Goal: Communication & Community: Answer question/provide support

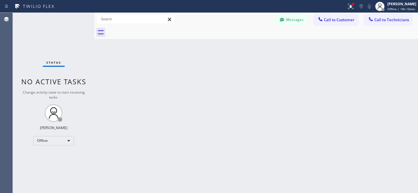
click at [244, 82] on div "Back to Dashboard Change Sender ID Customers Technicians AA Anne Arns 08/20 08:…" at bounding box center [256, 103] width 324 height 181
click at [299, 17] on button "Messages" at bounding box center [292, 19] width 32 height 11
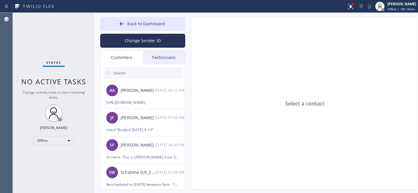
click at [133, 71] on input "text" at bounding box center [148, 73] width 70 height 12
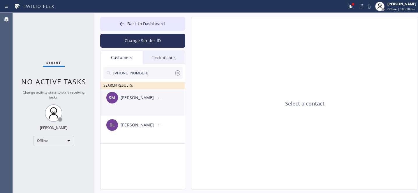
click at [130, 103] on div "SM Stephanie Maldonado --:--" at bounding box center [142, 97] width 85 height 17
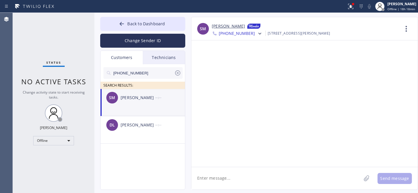
click at [147, 105] on div "SM Stephanie Maldonado --:--" at bounding box center [142, 97] width 85 height 17
drag, startPoint x: 233, startPoint y: 179, endPoint x: 238, endPoint y: 180, distance: 5.3
click at [233, 180] on textarea at bounding box center [276, 178] width 170 height 22
click at [293, 179] on textarea "Hi Stephanie, This is Daniel from 5 Stars." at bounding box center [281, 178] width 180 height 22
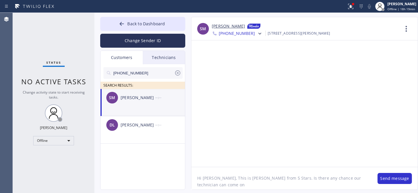
paste textarea "Fri 8/22"
drag, startPoint x: 365, startPoint y: 179, endPoint x: 370, endPoint y: 189, distance: 11.1
click at [370, 189] on textarea "Hi Stephanie, This is Daniel from 5 Stars. Is there any chance our technician c…" at bounding box center [281, 178] width 180 height 22
click at [276, 181] on textarea "Hi Stephanie, This is Daniel from 5 Stars. Is there any chance our technician c…" at bounding box center [281, 178] width 180 height 22
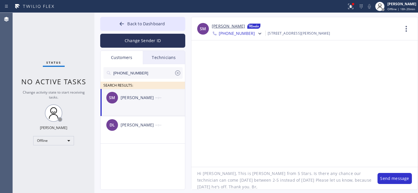
type textarea "Hi [PERSON_NAME], This is [PERSON_NAME] from 5 Stars. Is there any chance our t…"
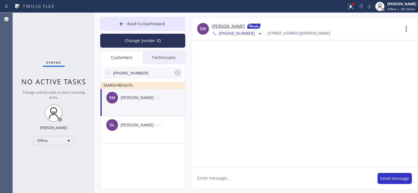
scroll to position [0, 0]
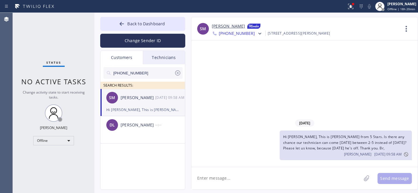
click at [176, 71] on icon at bounding box center [177, 72] width 5 height 5
click at [140, 24] on span "Back to Dashboard" at bounding box center [146, 24] width 38 height 6
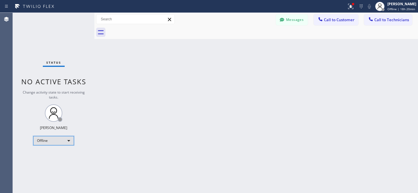
click at [59, 139] on div "Offline" at bounding box center [53, 140] width 41 height 9
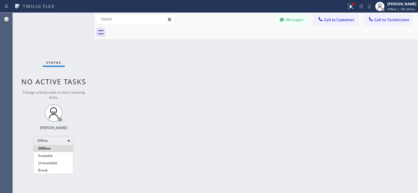
click at [52, 154] on li "Available" at bounding box center [53, 156] width 40 height 7
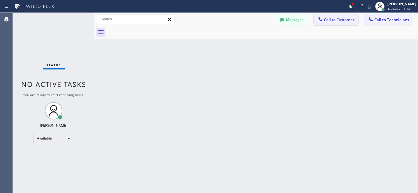
click at [326, 17] on button "Call to Customer" at bounding box center [336, 19] width 45 height 11
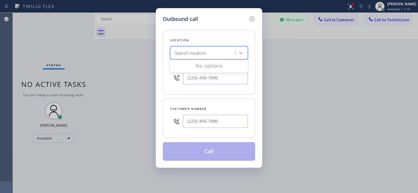
click at [234, 56] on div "Search location" at bounding box center [203, 53] width 63 height 10
paste input "Sunnyside Refrigerator Repair"
type input "Sunnyside Refrigerator Repair"
click at [207, 56] on div "Search location" at bounding box center [203, 53] width 63 height 10
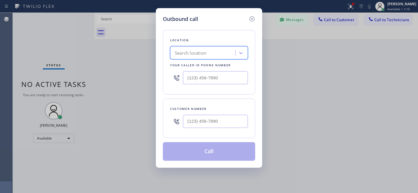
scroll to position [0, 0]
paste input "Sunnyside Refrigerator Repair"
type input "Sunnyside Refrigerator Repair"
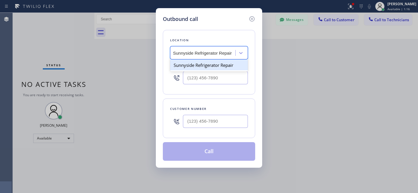
click at [199, 66] on div "Sunnyside Refrigerator Repair" at bounding box center [209, 65] width 78 height 10
type input "(415) 841-2488"
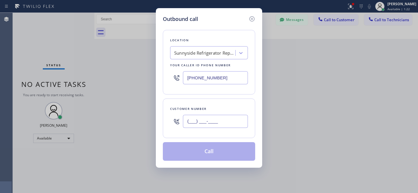
drag, startPoint x: 225, startPoint y: 121, endPoint x: 234, endPoint y: 120, distance: 9.9
click at [225, 121] on input "(___) ___-____" at bounding box center [215, 121] width 65 height 13
paste input "415) 312-7248"
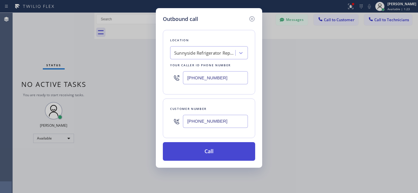
type input "(415) 312-7248"
click at [232, 153] on button "Call" at bounding box center [209, 151] width 92 height 19
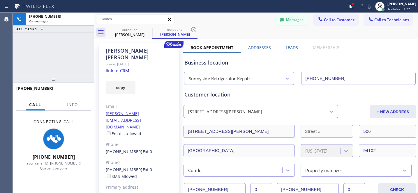
type input "(415) 841-2488"
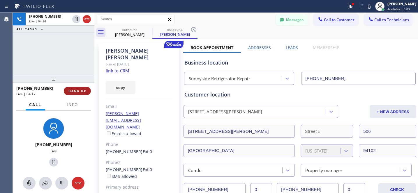
click at [81, 91] on span "HANG UP" at bounding box center [77, 91] width 18 height 4
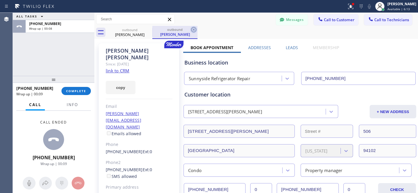
click at [195, 28] on icon at bounding box center [193, 29] width 7 height 7
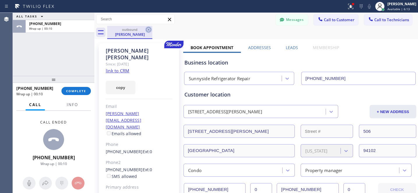
click at [147, 31] on icon at bounding box center [148, 29] width 7 height 7
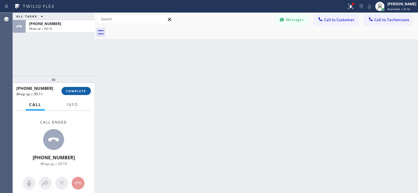
click at [82, 92] on span "COMPLETE" at bounding box center [76, 91] width 20 height 4
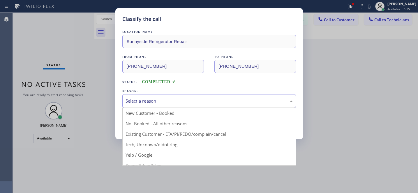
click at [154, 103] on div "Select a reason" at bounding box center [209, 101] width 167 height 7
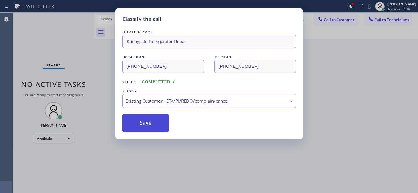
click at [148, 126] on button "Save" at bounding box center [145, 123] width 47 height 19
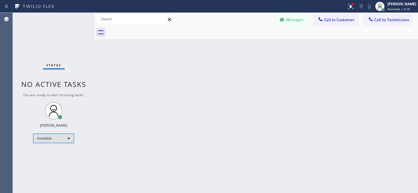
click at [52, 138] on div "Available" at bounding box center [53, 138] width 41 height 9
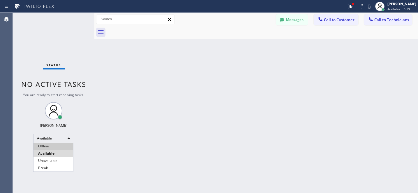
click at [50, 145] on li "Offline" at bounding box center [53, 146] width 40 height 7
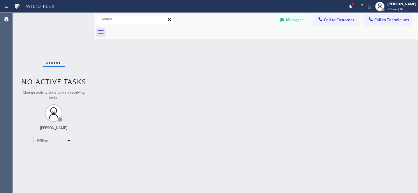
click at [163, 108] on div "Back to Dashboard Change Sender ID Customers Technicians SM Stephanie Maldonado…" at bounding box center [256, 103] width 324 height 181
click at [59, 138] on div "Offline" at bounding box center [53, 140] width 41 height 9
click at [266, 57] on div at bounding box center [209, 96] width 418 height 193
drag, startPoint x: 292, startPoint y: 27, endPoint x: 292, endPoint y: 23, distance: 4.4
click at [292, 27] on div at bounding box center [262, 32] width 311 height 13
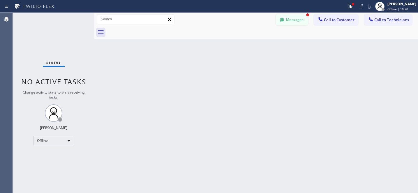
click at [292, 22] on button "Messages" at bounding box center [292, 19] width 32 height 11
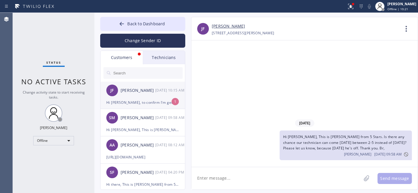
click at [147, 99] on div "JF Julie Foster 08/20 10:15 AM" at bounding box center [142, 90] width 85 height 17
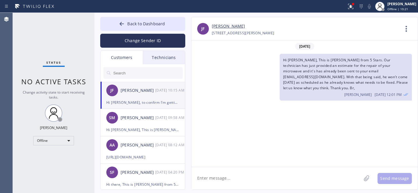
scroll to position [568, 0]
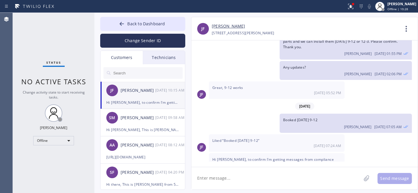
click at [223, 27] on link "[PERSON_NAME]" at bounding box center [228, 26] width 33 height 7
click at [230, 173] on textarea at bounding box center [276, 178] width 170 height 22
type textarea "what kind of message?"
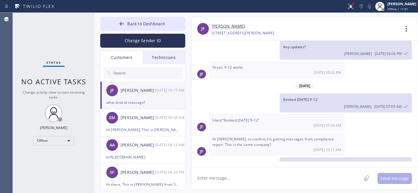
drag, startPoint x: 154, startPoint y: 50, endPoint x: 158, endPoint y: 55, distance: 6.9
click at [154, 50] on div "Back to Dashboard Change Sender ID Customers Technicians JF Julie Foster 08/20 …" at bounding box center [142, 103] width 85 height 173
click at [160, 59] on div "Technicians" at bounding box center [164, 57] width 42 height 13
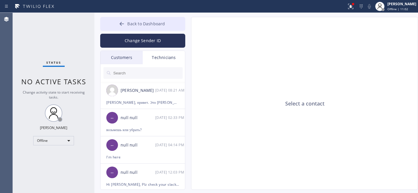
click at [128, 22] on span "Back to Dashboard" at bounding box center [146, 24] width 38 height 6
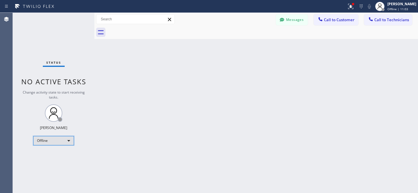
click at [57, 137] on div "Offline" at bounding box center [53, 140] width 41 height 9
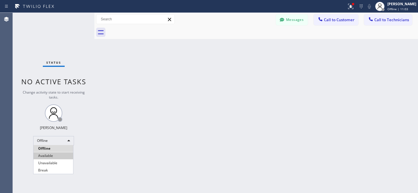
click at [53, 154] on li "Available" at bounding box center [53, 156] width 40 height 7
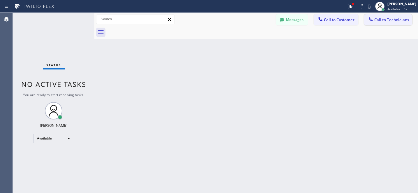
click at [377, 22] on span "Call to Technicians" at bounding box center [391, 19] width 35 height 5
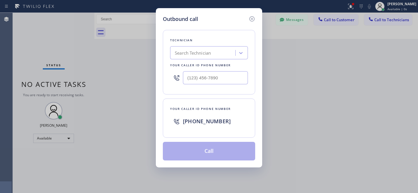
click at [202, 52] on div "Search Technician" at bounding box center [193, 53] width 36 height 7
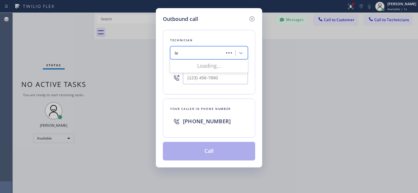
type input "lee"
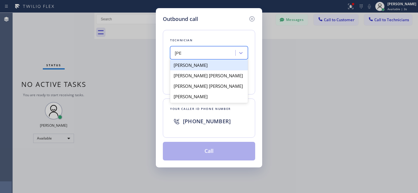
click at [190, 66] on div "[PERSON_NAME]" at bounding box center [209, 65] width 78 height 10
type input "(408) 821-7716"
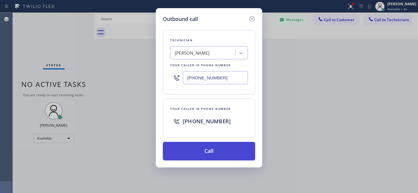
click at [237, 150] on button "Call" at bounding box center [209, 151] width 92 height 19
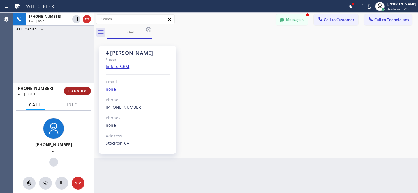
click at [80, 90] on span "HANG UP" at bounding box center [77, 91] width 18 height 4
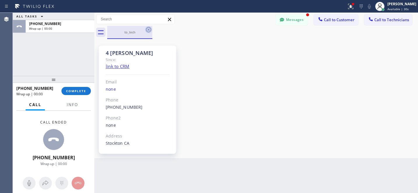
click at [149, 29] on icon at bounding box center [148, 29] width 5 height 5
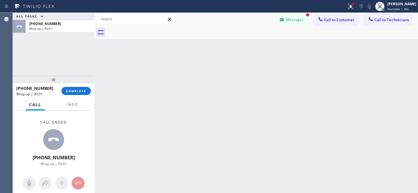
click at [77, 86] on div "+14088217716 Wrap up | 00:01 COMPLETE" at bounding box center [53, 91] width 75 height 15
click at [85, 91] on span "COMPLETE" at bounding box center [76, 91] width 20 height 4
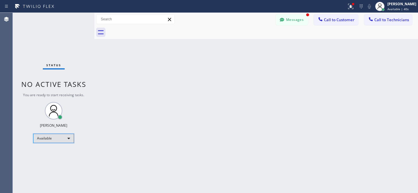
click at [57, 136] on div "Available" at bounding box center [53, 138] width 41 height 9
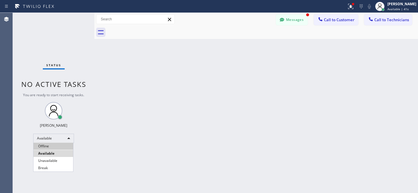
click at [51, 145] on li "Offline" at bounding box center [53, 146] width 40 height 7
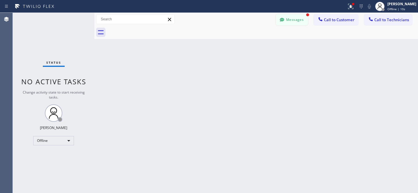
drag, startPoint x: 294, startPoint y: 22, endPoint x: 213, endPoint y: 62, distance: 90.0
click at [294, 22] on button "Messages" at bounding box center [292, 19] width 32 height 11
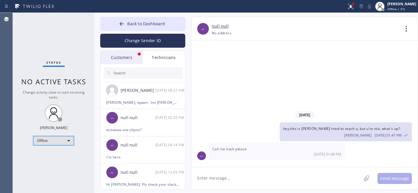
click at [57, 142] on div "Offline" at bounding box center [53, 140] width 41 height 9
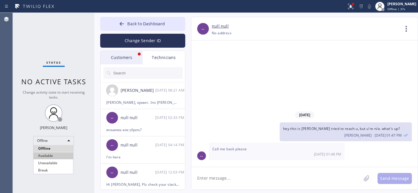
click at [52, 156] on li "Available" at bounding box center [53, 156] width 40 height 7
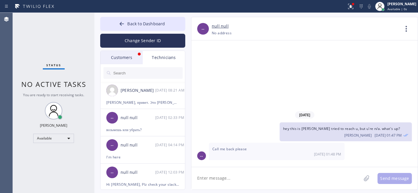
drag, startPoint x: 127, startPoint y: 22, endPoint x: 131, endPoint y: 15, distance: 8.2
click at [127, 22] on button "Back to Dashboard" at bounding box center [142, 24] width 85 height 14
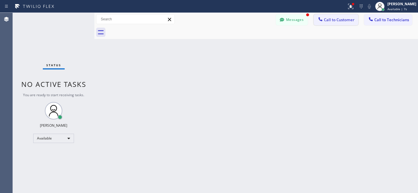
click at [332, 21] on span "Call to Customer" at bounding box center [339, 19] width 31 height 5
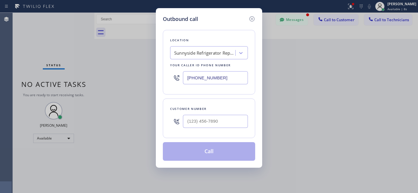
click at [196, 52] on div "Sunnyside Refrigerator Repair" at bounding box center [204, 53] width 61 height 7
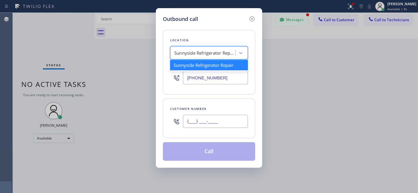
click at [212, 122] on input "(___) ___-____" at bounding box center [215, 121] width 65 height 13
paste input "408) 981-3547"
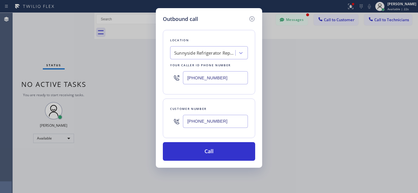
drag, startPoint x: 211, startPoint y: 128, endPoint x: 215, endPoint y: 126, distance: 4.2
click at [211, 128] on input "(408) 981-3547" at bounding box center [215, 121] width 65 height 13
paste input "text"
type input "(408) 981-3547"
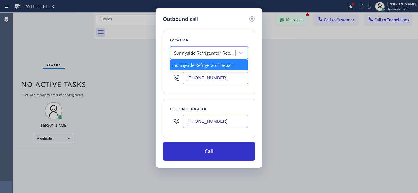
click at [205, 54] on div "Sunnyside Refrigerator Repair" at bounding box center [204, 53] width 61 height 7
paste input "AR B2B SMS"
type input "AR B2B SMS"
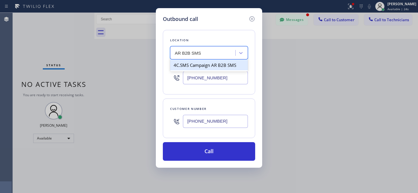
click at [190, 65] on div "4C.SMS Campaign AR B2B SMS" at bounding box center [209, 65] width 78 height 10
type input "(833) 692-2271"
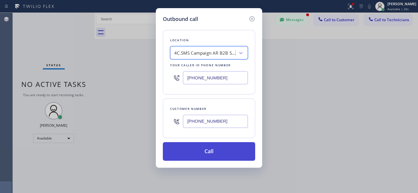
click at [223, 154] on button "Call" at bounding box center [209, 151] width 92 height 19
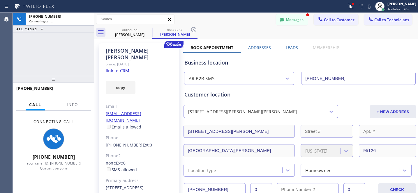
type input "(833) 692-2271"
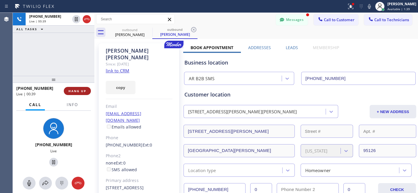
click at [80, 90] on span "HANG UP" at bounding box center [77, 91] width 18 height 4
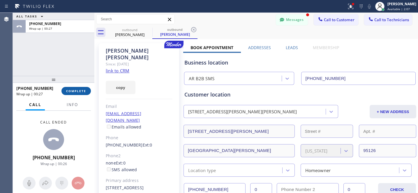
click at [85, 89] on button "COMPLETE" at bounding box center [75, 91] width 29 height 8
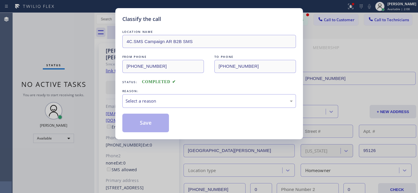
click at [148, 30] on div "LOCATION NAME" at bounding box center [209, 32] width 174 height 6
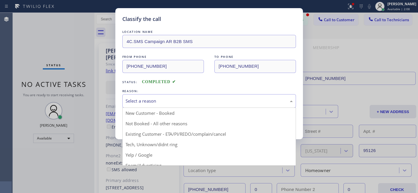
click at [164, 103] on div "Select a reason" at bounding box center [209, 101] width 167 height 7
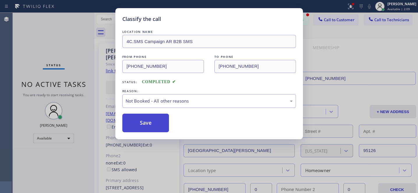
click at [156, 123] on button "Save" at bounding box center [145, 123] width 47 height 19
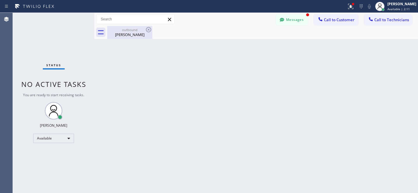
click at [128, 36] on div "Gregory Roth" at bounding box center [130, 34] width 44 height 5
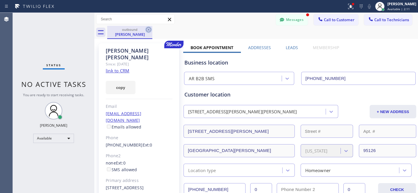
click at [150, 31] on icon at bounding box center [148, 29] width 5 height 5
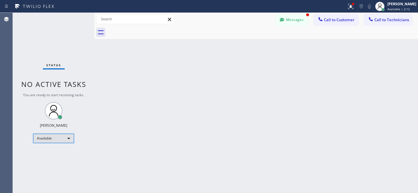
click at [55, 136] on div "Available" at bounding box center [53, 138] width 41 height 9
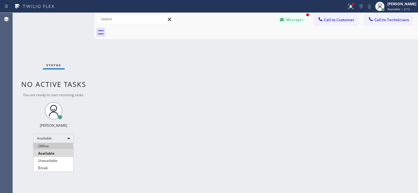
click at [46, 143] on li "Offline" at bounding box center [53, 146] width 40 height 7
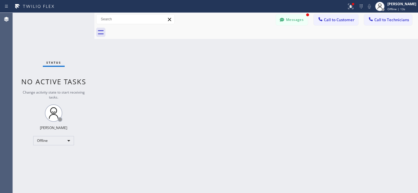
drag, startPoint x: 280, startPoint y: 20, endPoint x: 133, endPoint y: 100, distance: 168.1
click at [281, 20] on icon at bounding box center [282, 20] width 4 height 4
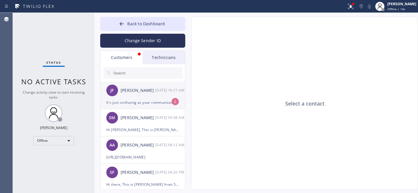
click at [133, 100] on div "It's just confusing as your communication says 5 stars. So not sure as I talked…" at bounding box center [142, 102] width 73 height 7
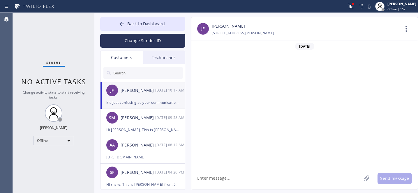
scroll to position [632, 0]
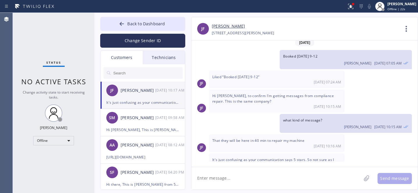
click at [244, 181] on textarea at bounding box center [276, 178] width 170 height 22
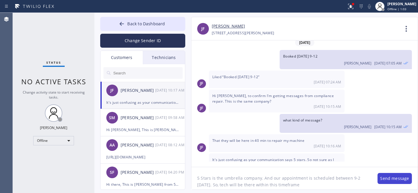
type textarea "5 Stars is the umbrella company. And our appointment is scheduled between 9-2 t…"
click at [392, 183] on button "Send message" at bounding box center [395, 178] width 34 height 11
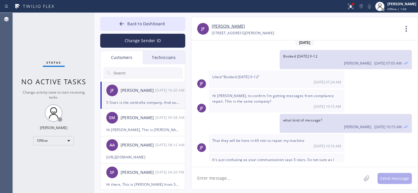
scroll to position [657, 0]
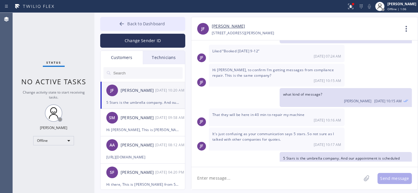
click at [124, 23] on icon at bounding box center [122, 24] width 6 height 6
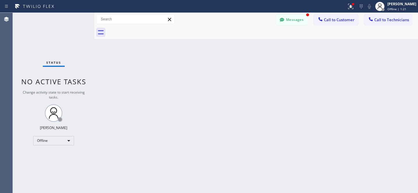
scroll to position [676, 0]
click at [287, 21] on button "Messages" at bounding box center [292, 19] width 32 height 11
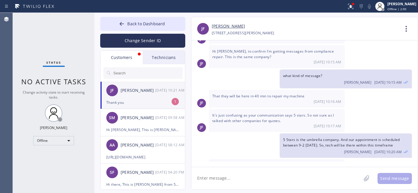
click at [131, 99] on div "JF Julie Foster 08/20 10:21 AM" at bounding box center [142, 90] width 85 height 17
click at [238, 180] on textarea at bounding box center [276, 178] width 170 height 22
type textarea "welcome"
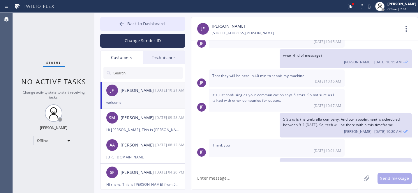
click at [121, 25] on icon at bounding box center [122, 24] width 6 height 6
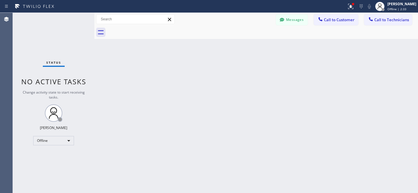
drag, startPoint x: 290, startPoint y: 19, endPoint x: 137, endPoint y: 73, distance: 161.7
click at [289, 19] on button "Messages" at bounding box center [292, 19] width 32 height 11
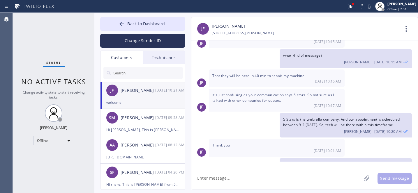
click at [137, 73] on input "text" at bounding box center [148, 73] width 70 height 12
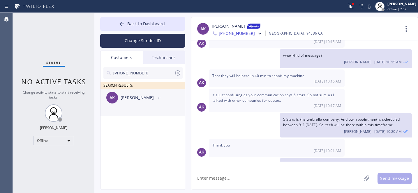
click at [128, 102] on div "AK Anita Komma --:--" at bounding box center [142, 97] width 85 height 17
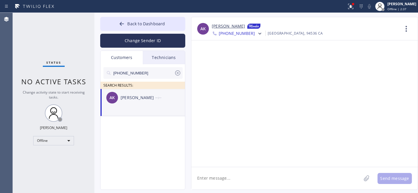
scroll to position [0, 0]
click at [229, 179] on textarea at bounding box center [276, 178] width 170 height 22
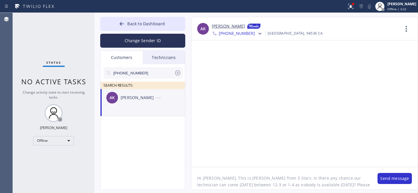
click at [355, 186] on textarea "Hi Anita, This is Daniel from 5 Stars. Is there any chance our technician can c…" at bounding box center [281, 178] width 180 height 22
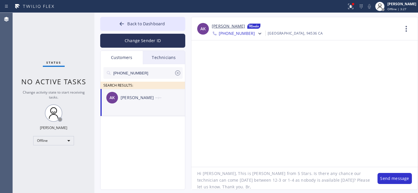
type textarea "Hi Anita, This is Daniel from 5 Stars. Is there any chance our technician can c…"
click at [389, 179] on button "Send message" at bounding box center [395, 178] width 34 height 11
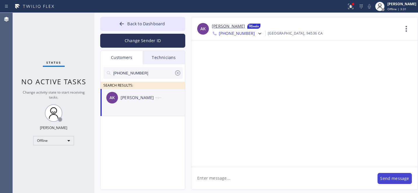
scroll to position [0, 0]
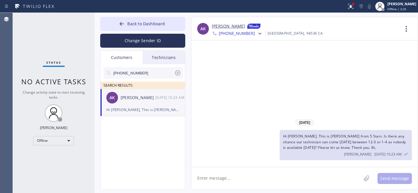
click at [177, 73] on icon at bounding box center [177, 73] width 7 height 7
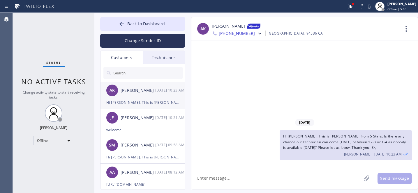
click at [145, 97] on div "AK Anita Komma 08/20 10:23 AM" at bounding box center [142, 90] width 85 height 17
click at [124, 24] on icon at bounding box center [122, 24] width 6 height 6
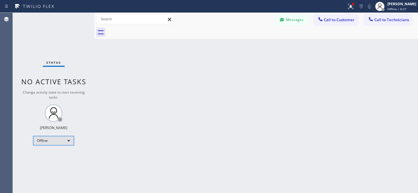
click at [49, 140] on div "Offline" at bounding box center [53, 140] width 41 height 9
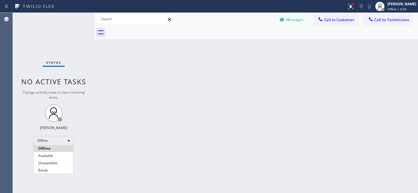
drag, startPoint x: 46, startPoint y: 156, endPoint x: 75, endPoint y: 119, distance: 46.7
click at [46, 156] on li "Available" at bounding box center [53, 156] width 40 height 7
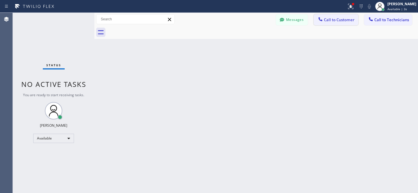
click at [333, 20] on span "Call to Customer" at bounding box center [339, 19] width 31 height 5
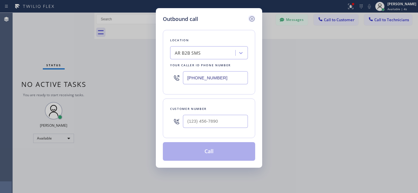
click at [252, 18] on icon at bounding box center [251, 18] width 7 height 7
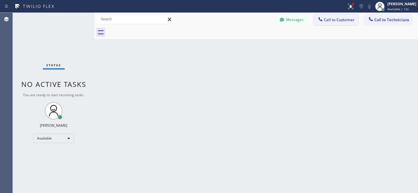
click at [334, 18] on span "Call to Customer" at bounding box center [339, 19] width 31 height 5
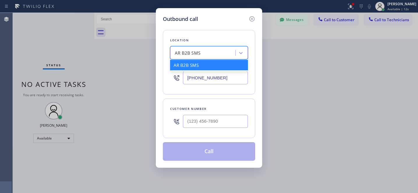
click at [199, 52] on div "AR B2B SMS" at bounding box center [188, 53] width 26 height 7
paste input "Brentwood Jenn-Air Appliance Repair"
type input "Brentwood Jenn-Air Appliance Repair"
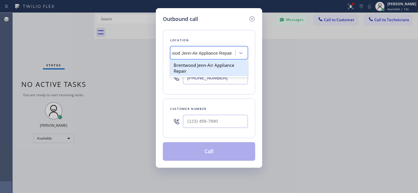
click at [193, 66] on div "Brentwood Jenn-Air Appliance Repair" at bounding box center [209, 68] width 78 height 16
type input "(925) 319-6850"
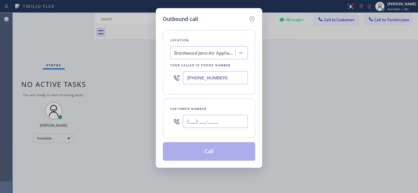
drag, startPoint x: 220, startPoint y: 118, endPoint x: 232, endPoint y: 117, distance: 11.5
click at [221, 118] on input "(___) ___-____" at bounding box center [215, 121] width 65 height 13
paste input "408) 750-6665"
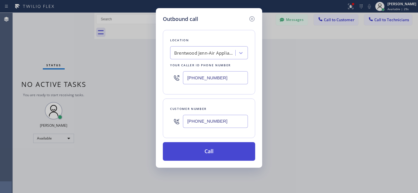
type input "(408) 750-6665"
click at [216, 151] on button "Call" at bounding box center [209, 151] width 92 height 19
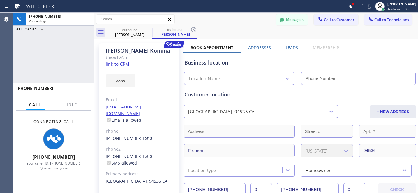
type input "(925) 319-6850"
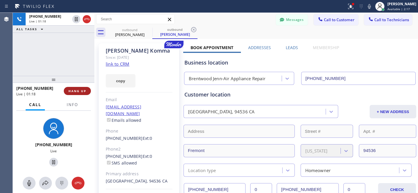
click at [78, 89] on button "HANG UP" at bounding box center [77, 91] width 27 height 8
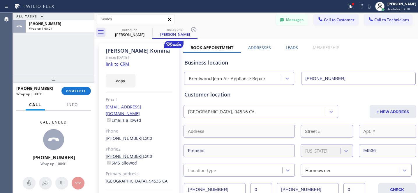
click at [128, 154] on link "(408) 431-4804" at bounding box center [124, 157] width 37 height 6
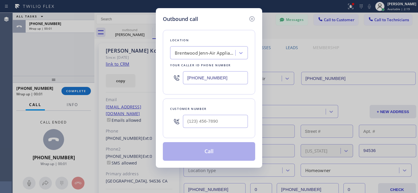
type input "(408) 431-4804"
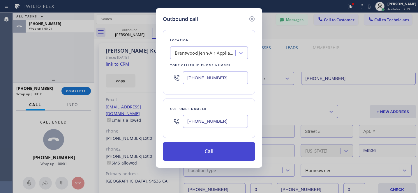
click at [213, 153] on button "Call" at bounding box center [209, 151] width 92 height 19
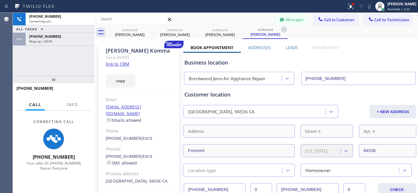
type input "(925) 319-6850"
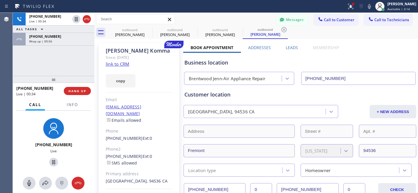
click at [79, 92] on span "HANG UP" at bounding box center [77, 91] width 18 height 4
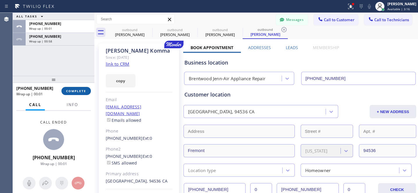
click at [80, 94] on button "COMPLETE" at bounding box center [75, 91] width 29 height 8
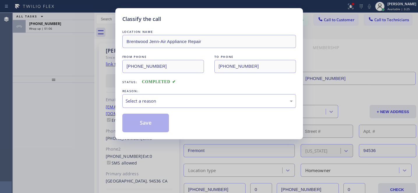
drag, startPoint x: 187, startPoint y: 105, endPoint x: 179, endPoint y: 106, distance: 8.3
click at [187, 104] on div "Select a reason" at bounding box center [209, 101] width 167 height 7
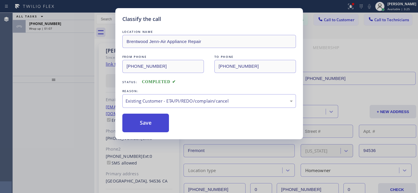
click at [156, 125] on button "Save" at bounding box center [145, 123] width 47 height 19
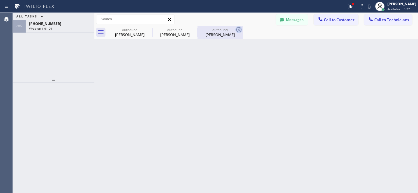
click at [0, 0] on icon at bounding box center [0, 0] width 0 height 0
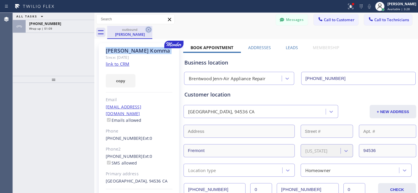
click at [148, 31] on icon at bounding box center [148, 29] width 7 height 7
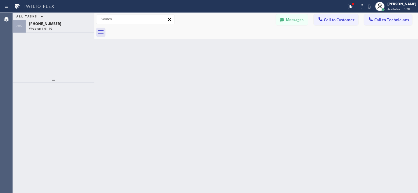
click at [148, 31] on div at bounding box center [262, 32] width 311 height 13
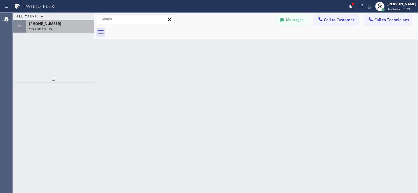
click at [80, 30] on div "+14087506665 Wrap up | 01:10" at bounding box center [59, 26] width 66 height 13
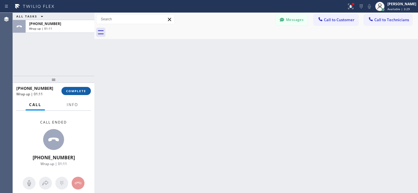
click at [82, 94] on button "COMPLETE" at bounding box center [75, 91] width 29 height 8
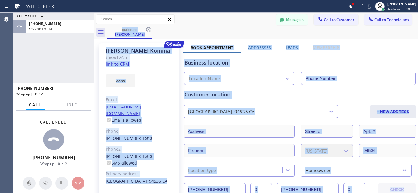
type input "(925) 319-6850"
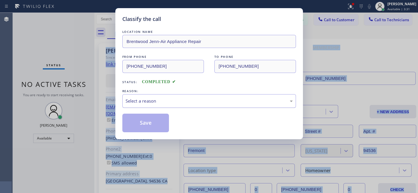
click at [158, 106] on div "Select a reason" at bounding box center [209, 101] width 174 height 14
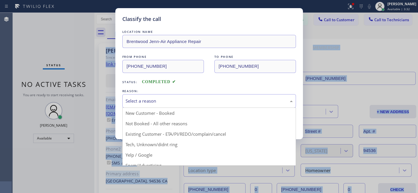
drag, startPoint x: 170, startPoint y: 126, endPoint x: 161, endPoint y: 128, distance: 8.6
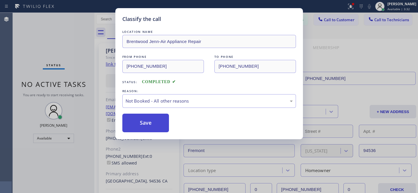
click at [159, 126] on button "Save" at bounding box center [145, 123] width 47 height 19
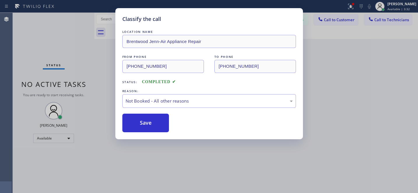
click at [57, 138] on div "Classify the call LOCATION NAME Brentwood Jenn-Air Appliance Repair FROM PHONE …" at bounding box center [209, 96] width 418 height 193
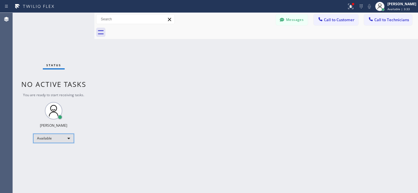
click at [50, 139] on div "Available" at bounding box center [53, 138] width 41 height 9
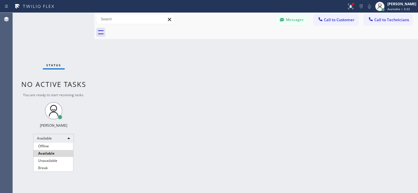
drag, startPoint x: 51, startPoint y: 148, endPoint x: 78, endPoint y: 146, distance: 27.2
click at [51, 148] on li "Offline" at bounding box center [53, 146] width 40 height 7
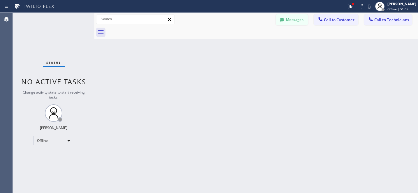
click at [294, 19] on button "Messages" at bounding box center [292, 19] width 32 height 11
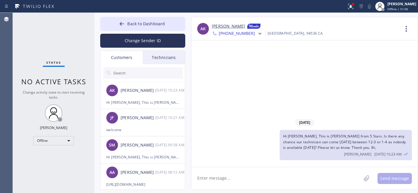
click at [144, 74] on input "text" at bounding box center [148, 73] width 70 height 12
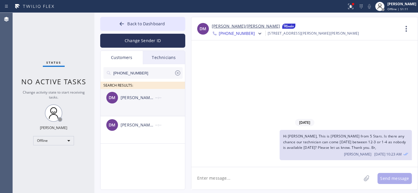
click at [133, 103] on div "DM Dianna/Bill Monroe --:--" at bounding box center [142, 97] width 85 height 17
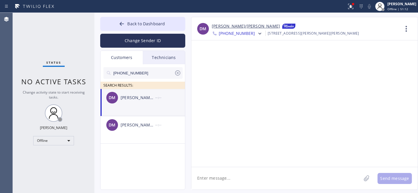
click at [229, 181] on textarea at bounding box center [276, 178] width 170 height 22
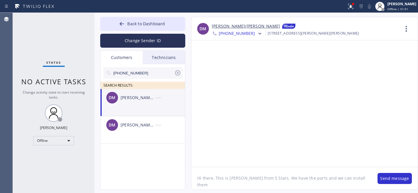
paste textarea "Fri 8/22"
type textarea "Hi there, This is [PERSON_NAME] from 5 Stars. We have the parts and we can inst…"
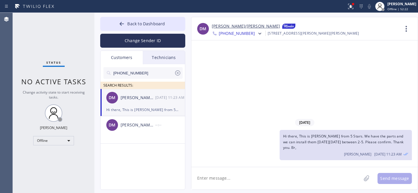
click at [178, 73] on icon at bounding box center [177, 72] width 5 height 5
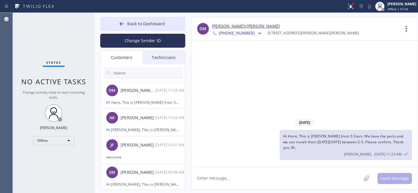
click at [133, 70] on input "text" at bounding box center [148, 73] width 70 height 12
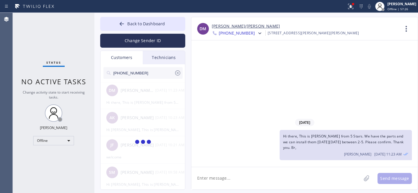
click at [315, 142] on span "Hi there, This is [PERSON_NAME] from 5 Stars. We have the parts and we can inst…" at bounding box center [343, 142] width 121 height 16
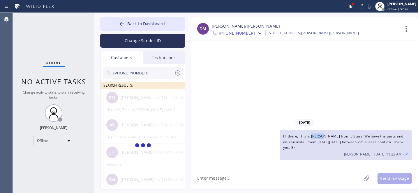
click at [315, 142] on span "Hi there, This is [PERSON_NAME] from 5 Stars. We have the parts and we can inst…" at bounding box center [343, 142] width 121 height 16
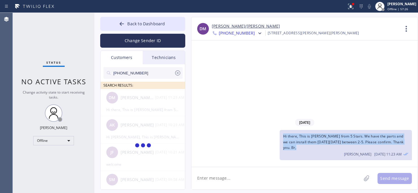
click at [315, 142] on span "Hi there, This is [PERSON_NAME] from 5 Stars. We have the parts and we can inst…" at bounding box center [343, 142] width 121 height 16
copy span "Hi there, This is [PERSON_NAME] from 5 Stars. We have the parts and we can inst…"
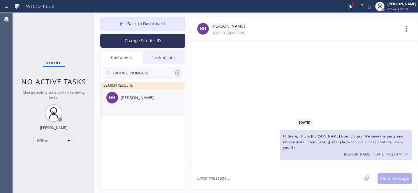
click at [138, 103] on div "NH Nada Hajo --:--" at bounding box center [142, 97] width 85 height 17
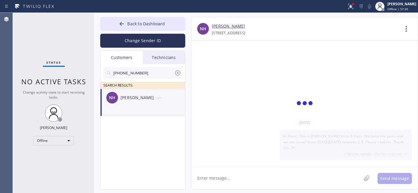
scroll to position [62, 0]
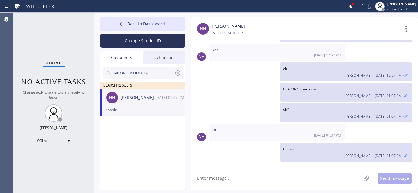
click at [222, 170] on textarea at bounding box center [276, 178] width 170 height 22
click at [224, 176] on textarea at bounding box center [276, 178] width 170 height 22
paste textarea "Hi there, This is [PERSON_NAME] from 5 Stars. We have the parts and we can inst…"
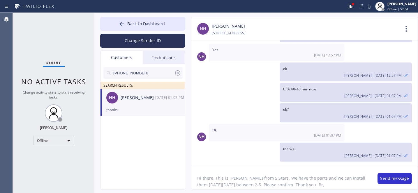
scroll to position [0, 0]
drag, startPoint x: 227, startPoint y: 186, endPoint x: 232, endPoint y: 185, distance: 5.0
click at [232, 185] on textarea "Hi there, This is [PERSON_NAME] from 5 Stars. We have the parts and we can inst…" at bounding box center [281, 178] width 180 height 22
type textarea "Hi there, This is Daniel from 5 Stars. We have the parts and we can install the…"
click at [393, 179] on button "Send message" at bounding box center [395, 178] width 34 height 11
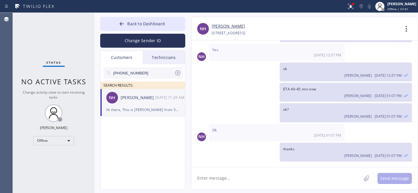
scroll to position [102, 0]
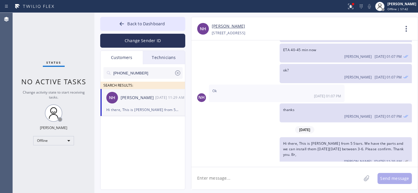
click at [179, 72] on icon at bounding box center [177, 73] width 7 height 7
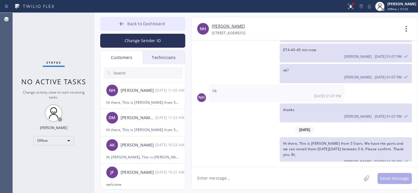
click at [137, 24] on span "Back to Dashboard" at bounding box center [146, 24] width 38 height 6
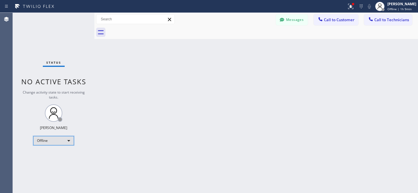
click at [59, 140] on div "Offline" at bounding box center [53, 140] width 41 height 9
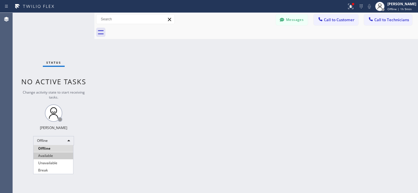
click at [52, 153] on li "Available" at bounding box center [53, 156] width 40 height 7
click at [394, 20] on span "Call to Technicians" at bounding box center [391, 19] width 35 height 5
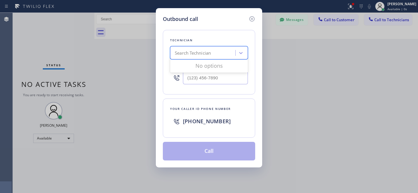
click at [193, 54] on div "Search Technician" at bounding box center [193, 53] width 36 height 7
type input "la artak"
click at [252, 17] on icon at bounding box center [251, 18] width 7 height 7
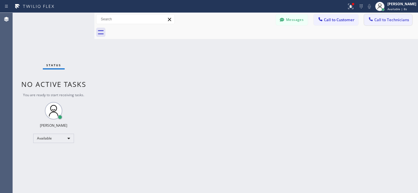
click at [380, 20] on span "Call to Technicians" at bounding box center [391, 19] width 35 height 5
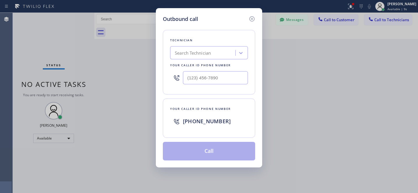
click at [205, 50] on div "Search Technician" at bounding box center [203, 53] width 63 height 10
type input "a"
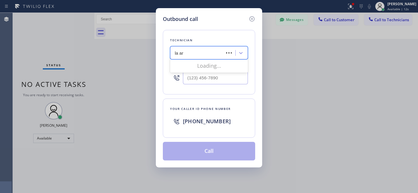
type input "la art"
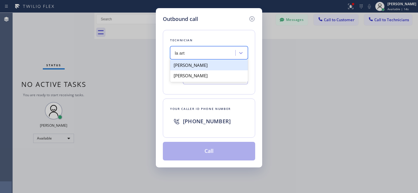
click at [189, 67] on div "[PERSON_NAME]" at bounding box center [209, 65] width 78 height 10
type input "[PHONE_NUMBER]"
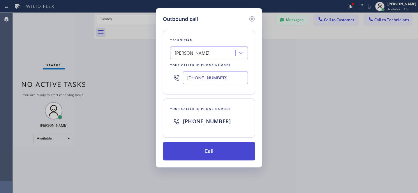
click at [225, 147] on button "Call" at bounding box center [209, 151] width 92 height 19
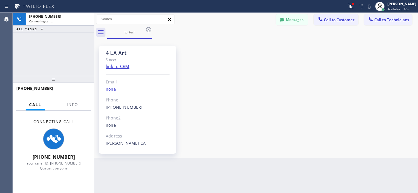
scroll to position [42, 0]
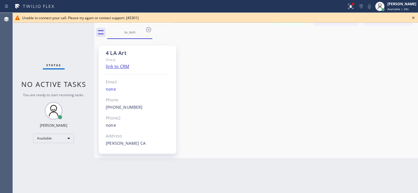
click at [117, 109] on link "[PHONE_NUMBER]" at bounding box center [124, 108] width 37 height 6
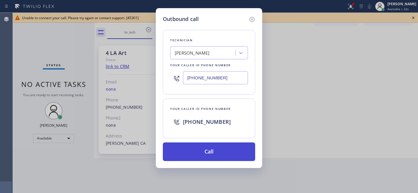
click at [223, 155] on button "Call" at bounding box center [209, 152] width 92 height 19
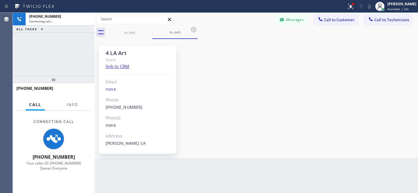
scroll to position [42, 0]
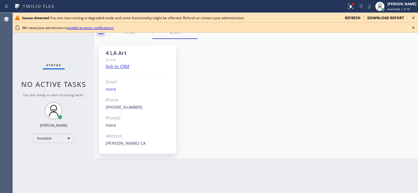
click at [354, 16] on span "refresh" at bounding box center [352, 17] width 15 height 5
click at [412, 15] on icon at bounding box center [413, 17] width 7 height 7
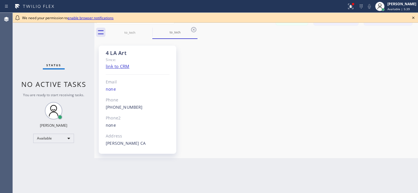
click at [414, 18] on icon at bounding box center [413, 17] width 7 height 7
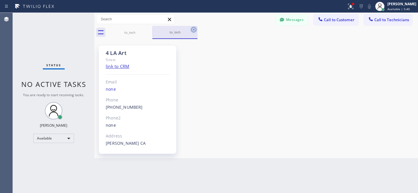
click at [192, 28] on icon at bounding box center [193, 29] width 5 height 5
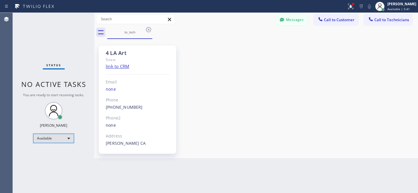
click at [54, 140] on div "Available" at bounding box center [53, 138] width 41 height 9
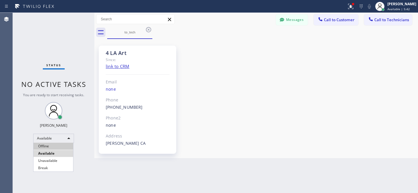
click at [51, 149] on li "Offline" at bounding box center [53, 146] width 40 height 7
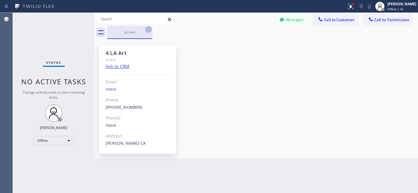
click at [150, 29] on icon at bounding box center [148, 29] width 7 height 7
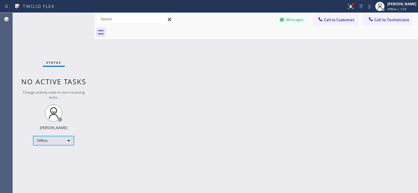
click at [58, 141] on div "Offline" at bounding box center [53, 140] width 41 height 9
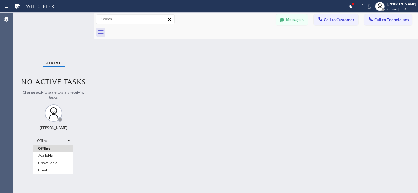
click at [53, 151] on li "Offline" at bounding box center [53, 148] width 40 height 7
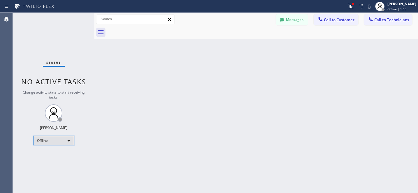
click at [50, 140] on div "Offline" at bounding box center [53, 140] width 41 height 9
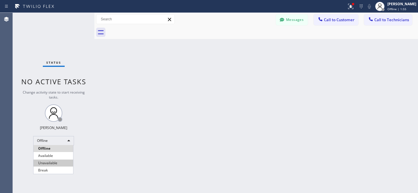
click at [53, 155] on li "Available" at bounding box center [53, 156] width 40 height 7
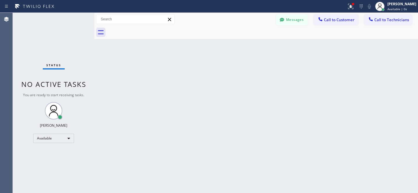
click at [383, 17] on button "Call to Technicians" at bounding box center [388, 19] width 48 height 11
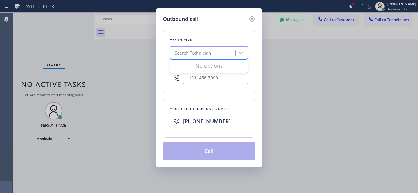
click at [186, 55] on div "Search Technician" at bounding box center [193, 53] width 36 height 7
type input "la art"
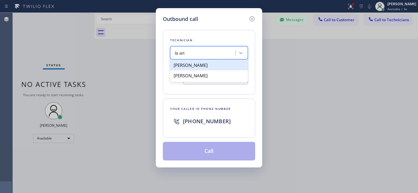
click at [188, 66] on div "[PERSON_NAME]" at bounding box center [209, 65] width 78 height 10
type input "[PHONE_NUMBER]"
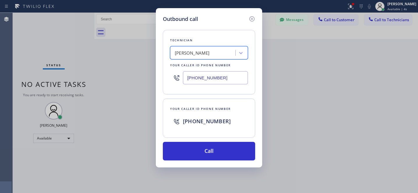
click at [211, 142] on div "Technician option Artak Mkhitaryan, selected. 2 results available. Select is fo…" at bounding box center [209, 92] width 92 height 138
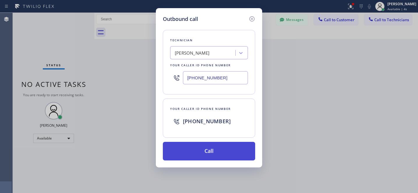
click at [217, 149] on button "Call" at bounding box center [209, 151] width 92 height 19
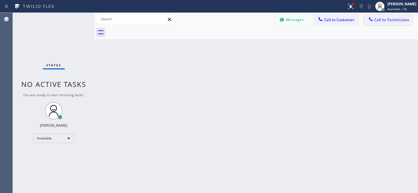
click at [382, 21] on span "Call to Technicians" at bounding box center [391, 19] width 35 height 5
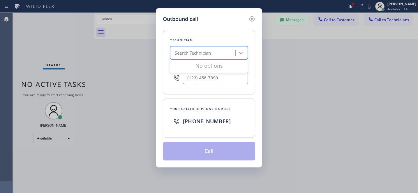
click at [199, 50] on div "Search Technician" at bounding box center [203, 53] width 63 height 10
type input "la art"
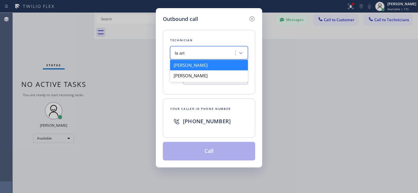
click at [192, 68] on div "[PERSON_NAME]" at bounding box center [209, 65] width 78 height 10
type input "[PHONE_NUMBER]"
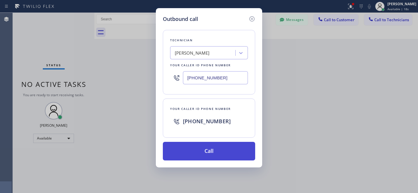
click at [209, 153] on button "Call" at bounding box center [209, 151] width 92 height 19
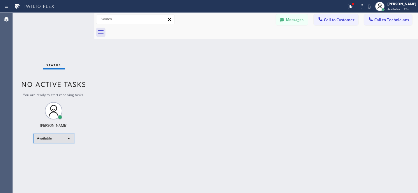
click at [59, 138] on div "Available" at bounding box center [53, 138] width 41 height 9
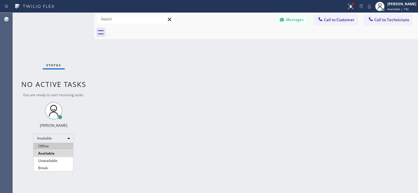
click at [52, 147] on li "Offline" at bounding box center [53, 146] width 40 height 7
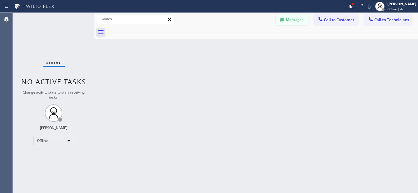
click at [292, 15] on button "Messages" at bounding box center [292, 19] width 32 height 11
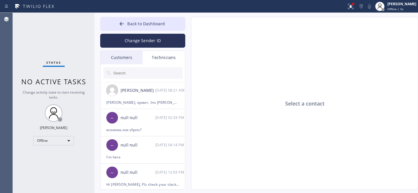
click at [136, 59] on div "Customers" at bounding box center [121, 57] width 42 height 13
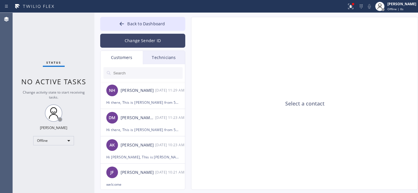
drag, startPoint x: 137, startPoint y: 27, endPoint x: 146, endPoint y: 38, distance: 14.1
click at [137, 27] on button "Back to Dashboard" at bounding box center [142, 24] width 85 height 14
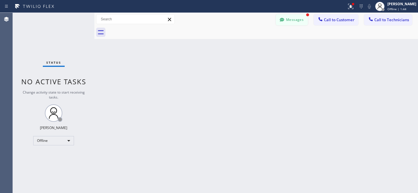
click at [289, 15] on button "Messages" at bounding box center [292, 19] width 32 height 11
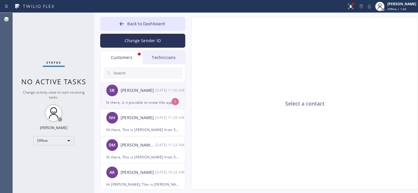
click at [146, 98] on div "SB Shena Brim 08/20 11:50 AM" at bounding box center [142, 90] width 85 height 17
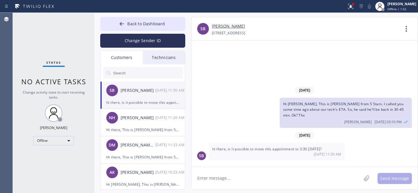
click at [224, 27] on link "[PERSON_NAME]" at bounding box center [228, 26] width 33 height 7
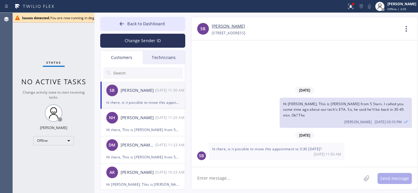
click at [149, 98] on div "SB Shena Brim 08/20 11:50 AM" at bounding box center [142, 90] width 85 height 17
drag, startPoint x: 227, startPoint y: 150, endPoint x: 318, endPoint y: 150, distance: 90.6
click at [318, 150] on span "hi there, is it possible to move this appointment to 3:30 today?" at bounding box center [266, 149] width 109 height 5
copy span "is it possible to move this appointment to 3:30 toda"
click at [293, 168] on textarea at bounding box center [276, 178] width 170 height 22
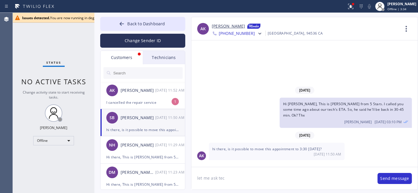
type textarea "let me ask tech"
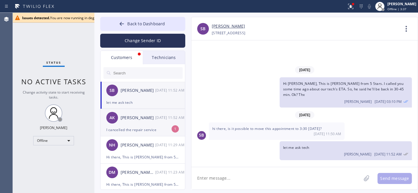
click at [120, 128] on div "I cancelled the repair service" at bounding box center [142, 130] width 73 height 7
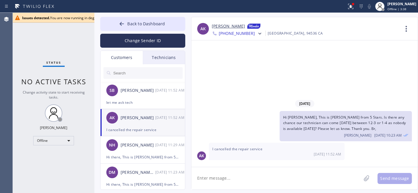
click at [243, 179] on textarea at bounding box center [276, 178] width 170 height 22
type textarea "yes we canceled it thank you"
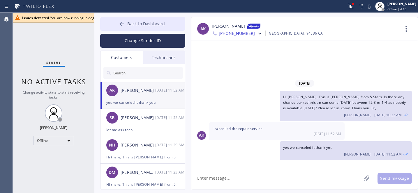
click at [126, 26] on button "Back to Dashboard" at bounding box center [142, 24] width 85 height 14
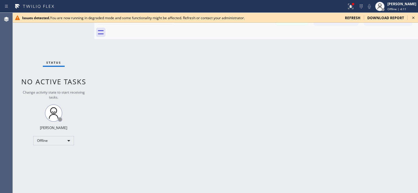
click at [413, 19] on icon at bounding box center [413, 17] width 7 height 7
click at [414, 17] on icon at bounding box center [413, 17] width 7 height 7
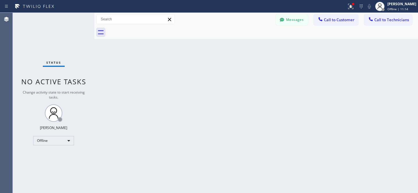
click at [297, 22] on button "Messages" at bounding box center [292, 19] width 32 height 11
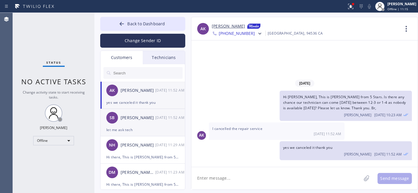
click at [139, 126] on div "SB Shena Brim 08/20 11:52 AM" at bounding box center [142, 117] width 85 height 17
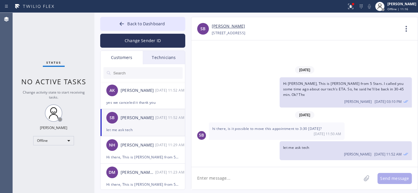
click at [231, 182] on textarea at bounding box center [276, 178] width 170 height 22
paste textarea "3:30 to 6"
type textarea "3:30 to 6pm"
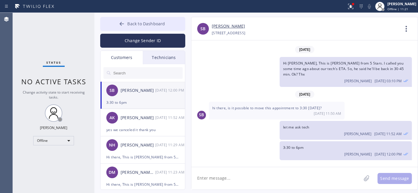
click at [140, 25] on span "Back to Dashboard" at bounding box center [146, 24] width 38 height 6
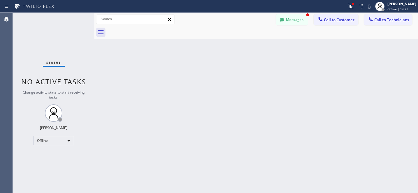
scroll to position [9, 0]
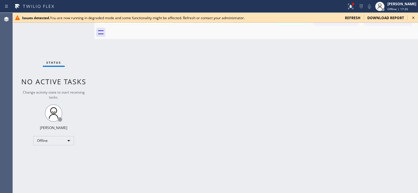
click at [412, 17] on icon at bounding box center [413, 17] width 7 height 7
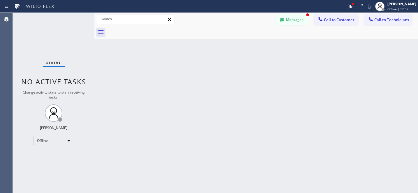
click at [296, 20] on button "Messages" at bounding box center [292, 19] width 32 height 11
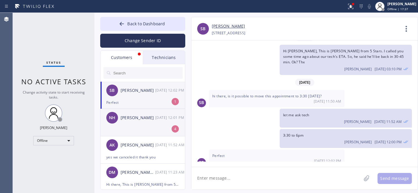
click at [143, 124] on div "NH Nada Hajo 08/20 12:01 PM" at bounding box center [142, 117] width 85 height 17
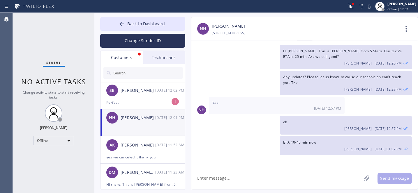
scroll to position [206, 0]
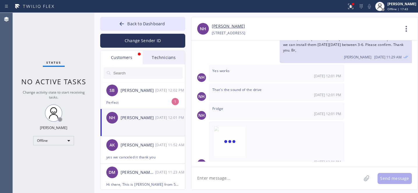
click at [222, 28] on link "[PERSON_NAME]" at bounding box center [228, 26] width 33 height 7
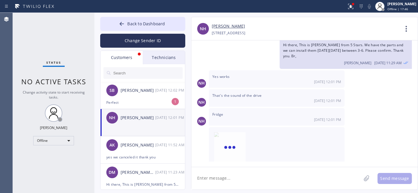
scroll to position [200, 0]
click at [263, 172] on textarea at bounding box center [276, 178] width 170 height 22
paste textarea "08/22/2025 3pm - 6pm"
type textarea "booked: [DATE] 3pm - 6pm. thank you"
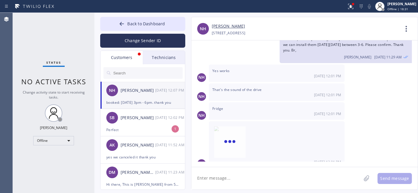
scroll to position [227, 0]
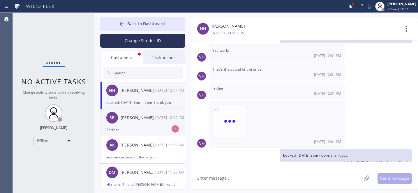
click at [130, 118] on div "[PERSON_NAME]" at bounding box center [138, 118] width 35 height 7
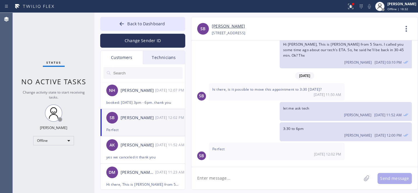
scroll to position [9, 0]
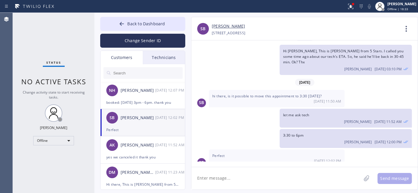
click at [228, 175] on textarea at bounding box center [276, 178] width 170 height 22
type textarea "ok"
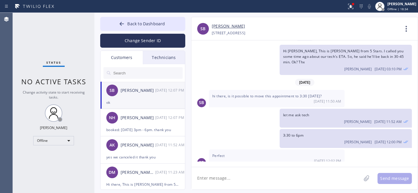
scroll to position [29, 0]
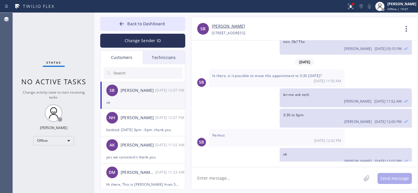
click at [146, 74] on input "text" at bounding box center [148, 73] width 70 height 12
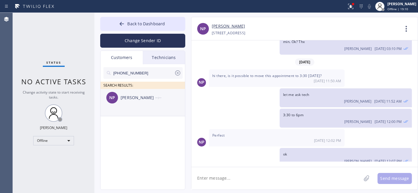
click at [128, 104] on div "NP Nick Psyhogios --:--" at bounding box center [142, 97] width 85 height 17
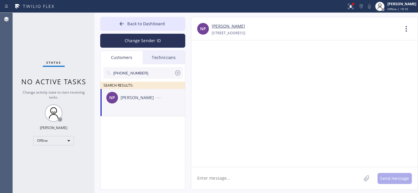
scroll to position [0, 0]
click at [247, 171] on textarea at bounding box center [276, 178] width 170 height 22
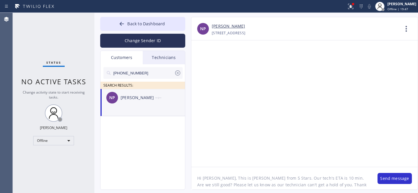
type textarea "Hi Nick, This is Daniel from 5 Stars. Our tech's ETA is 10 min. Are we still go…"
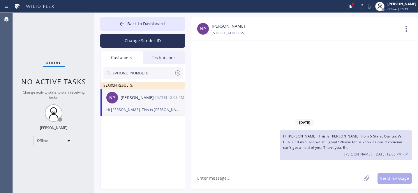
click at [178, 73] on icon at bounding box center [177, 73] width 7 height 7
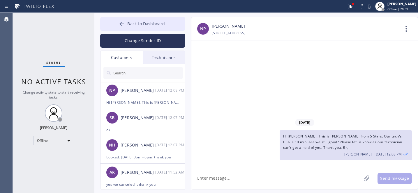
drag, startPoint x: 130, startPoint y: 25, endPoint x: 139, endPoint y: 27, distance: 9.1
click at [130, 25] on span "Back to Dashboard" at bounding box center [146, 24] width 38 height 6
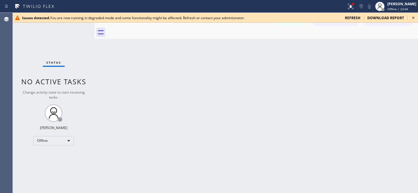
click at [413, 18] on icon at bounding box center [413, 18] width 2 height 2
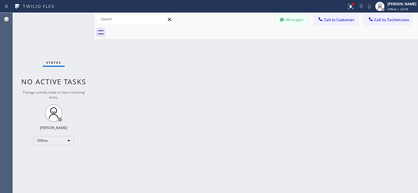
click at [294, 19] on button "Messages" at bounding box center [292, 19] width 32 height 11
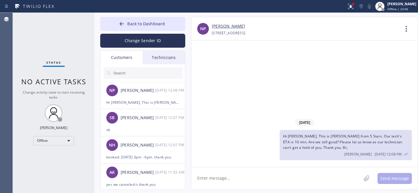
click at [131, 73] on input "text" at bounding box center [148, 73] width 70 height 12
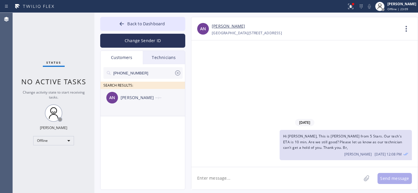
click at [136, 105] on div "AN Anelli Ngo --:--" at bounding box center [142, 97] width 85 height 17
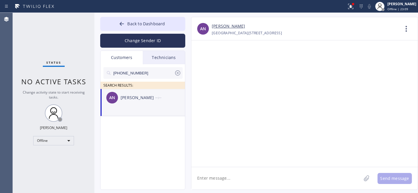
drag, startPoint x: 232, startPoint y: 173, endPoint x: 248, endPoint y: 167, distance: 17.5
click at [232, 173] on textarea at bounding box center [276, 178] width 170 height 22
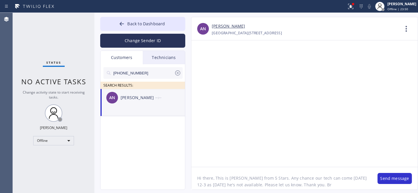
type textarea "Hi there, This is Daniel from 5 Stars. Any chance our tech can come tomorrow 12…"
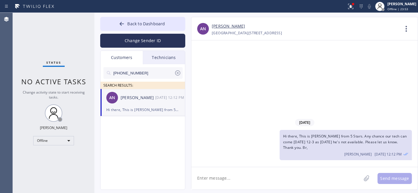
click at [177, 73] on icon at bounding box center [177, 72] width 5 height 5
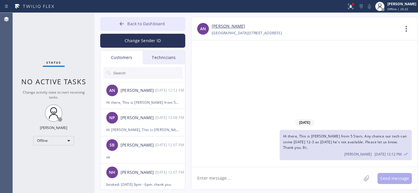
click at [133, 22] on span "Back to Dashboard" at bounding box center [146, 24] width 38 height 6
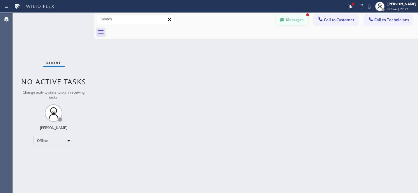
click at [285, 23] on div at bounding box center [281, 20] width 7 height 7
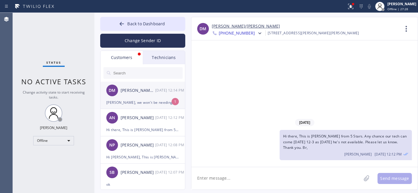
click at [144, 93] on div "[PERSON_NAME]/[PERSON_NAME]" at bounding box center [138, 90] width 35 height 7
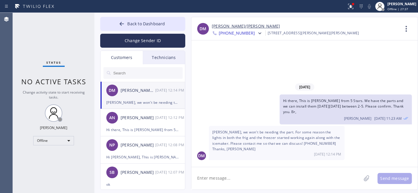
click at [246, 136] on span "[PERSON_NAME], we won't be needing the part. For some reason the lights in both…" at bounding box center [276, 141] width 128 height 22
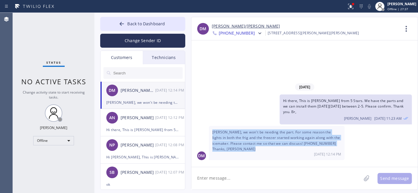
click at [246, 136] on span "[PERSON_NAME], we won't be needing the part. For some reason the lights in both…" at bounding box center [276, 141] width 128 height 22
copy span "[PERSON_NAME], we won't be needing the part. For some reason the lights in both…"
click at [227, 27] on link "[PERSON_NAME]/[PERSON_NAME]" at bounding box center [246, 26] width 68 height 7
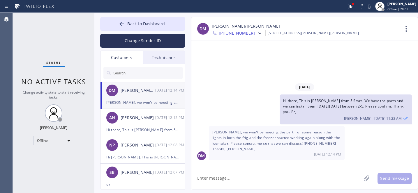
click at [262, 181] on textarea at bounding box center [276, 178] width 170 height 22
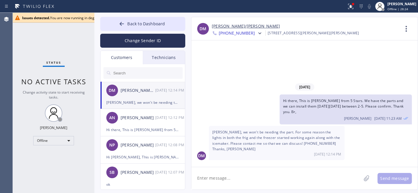
click at [272, 142] on span "[PERSON_NAME], we won't be needing the part. For some reason the lights in both…" at bounding box center [276, 141] width 128 height 22
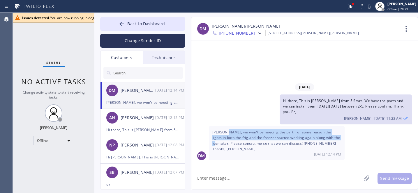
drag, startPoint x: 225, startPoint y: 132, endPoint x: 332, endPoint y: 140, distance: 106.9
click at [334, 139] on span "[PERSON_NAME], we won't be needing the part. For some reason the lights in both…" at bounding box center [276, 141] width 128 height 22
copy span "we won't be needing the part. For some reason the lights in both the frig and t…"
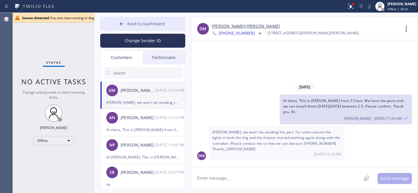
click at [136, 17] on div "Back to Dashboard Change Sender ID Customers Technicians DM Dianna/Bill Monroe …" at bounding box center [256, 103] width 324 height 181
click at [133, 23] on span "Back to Dashboard" at bounding box center [146, 24] width 38 height 6
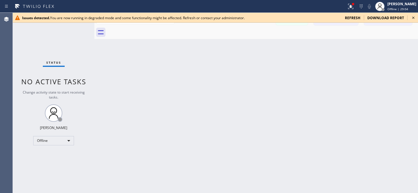
click at [413, 17] on icon at bounding box center [413, 18] width 2 height 2
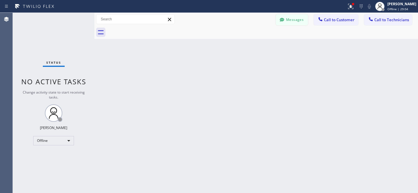
click at [293, 19] on button "Messages" at bounding box center [292, 19] width 32 height 11
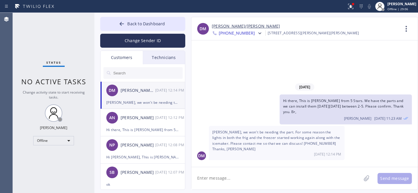
click at [139, 96] on div "DM Dianna/Bill Monroe 08/20 12:14 PM" at bounding box center [142, 90] width 85 height 17
drag, startPoint x: 136, startPoint y: 23, endPoint x: 126, endPoint y: 13, distance: 14.4
click at [136, 23] on span "Back to Dashboard" at bounding box center [146, 24] width 38 height 6
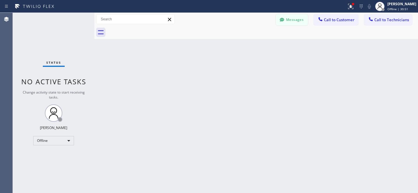
click at [291, 20] on button "Messages" at bounding box center [292, 19] width 32 height 11
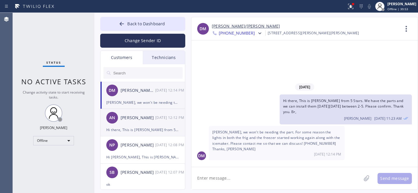
click at [139, 120] on div "[PERSON_NAME]" at bounding box center [138, 118] width 35 height 7
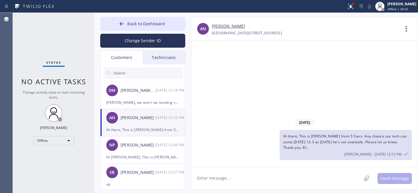
click at [253, 180] on textarea at bounding box center [276, 178] width 170 height 22
type textarea "Any updates?"
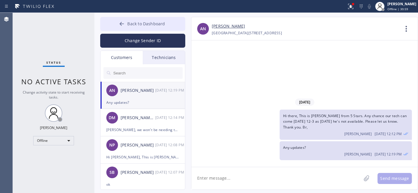
click at [138, 22] on span "Back to Dashboard" at bounding box center [146, 24] width 38 height 6
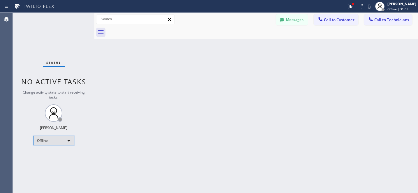
click at [50, 139] on div "Offline" at bounding box center [53, 140] width 41 height 9
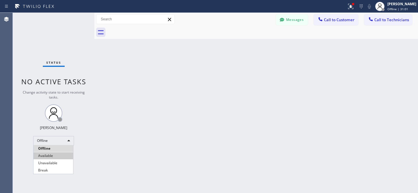
click at [51, 154] on li "Available" at bounding box center [53, 156] width 40 height 7
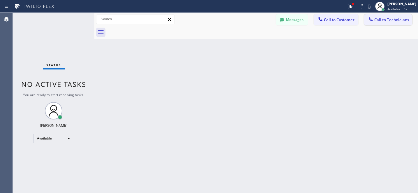
click at [387, 24] on button "Call to Technicians" at bounding box center [388, 19] width 48 height 11
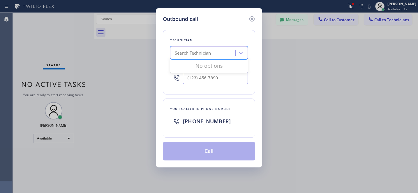
click at [211, 53] on div "Search Technician" at bounding box center [193, 53] width 36 height 7
type input "la art"
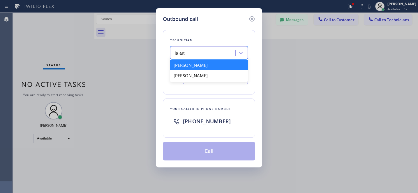
click at [185, 65] on div "[PERSON_NAME]" at bounding box center [209, 65] width 78 height 10
type input "[PHONE_NUMBER]"
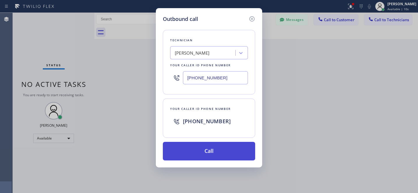
click at [210, 147] on button "Call" at bounding box center [209, 151] width 92 height 19
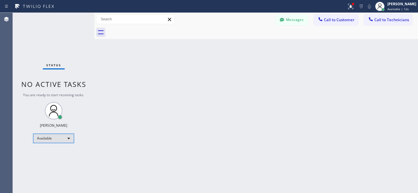
click at [54, 138] on div "Available" at bounding box center [53, 138] width 41 height 9
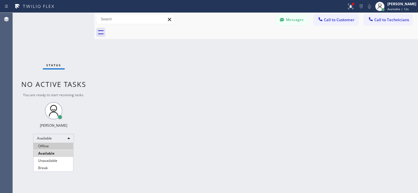
click at [50, 143] on li "Offline" at bounding box center [53, 146] width 40 height 7
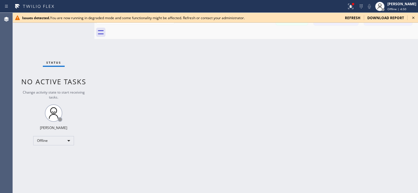
click at [415, 17] on icon at bounding box center [413, 17] width 7 height 7
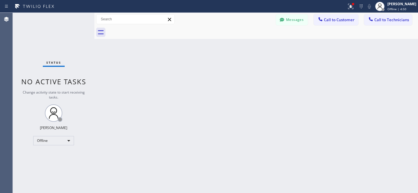
click at [291, 20] on button "Messages" at bounding box center [292, 19] width 32 height 11
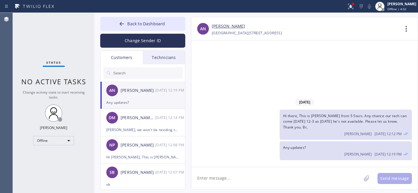
click at [133, 93] on div "[PERSON_NAME]" at bounding box center [138, 90] width 35 height 7
click at [134, 126] on div "DM Dianna/Bill Monroe 08/20 12:14 PM" at bounding box center [142, 117] width 85 height 17
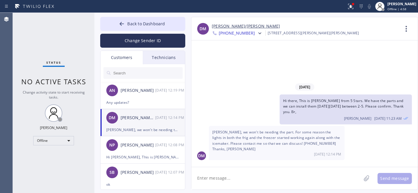
click at [220, 177] on textarea at bounding box center [276, 178] width 170 height 22
type textarea "ok will call thank you for letting us know"
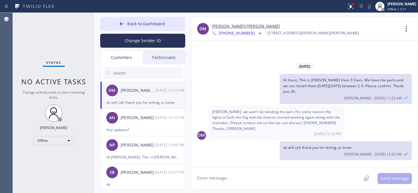
click at [266, 178] on textarea at bounding box center [276, 178] width 170 height 22
type textarea "tech notified as well"
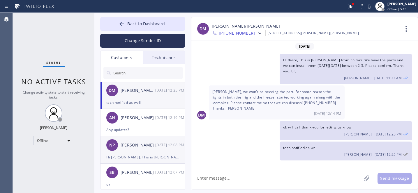
click at [148, 152] on div "NP Nick Psyhogios 08/20 12:08 PM" at bounding box center [142, 145] width 85 height 17
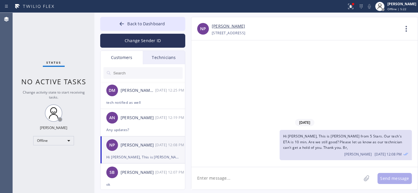
click at [216, 172] on textarea at bounding box center [276, 178] width 170 height 22
type textarea "Any updates?"
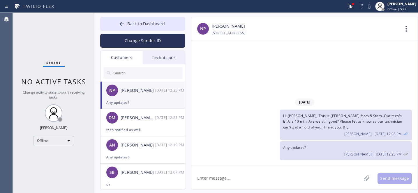
click at [226, 26] on link "[PERSON_NAME]" at bounding box center [228, 26] width 33 height 7
click at [130, 27] on button "Back to Dashboard" at bounding box center [142, 24] width 85 height 14
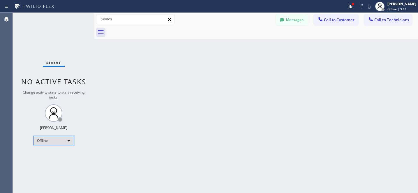
click at [59, 137] on div "Offline" at bounding box center [53, 140] width 41 height 9
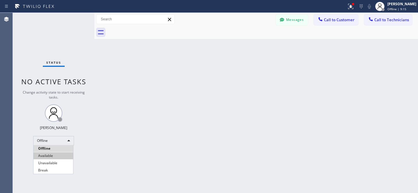
click at [51, 155] on li "Available" at bounding box center [53, 156] width 40 height 7
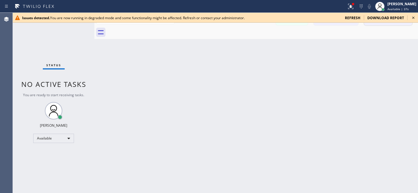
click at [410, 16] on icon at bounding box center [413, 17] width 7 height 7
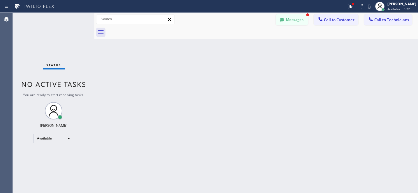
click at [289, 18] on button "Messages" at bounding box center [292, 19] width 32 height 11
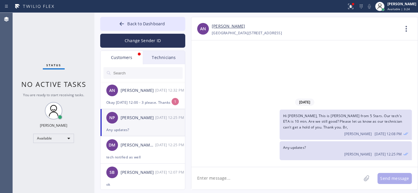
click at [139, 103] on div "Okay tomorrow 12:00 - 3 please. Thanks" at bounding box center [142, 102] width 73 height 7
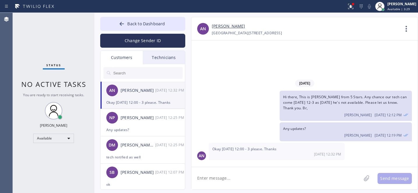
click at [220, 26] on link "[PERSON_NAME]" at bounding box center [228, 26] width 33 height 7
drag, startPoint x: 224, startPoint y: 178, endPoint x: 233, endPoint y: 179, distance: 8.8
click at [224, 178] on textarea at bounding box center [276, 178] width 170 height 22
paste textarea "08/21/2025 12pm - 3pm"
type textarea "Rescheduled: 08/21/2025 12pm - 3pm. Thank you"
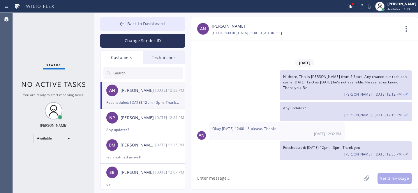
click at [152, 27] on button "Back to Dashboard" at bounding box center [142, 24] width 85 height 14
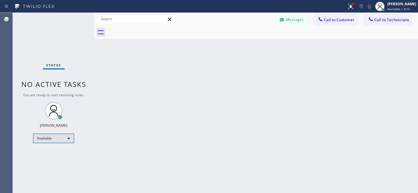
click at [55, 139] on div "Available" at bounding box center [53, 138] width 41 height 9
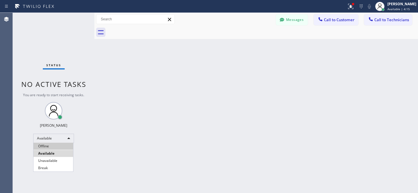
click at [53, 145] on li "Offline" at bounding box center [53, 146] width 40 height 7
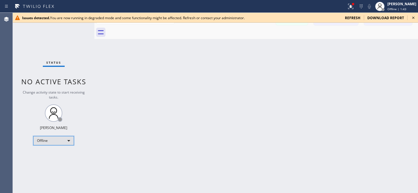
scroll to position [1, 0]
click at [413, 17] on icon at bounding box center [413, 17] width 7 height 7
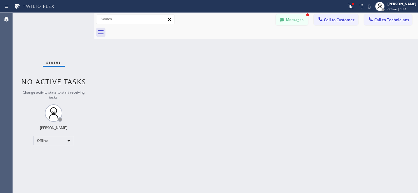
drag, startPoint x: 297, startPoint y: 19, endPoint x: 157, endPoint y: 112, distance: 168.5
click at [297, 19] on button "Messages" at bounding box center [292, 19] width 32 height 11
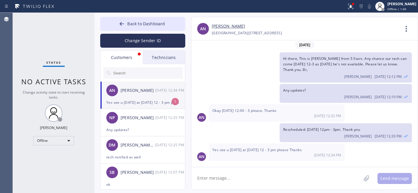
click at [143, 107] on li "AN Anelli Ngo 08/20 12:34 PM Yes see u tomorrow at 8/21/25 12 - 3 pm please Tha…" at bounding box center [142, 95] width 85 height 27
click at [256, 171] on textarea at bounding box center [276, 178] width 170 height 22
type textarea "T"
type textarea "see u there"
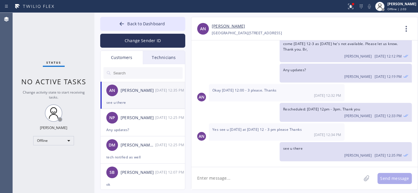
drag, startPoint x: 128, startPoint y: 25, endPoint x: 130, endPoint y: 1, distance: 24.3
click at [128, 25] on span "Back to Dashboard" at bounding box center [146, 24] width 38 height 6
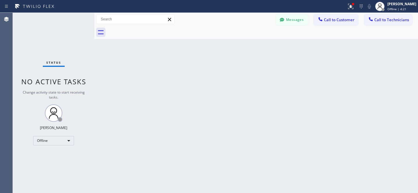
click at [186, 78] on div "Back to Dashboard Change Sender ID Customers Technicians AN Anelli Ngo 08/20 12…" at bounding box center [256, 103] width 324 height 181
click at [54, 141] on div "Offline" at bounding box center [53, 140] width 41 height 9
click at [49, 154] on li "Available" at bounding box center [53, 156] width 40 height 7
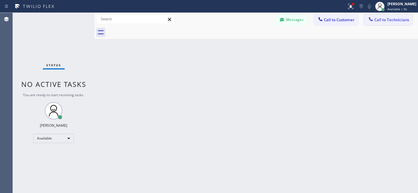
click at [379, 17] on span "Call to Technicians" at bounding box center [391, 19] width 35 height 5
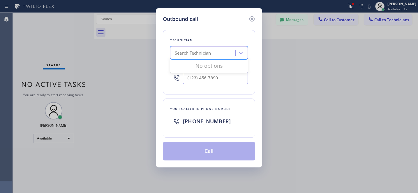
click at [189, 55] on div "Search Technician" at bounding box center [193, 53] width 36 height 7
type input "la art"
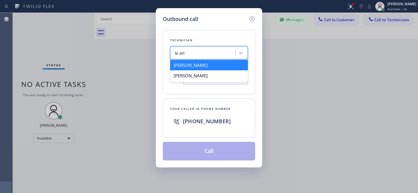
click at [188, 67] on div "[PERSON_NAME]" at bounding box center [209, 65] width 78 height 10
type input "[PHONE_NUMBER]"
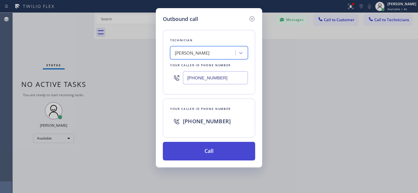
click at [215, 149] on button "Call" at bounding box center [209, 151] width 92 height 19
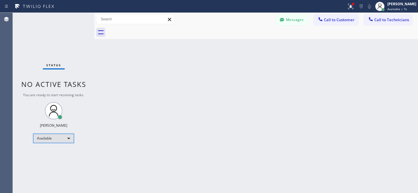
click at [57, 140] on div "Available" at bounding box center [53, 138] width 41 height 9
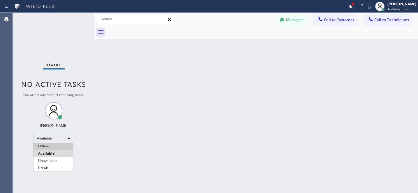
click at [50, 145] on li "Offline" at bounding box center [53, 146] width 40 height 7
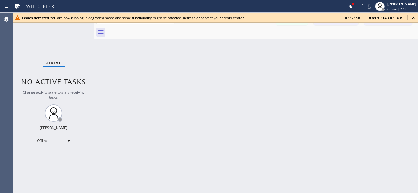
click at [414, 18] on icon at bounding box center [413, 17] width 7 height 7
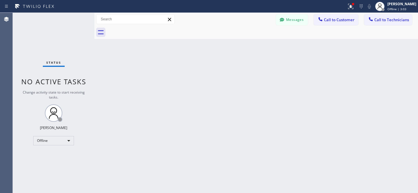
drag, startPoint x: 294, startPoint y: 20, endPoint x: 140, endPoint y: 120, distance: 183.8
click at [293, 20] on button "Messages" at bounding box center [292, 19] width 32 height 11
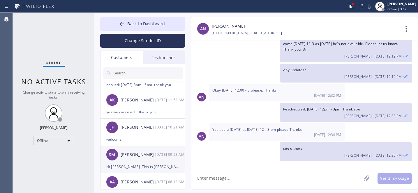
scroll to position [128, 0]
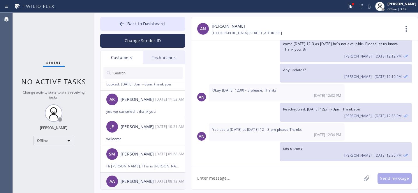
click at [139, 181] on div "[PERSON_NAME]" at bounding box center [138, 182] width 35 height 7
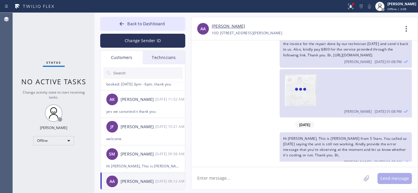
scroll to position [331, 0]
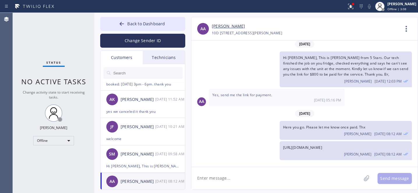
click at [241, 177] on textarea at bounding box center [276, 178] width 170 height 22
type textarea "Any updates on payment?"
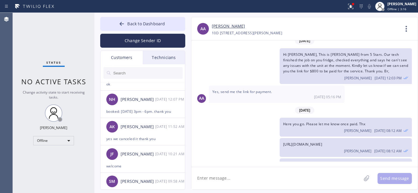
scroll to position [352, 0]
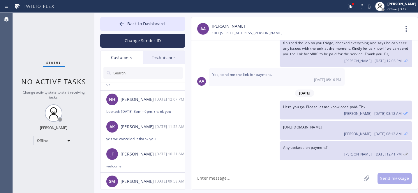
click at [130, 22] on span "Back to Dashboard" at bounding box center [146, 24] width 38 height 6
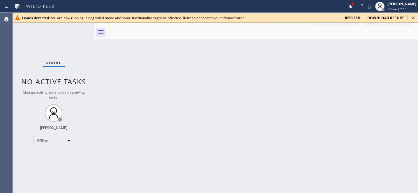
click at [411, 17] on icon at bounding box center [413, 17] width 7 height 7
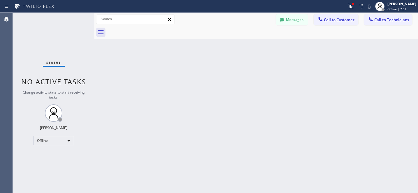
drag, startPoint x: 283, startPoint y: 18, endPoint x: 153, endPoint y: 94, distance: 150.9
click at [283, 18] on icon at bounding box center [282, 20] width 6 height 6
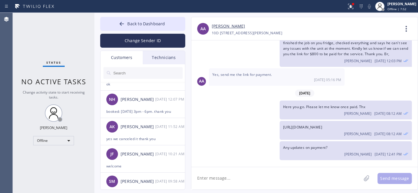
scroll to position [0, 0]
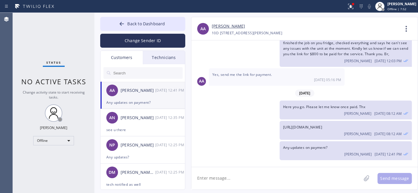
click at [130, 97] on div "AA Anne Arns 08/20 12:41 PM" at bounding box center [142, 90] width 85 height 17
click at [138, 128] on div "see u there" at bounding box center [142, 130] width 73 height 7
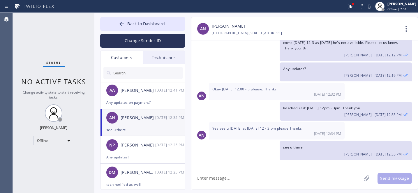
scroll to position [22, 0]
click at [230, 178] on textarea at bounding box center [276, 178] width 170 height 22
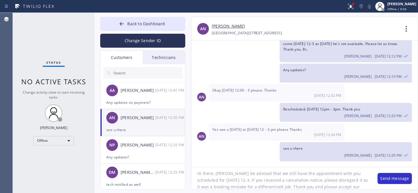
scroll to position [11, 0]
type textarea "Hi there, Pease be advised that we still have the appointment with you schedule…"
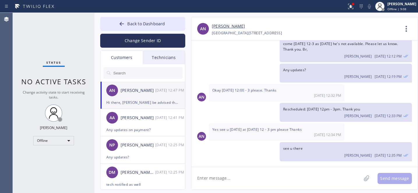
scroll to position [59, 0]
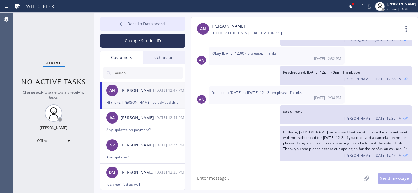
click at [141, 27] on button "Back to Dashboard" at bounding box center [142, 24] width 85 height 14
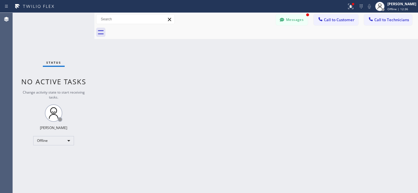
click at [279, 20] on div at bounding box center [281, 20] width 7 height 7
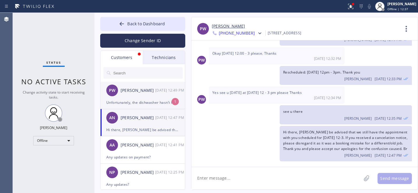
click at [137, 99] on div "Unfortunately, the dishwasher hasn’t improved since the appointment. The glasse…" at bounding box center [142, 102] width 73 height 7
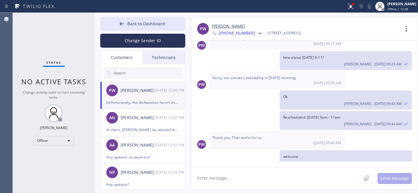
scroll to position [115, 0]
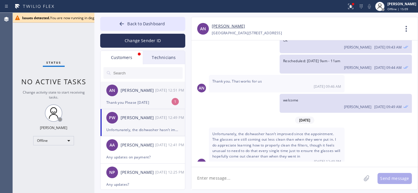
click at [139, 97] on div "AN Anelli Ngo 08/20 12:51 PM" at bounding box center [142, 90] width 85 height 17
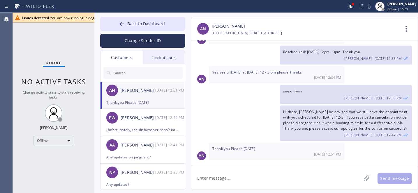
scroll to position [78, 0]
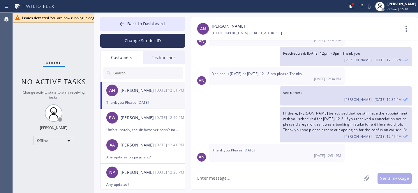
click at [237, 174] on textarea at bounding box center [276, 178] width 170 height 22
type textarea "yes [DATE] 12-3 our tech will come"
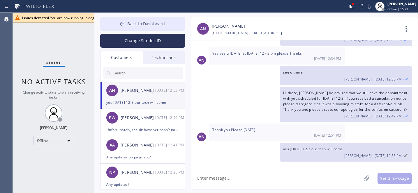
click at [136, 23] on span "Back to Dashboard" at bounding box center [146, 24] width 38 height 6
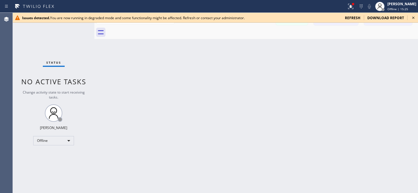
click at [411, 17] on icon at bounding box center [413, 17] width 7 height 7
click at [415, 17] on icon at bounding box center [413, 17] width 7 height 7
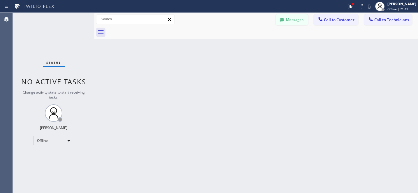
click at [292, 19] on button "Messages" at bounding box center [292, 19] width 32 height 11
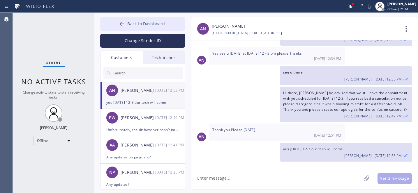
click at [118, 24] on button "Back to Dashboard" at bounding box center [142, 24] width 85 height 14
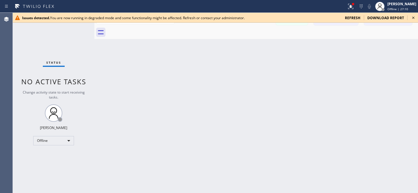
click at [414, 18] on icon at bounding box center [413, 17] width 7 height 7
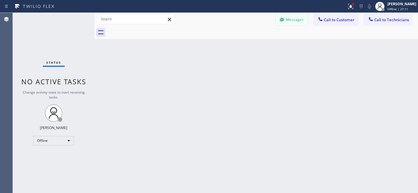
click at [292, 21] on button "Messages" at bounding box center [292, 19] width 32 height 11
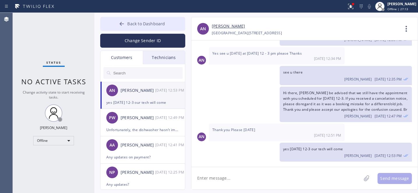
click at [125, 24] on div at bounding box center [121, 24] width 7 height 7
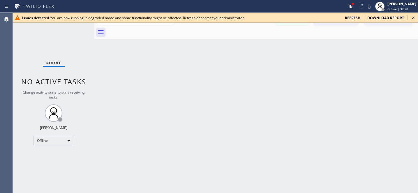
click at [414, 18] on icon at bounding box center [413, 17] width 7 height 7
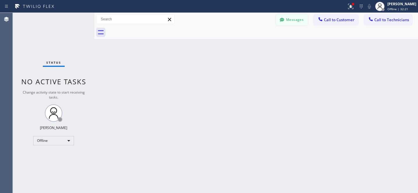
click at [295, 19] on button "Messages" at bounding box center [292, 19] width 32 height 11
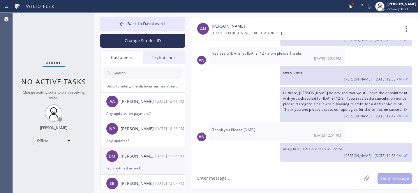
scroll to position [44, 0]
click at [132, 162] on div "DM Dianna/Bill Monroe 08/20 12:25 PM" at bounding box center [142, 155] width 85 height 17
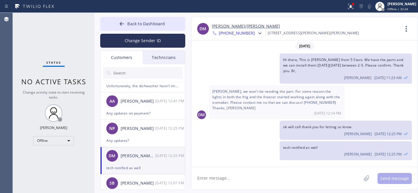
scroll to position [0, 0]
click at [249, 178] on textarea at bounding box center [276, 178] width 170 height 22
type textarea "щ"
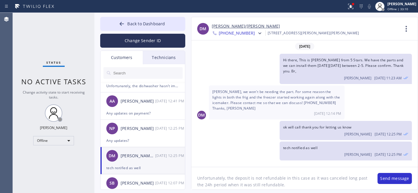
type textarea "Unfortunately, the deposit is not refundable in this case as it was canceled lo…"
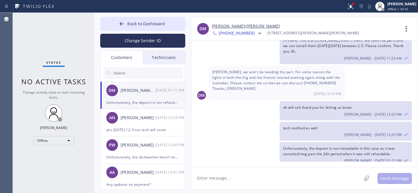
click at [125, 26] on icon at bounding box center [122, 24] width 6 height 6
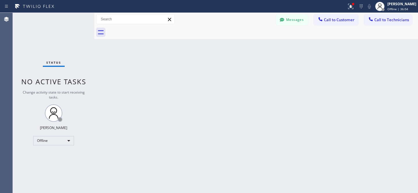
click at [293, 18] on button "Messages" at bounding box center [292, 19] width 32 height 11
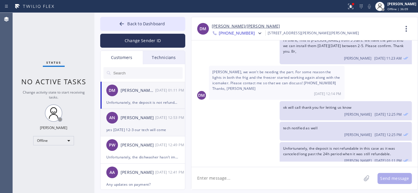
click at [132, 125] on div "AN Anelli Ngo 08/20 12:53 PM" at bounding box center [142, 117] width 85 height 17
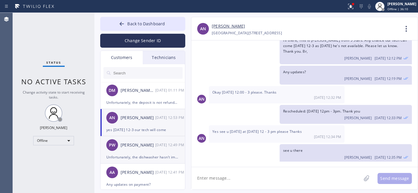
scroll to position [98, 0]
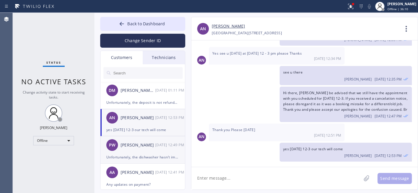
click at [142, 155] on div "Unfortunately, the dishwasher hasn’t improved since the appointment. The glasse…" at bounding box center [142, 157] width 73 height 7
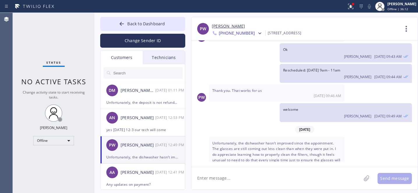
scroll to position [115, 0]
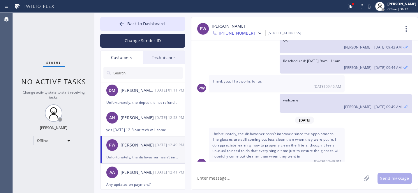
click at [265, 180] on textarea at bounding box center [276, 178] width 170 height 22
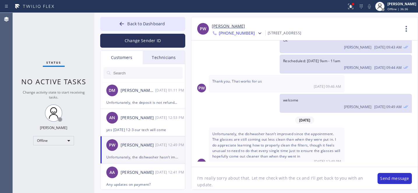
type textarea "I'm really sorry about that. Let me check with the cx and I'll get back to you …"
click at [226, 25] on link "[PERSON_NAME]" at bounding box center [228, 26] width 33 height 7
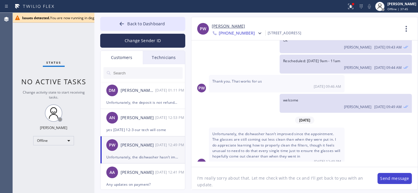
click at [387, 182] on button "Send message" at bounding box center [395, 178] width 34 height 11
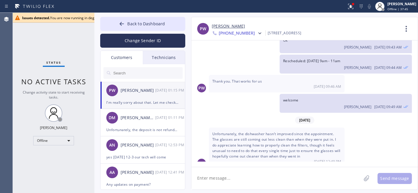
scroll to position [141, 0]
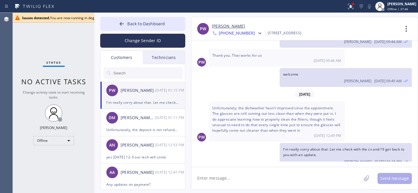
click at [298, 177] on textarea at bounding box center [276, 178] width 170 height 22
click at [130, 22] on span "Back to Dashboard" at bounding box center [146, 24] width 38 height 6
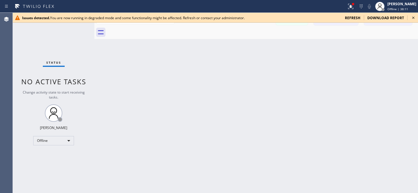
click at [412, 17] on icon at bounding box center [413, 17] width 7 height 7
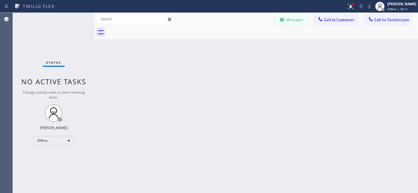
click at [289, 17] on button "Messages" at bounding box center [292, 19] width 32 height 11
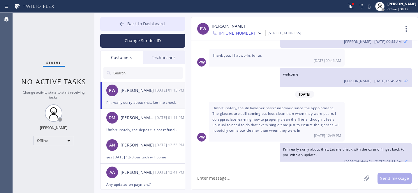
click at [128, 20] on button "Back to Dashboard" at bounding box center [142, 24] width 85 height 14
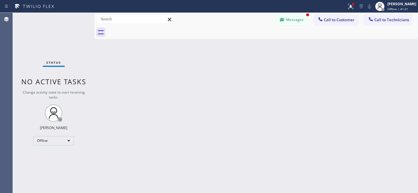
click at [277, 19] on button "Messages" at bounding box center [292, 19] width 32 height 11
click at [296, 23] on div "[PERSON_NAME]/[PERSON_NAME]" at bounding box center [306, 26] width 188 height 7
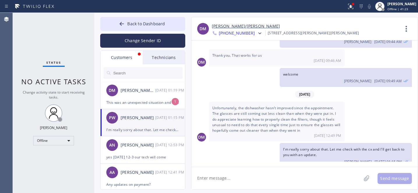
drag, startPoint x: 142, startPoint y: 96, endPoint x: 183, endPoint y: 78, distance: 44.6
click at [144, 96] on div "DM Dianna/Bill Monroe 08/20 01:19 PM" at bounding box center [142, 90] width 85 height 17
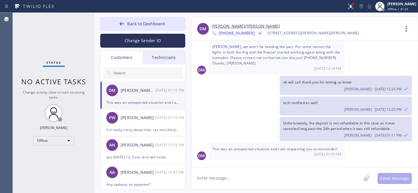
scroll to position [38, 0]
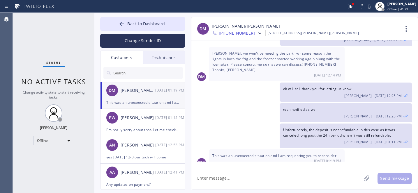
click at [242, 173] on textarea at bounding box center [276, 178] width 170 height 22
click at [241, 174] on textarea at bounding box center [276, 178] width 170 height 22
type textarea "B"
click at [226, 24] on link "[PERSON_NAME]/[PERSON_NAME]" at bounding box center [246, 26] width 68 height 7
click at [256, 182] on textarea "Ok, it's stated in the invoice" at bounding box center [281, 178] width 180 height 22
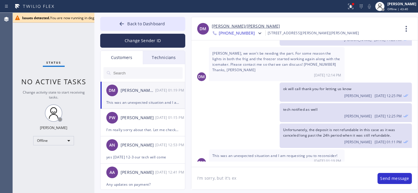
click at [256, 178] on textarea "I'm sorry, but it's ex" at bounding box center [281, 178] width 180 height 22
type textarea "I'm sorry, but it's stated in the invoice you signed. Kindly see the attachment."
click at [389, 180] on button "Send message" at bounding box center [395, 178] width 34 height 11
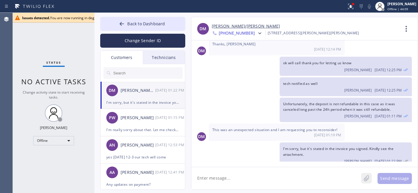
click at [367, 181] on icon at bounding box center [367, 178] width 6 height 7
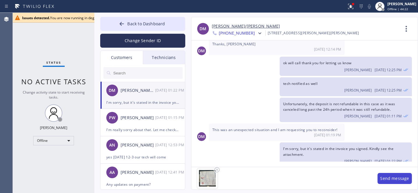
click at [389, 180] on button "Send message" at bounding box center [395, 178] width 34 height 11
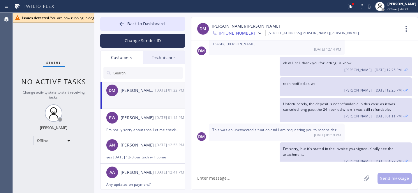
scroll to position [114, 0]
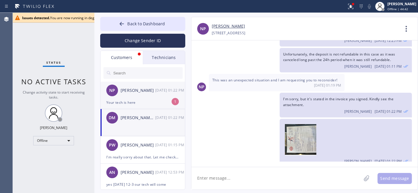
click at [140, 97] on div "NP Nick Psyhogios 08/20 01:22 PM" at bounding box center [142, 90] width 85 height 17
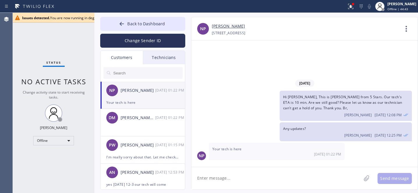
scroll to position [0, 0]
drag, startPoint x: 235, startPoint y: 175, endPoint x: 239, endPoint y: 172, distance: 4.7
click at [235, 175] on textarea at bounding box center [276, 178] width 170 height 22
type textarea "Great. Thank you for letting us know."
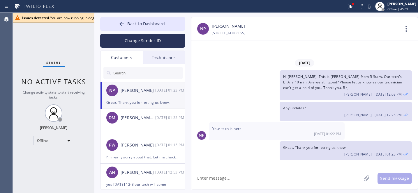
click at [129, 21] on span "Back to Dashboard" at bounding box center [146, 24] width 38 height 6
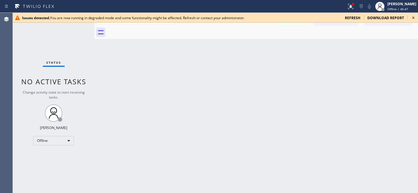
click at [412, 19] on icon at bounding box center [413, 17] width 7 height 7
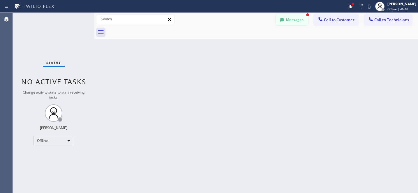
click at [288, 20] on button "Messages" at bounding box center [292, 19] width 32 height 11
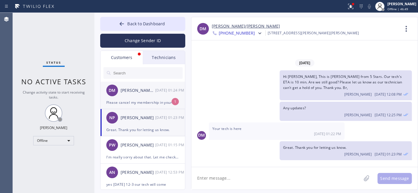
click at [133, 102] on div "Please cancel my membership in your service" at bounding box center [142, 102] width 73 height 7
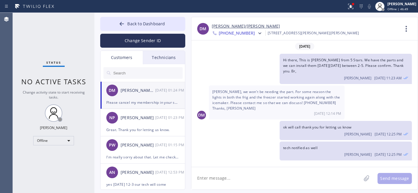
scroll to position [133, 0]
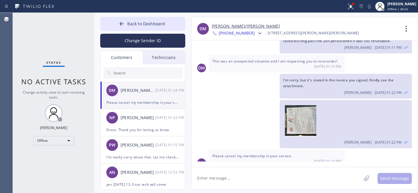
click at [236, 179] on textarea at bounding box center [276, 178] width 170 height 22
type textarea "Ok will forward it to the concerned department."
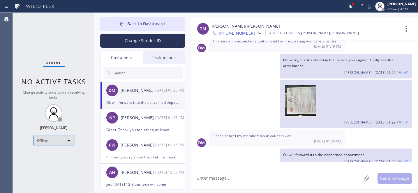
click at [56, 140] on div "Offline" at bounding box center [53, 140] width 41 height 9
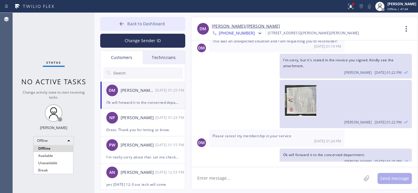
click at [54, 154] on li "Available" at bounding box center [53, 156] width 40 height 7
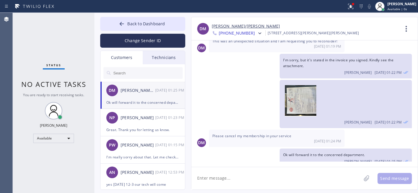
click at [128, 24] on span "Back to Dashboard" at bounding box center [146, 24] width 38 height 6
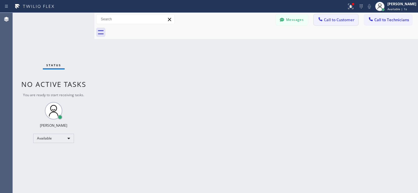
click at [333, 18] on span "Call to Customer" at bounding box center [339, 19] width 31 height 5
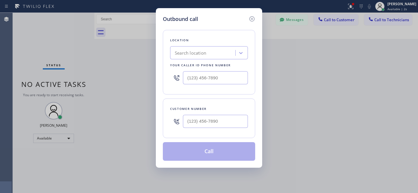
click at [252, 17] on icon at bounding box center [251, 18] width 7 height 7
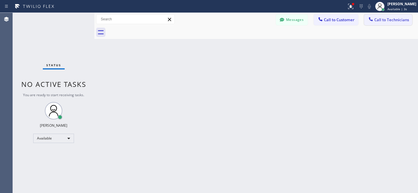
click at [383, 18] on span "Call to Technicians" at bounding box center [391, 19] width 35 height 5
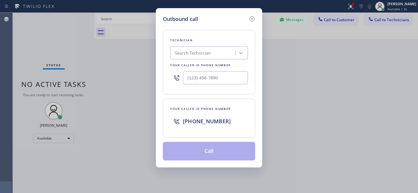
drag, startPoint x: 200, startPoint y: 51, endPoint x: 203, endPoint y: 50, distance: 3.5
click at [200, 51] on div "Search Technician" at bounding box center [193, 53] width 36 height 7
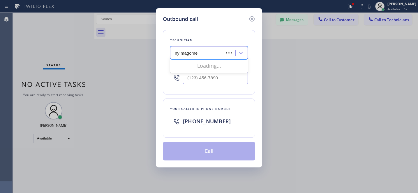
type input "ny magomed"
drag, startPoint x: 190, startPoint y: 68, endPoint x: 205, endPoint y: 79, distance: 18.4
click at [190, 68] on div "Magomed Radzhabov" at bounding box center [209, 65] width 78 height 10
type input "(619) 664-2929"
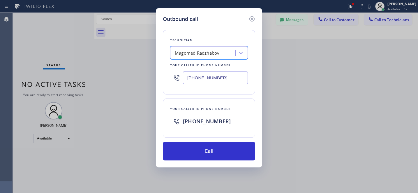
drag, startPoint x: 223, startPoint y: 149, endPoint x: 239, endPoint y: 132, distance: 23.3
click at [223, 149] on button "Call" at bounding box center [209, 151] width 92 height 19
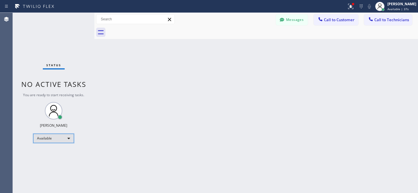
click at [57, 140] on div "Available" at bounding box center [53, 138] width 41 height 9
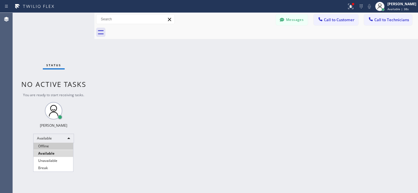
click at [48, 144] on li "Offline" at bounding box center [53, 146] width 40 height 7
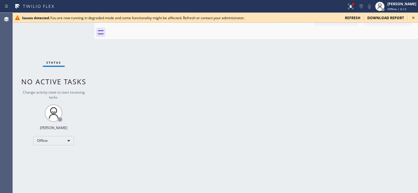
click at [412, 18] on icon at bounding box center [413, 17] width 7 height 7
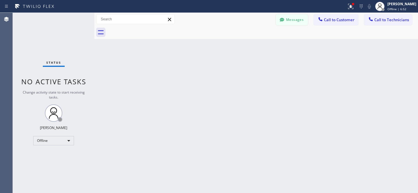
click at [297, 17] on button "Messages" at bounding box center [292, 19] width 32 height 11
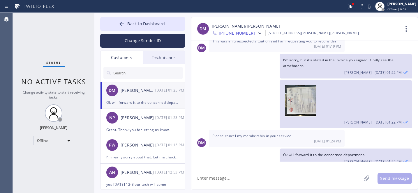
click at [145, 70] on input "text" at bounding box center [148, 73] width 70 height 12
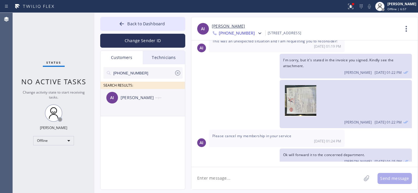
click at [131, 104] on div "AI Aziz Islam --:--" at bounding box center [142, 97] width 85 height 17
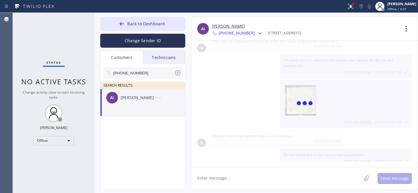
scroll to position [0, 0]
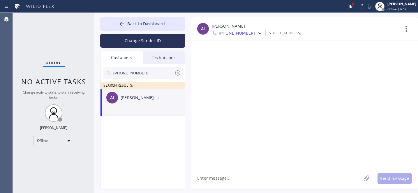
drag, startPoint x: 255, startPoint y: 179, endPoint x: 281, endPoint y: 169, distance: 27.6
click at [255, 179] on textarea at bounding box center [276, 178] width 170 height 22
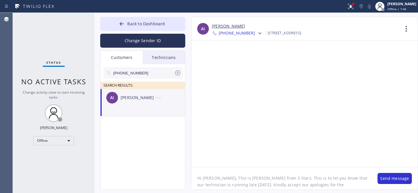
type textarea "Hi [PERSON_NAME], This is [PERSON_NAME] from 5 Stars. This is to let you know t…"
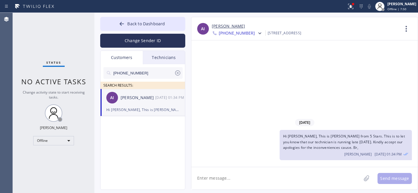
click at [179, 74] on icon at bounding box center [177, 73] width 7 height 7
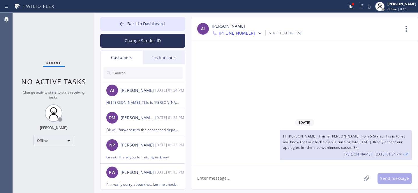
click at [141, 73] on input "text" at bounding box center [148, 73] width 70 height 12
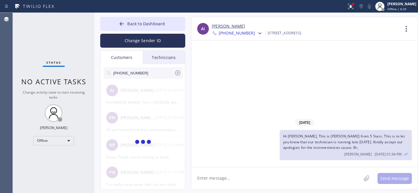
click at [324, 142] on span "Hi [PERSON_NAME], This is [PERSON_NAME] from 5 Stars. This is to let you know t…" at bounding box center [344, 142] width 122 height 16
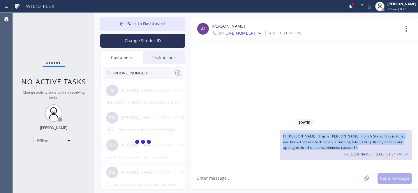
click at [324, 142] on span "Hi [PERSON_NAME], This is [PERSON_NAME] from 5 Stars. This is to let you know t…" at bounding box center [344, 142] width 122 height 16
copy span "Hi [PERSON_NAME], This is [PERSON_NAME] from 5 Stars. This is to let you know t…"
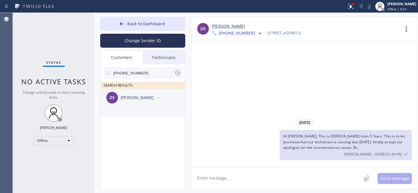
click at [140, 104] on div "DS Dora Sosiev --:--" at bounding box center [142, 97] width 85 height 17
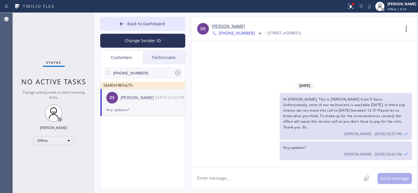
click at [236, 178] on textarea at bounding box center [276, 178] width 170 height 22
paste textarea "Hi [PERSON_NAME], This is [PERSON_NAME] from 5 Stars. This is to let you know t…"
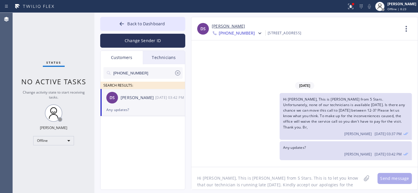
scroll to position [5, 0]
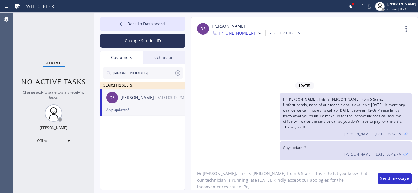
click at [208, 173] on textarea "Hi [PERSON_NAME], This is [PERSON_NAME] from 5 Stars. This is to let you know t…" at bounding box center [281, 178] width 180 height 22
click at [346, 182] on textarea "Hi Dora, This is Daniel from 5 Stars. This is to let you know that our technici…" at bounding box center [281, 178] width 180 height 22
type textarea "Hi [PERSON_NAME], This is [PERSON_NAME] from 5 Stars. This is to let you know t…"
click at [384, 181] on button "Send message" at bounding box center [395, 178] width 34 height 11
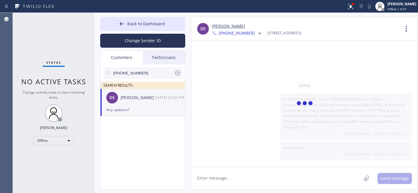
scroll to position [0, 0]
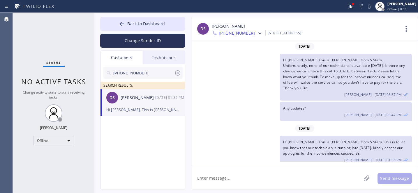
drag, startPoint x: 178, startPoint y: 73, endPoint x: 204, endPoint y: 96, distance: 34.7
click at [177, 73] on icon at bounding box center [177, 72] width 5 height 5
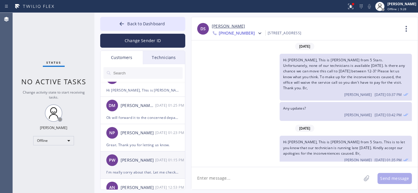
scroll to position [40, 0]
click at [132, 165] on div "PW Patrick Walker 08/20 01:15 PM" at bounding box center [142, 160] width 85 height 17
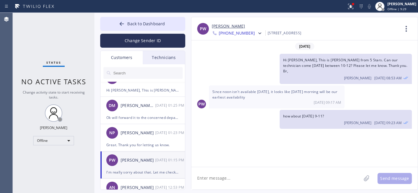
scroll to position [141, 0]
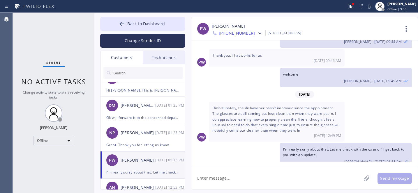
click at [262, 180] on textarea at bounding box center [276, 178] width 170 height 22
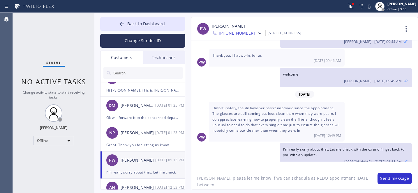
paste textarea "Monday"
type textarea "[PERSON_NAME], please let me know if we can schedule as REDO appointment [DATE]…"
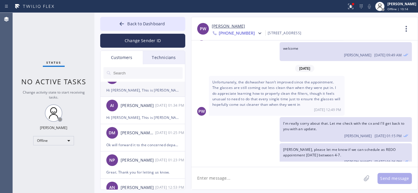
scroll to position [0, 0]
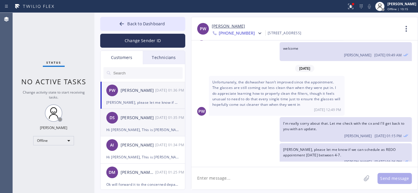
click at [137, 117] on div "[PERSON_NAME]" at bounding box center [138, 118] width 35 height 7
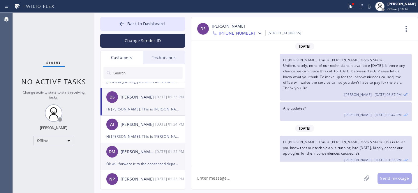
scroll to position [21, 0]
click at [139, 156] on div "DM Dianna/Bill Monroe 08/20 01:25 PM" at bounding box center [142, 151] width 85 height 17
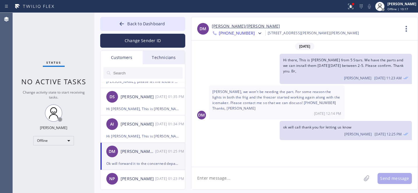
scroll to position [153, 0]
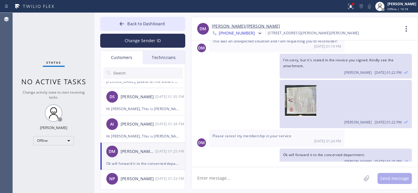
click at [219, 27] on link "[PERSON_NAME]/[PERSON_NAME]" at bounding box center [246, 26] width 68 height 7
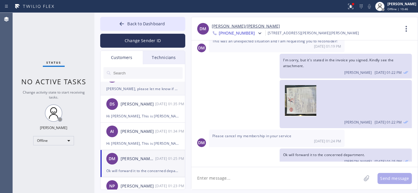
scroll to position [0, 0]
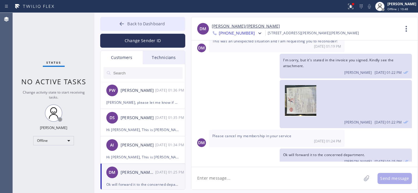
click at [123, 24] on icon at bounding box center [122, 24] width 4 height 4
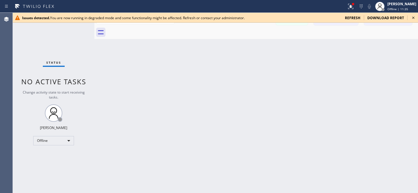
click at [414, 18] on icon at bounding box center [413, 17] width 7 height 7
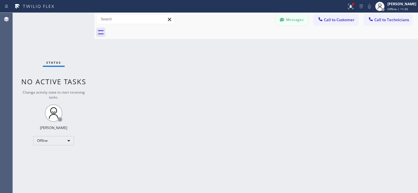
click at [288, 22] on button "Messages" at bounding box center [292, 19] width 32 height 11
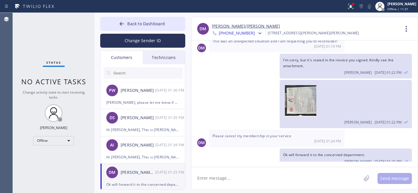
click at [140, 178] on div "DM Dianna/Bill Monroe 08/20 01:25 PM" at bounding box center [142, 172] width 85 height 17
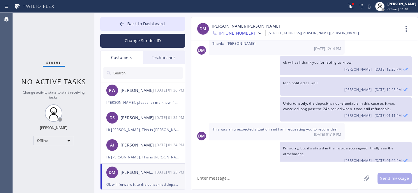
scroll to position [32, 0]
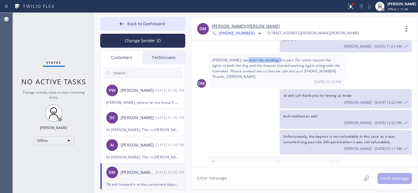
drag, startPoint x: 242, startPoint y: 54, endPoint x: 276, endPoint y: 54, distance: 33.8
click at [276, 58] on span "[PERSON_NAME], we won't be needing the part. For some reason the lights in both…" at bounding box center [276, 69] width 128 height 22
copy span "be needing the part"
click at [120, 24] on icon at bounding box center [122, 24] width 6 height 6
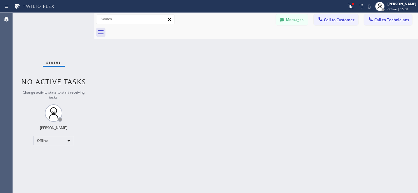
click at [289, 20] on button "Messages" at bounding box center [292, 19] width 32 height 11
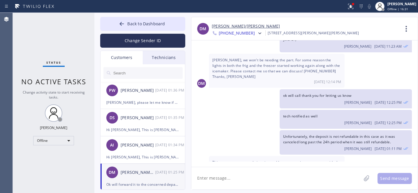
click at [143, 75] on input "text" at bounding box center [148, 73] width 70 height 12
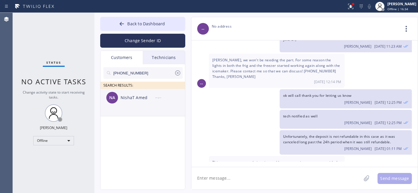
click at [133, 102] on div "NA NishaT Amed --:--" at bounding box center [142, 97] width 85 height 17
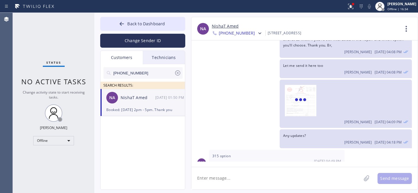
scroll to position [301, 0]
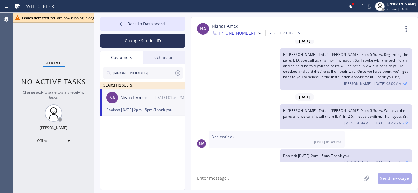
click at [245, 177] on textarea at bounding box center [276, 178] width 170 height 22
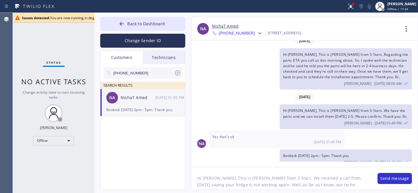
drag, startPoint x: 247, startPoint y: 186, endPoint x: 237, endPoint y: 184, distance: 10.1
click at [235, 185] on textarea "Hi Nisha, This is Daniel from 5 Stars. We received a call from today saying you…" at bounding box center [281, 178] width 180 height 22
drag, startPoint x: 295, startPoint y: 186, endPoint x: 314, endPoint y: 184, distance: 19.3
click at [295, 186] on textarea "Hi Nisha, This is Daniel from 5 Stars. We received a call from today saying you…" at bounding box center [281, 178] width 180 height 22
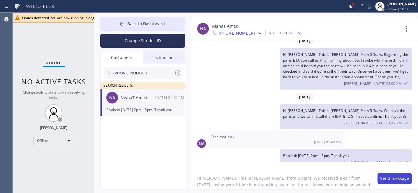
type textarea "Hi Nisha, This is Daniel from 5 Stars. We received a call from today saying you…"
click at [394, 177] on button "Send message" at bounding box center [395, 178] width 34 height 11
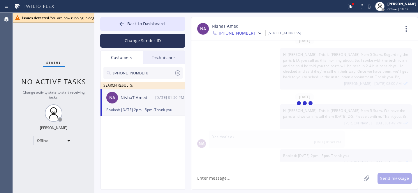
scroll to position [363, 0]
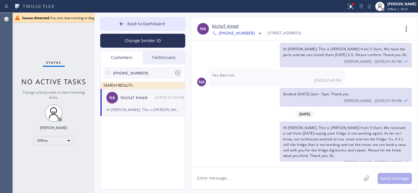
click at [178, 72] on icon at bounding box center [177, 72] width 5 height 5
click at [145, 22] on span "Back to Dashboard" at bounding box center [146, 24] width 38 height 6
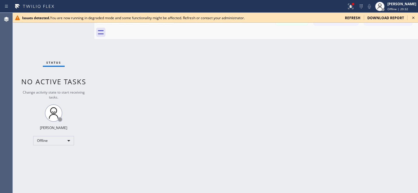
click at [412, 16] on icon at bounding box center [413, 17] width 7 height 7
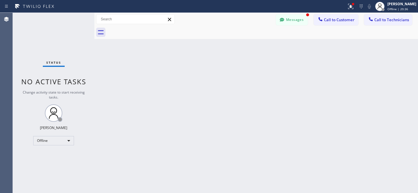
scroll to position [382, 0]
click at [300, 25] on button "Messages" at bounding box center [292, 19] width 32 height 11
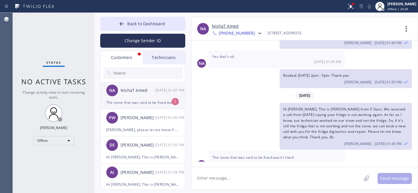
click at [139, 97] on div "NA NishaT Amed 08/20 01:47 PM" at bounding box center [142, 90] width 85 height 17
click at [139, 72] on input "text" at bounding box center [148, 73] width 70 height 12
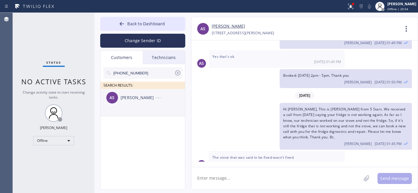
click at [133, 103] on div "AS Anna Stone --:--" at bounding box center [142, 97] width 85 height 17
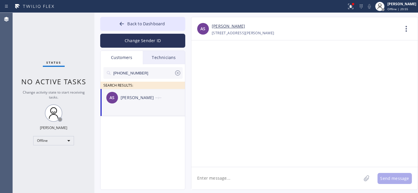
scroll to position [0, 0]
click at [222, 173] on textarea at bounding box center [276, 178] width 170 height 22
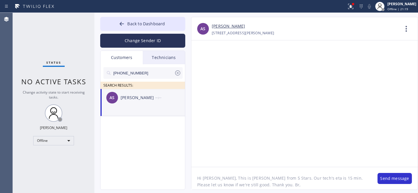
type textarea "Hi [PERSON_NAME], This is [PERSON_NAME] from 5 Stars. Our tech's eta is 15 min.…"
click at [386, 174] on div "Hi Anna, This is Daniel from 5 Stars. Our tech's eta is 15 min. Please let us k…" at bounding box center [304, 178] width 226 height 23
click at [395, 180] on button "Send message" at bounding box center [395, 178] width 34 height 11
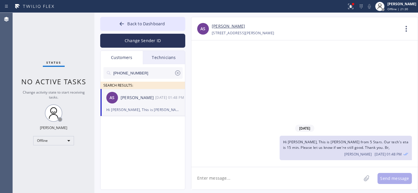
click at [178, 73] on icon at bounding box center [177, 72] width 5 height 5
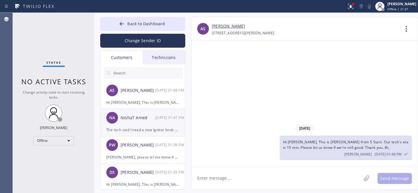
drag, startPoint x: 136, startPoint y: 123, endPoint x: 178, endPoint y: 121, distance: 42.0
click at [136, 123] on div "NA NishaT Amed 08/20 01:47 PM" at bounding box center [142, 117] width 85 height 17
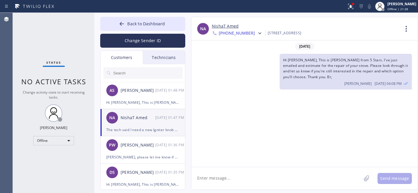
scroll to position [406, 0]
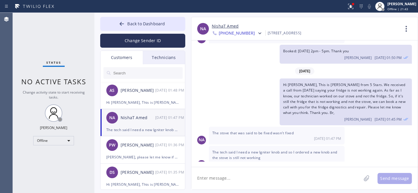
click at [261, 180] on textarea at bounding box center [276, 178] width 170 height 22
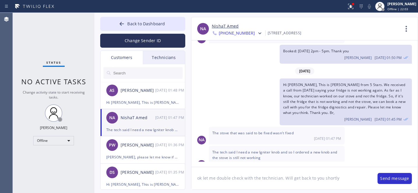
type textarea "ok let me double check with the technician. Will get back to you shortly."
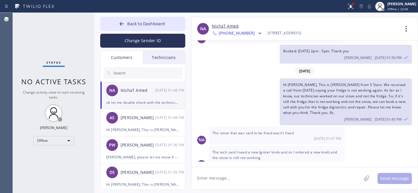
scroll to position [427, 0]
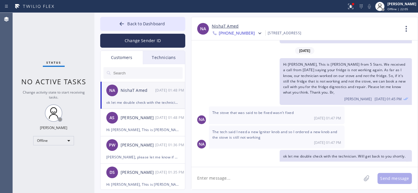
click at [268, 175] on textarea at bounding box center [276, 178] width 170 height 22
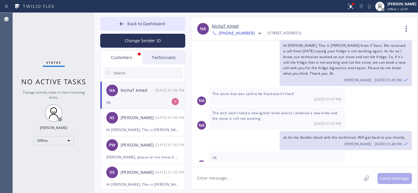
click at [143, 103] on div "Ok" at bounding box center [142, 102] width 73 height 7
click at [147, 76] on input "text" at bounding box center [148, 73] width 70 height 12
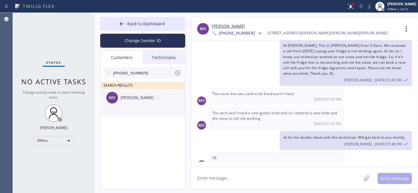
click at [128, 98] on div "[PERSON_NAME]" at bounding box center [138, 98] width 35 height 7
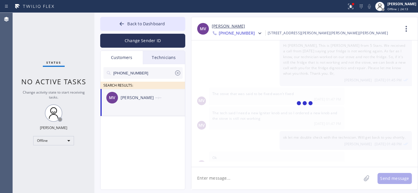
scroll to position [36, 0]
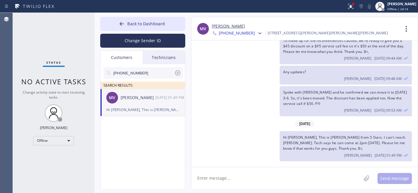
click at [226, 177] on textarea at bounding box center [276, 178] width 170 height 22
drag, startPoint x: 267, startPoint y: 179, endPoint x: 300, endPoint y: 180, distance: 33.2
click at [300, 180] on textarea "Hi Mark, This is Daniel from 5 Stars. I see that you s" at bounding box center [281, 178] width 180 height 22
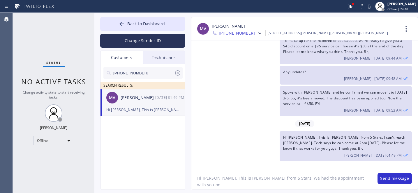
paste textarea "[DATE]"
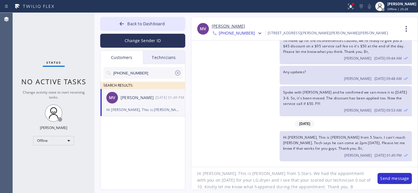
type textarea "Hi [PERSON_NAME], This is [PERSON_NAME] from 5 Stars. We had the appointment wi…"
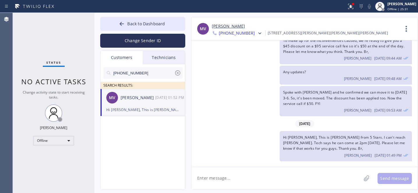
scroll to position [87, 0]
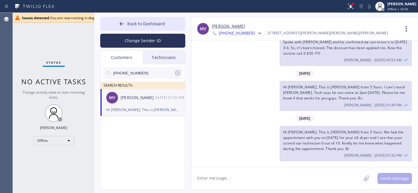
click at [179, 71] on icon at bounding box center [177, 73] width 7 height 7
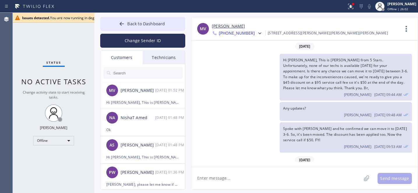
scroll to position [87, 0]
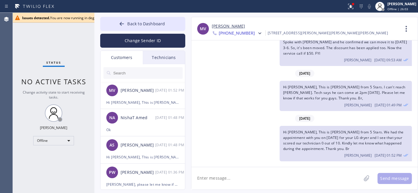
click at [132, 70] on input "text" at bounding box center [148, 73] width 70 height 12
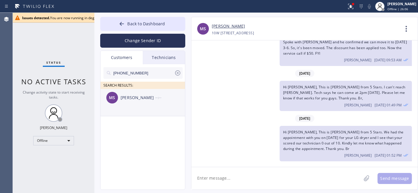
click at [135, 101] on div "[PERSON_NAME]" at bounding box center [138, 98] width 35 height 7
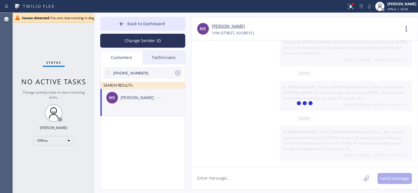
scroll to position [0, 0]
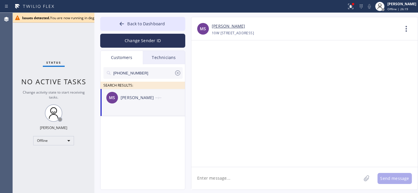
click at [223, 179] on textarea at bounding box center [276, 178] width 170 height 22
paste textarea "Hi [PERSON_NAME], This is [PERSON_NAME] from 5 Stars. We had the appointment wi…"
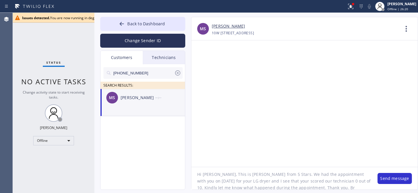
scroll to position [3, 0]
click at [208, 176] on textarea "Hi [PERSON_NAME], This is [PERSON_NAME] from 5 Stars. We had the appointment wi…" at bounding box center [281, 178] width 180 height 22
drag, startPoint x: 197, startPoint y: 181, endPoint x: 220, endPoint y: 182, distance: 22.7
click at [220, 183] on textarea "Hi Michele, This is Daniel from 5 Stars. We had the appointment with you on 08/…" at bounding box center [281, 178] width 180 height 22
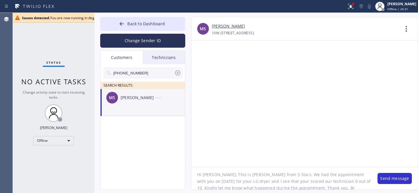
paste textarea "7/0"
drag, startPoint x: 238, startPoint y: 182, endPoint x: 241, endPoint y: 182, distance: 3.2
click at [241, 182] on textarea "Hi Michele, This is Daniel from 5 Stars. We had the appointment with you on 07/…" at bounding box center [281, 178] width 180 height 22
paste textarea "Sub Zero"
click at [259, 182] on textarea "Hi Michele, This is Daniel from 5 Stars. We had the appointment with you on 07/…" at bounding box center [281, 178] width 180 height 22
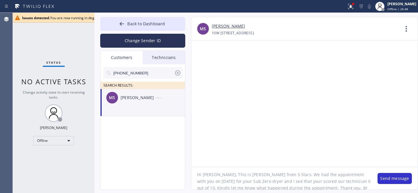
click at [259, 182] on textarea "Hi Michele, This is Daniel from 5 Stars. We had the appointment with you on 07/…" at bounding box center [281, 178] width 180 height 22
click at [350, 181] on textarea "Hi Michele, This is Daniel from 5 Stars. We had the appointment with you on 07/…" at bounding box center [281, 178] width 180 height 22
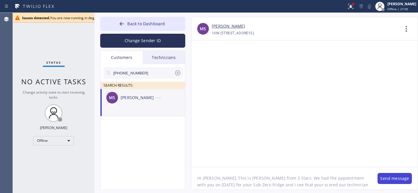
type textarea "Hi [PERSON_NAME], This is [PERSON_NAME] from 5 Stars. We had the appointment wi…"
click at [392, 182] on button "Send message" at bounding box center [395, 178] width 34 height 11
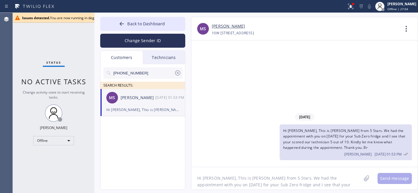
click at [177, 74] on icon at bounding box center [177, 73] width 7 height 7
click at [133, 19] on button "Back to Dashboard" at bounding box center [142, 24] width 85 height 14
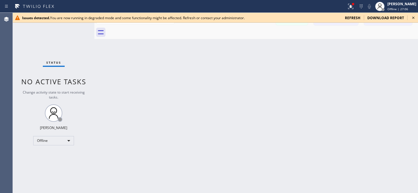
click at [411, 18] on icon at bounding box center [413, 17] width 7 height 7
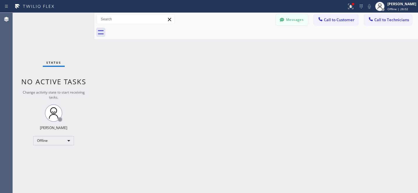
click at [293, 24] on button "Messages" at bounding box center [292, 19] width 32 height 11
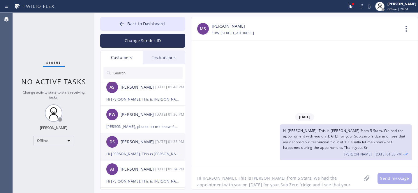
scroll to position [86, 0]
click at [139, 140] on div "[PERSON_NAME]" at bounding box center [138, 142] width 35 height 7
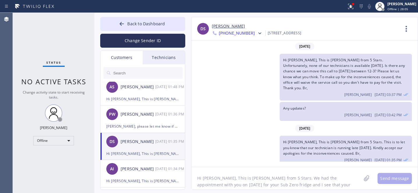
click at [250, 177] on textarea "Hi [PERSON_NAME], This is [PERSON_NAME] from 5 Stars. We had the appointment wi…" at bounding box center [276, 178] width 170 height 22
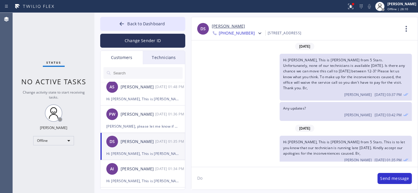
type textarea "D"
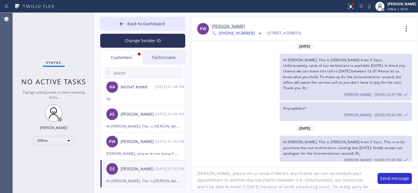
scroll to position [11, 0]
type textarea "[PERSON_NAME], please let us know if there's any chance we can reschedule your …"
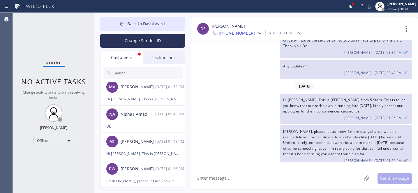
scroll to position [0, 0]
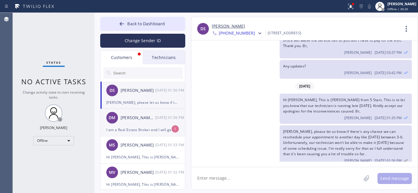
click at [144, 126] on div "DM Dianna/Bill Monroe 08/20 01:56 PM" at bounding box center [142, 117] width 85 height 17
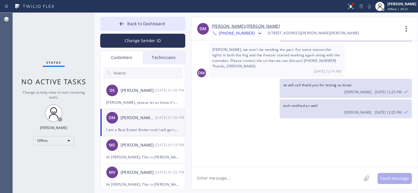
scroll to position [178, 0]
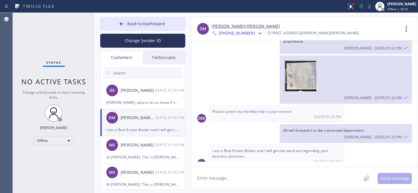
click at [252, 177] on textarea at bounding box center [276, 178] width 170 height 22
click at [236, 176] on textarea at bounding box center [276, 178] width 170 height 22
type textarea "e"
type textarea "O"
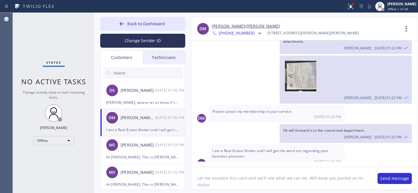
type textarea "Let me escalate this case and we'll see what we can do. Will keep you posted on…"
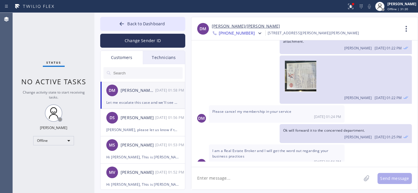
scroll to position [204, 0]
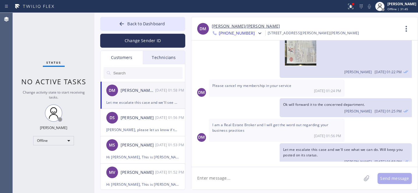
click at [234, 24] on link "[PERSON_NAME]/[PERSON_NAME]" at bounding box center [246, 26] width 68 height 7
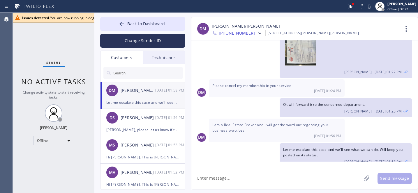
click at [237, 22] on div "DM Dianna/Bill Monroe +17143576365 Choose phone number +17143576365 +1714356629…" at bounding box center [304, 28] width 226 height 23
click at [234, 25] on link "[PERSON_NAME]/[PERSON_NAME]" at bounding box center [246, 26] width 68 height 7
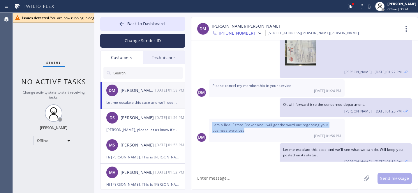
drag, startPoint x: 258, startPoint y: 124, endPoint x: 236, endPoint y: 139, distance: 26.8
click at [211, 119] on div "I am a Real Estate Broker and I will get the word out regarding your business p…" at bounding box center [277, 130] width 136 height 23
copy span "I am a Real Estate Broker and I will get the word out regarding your business p…"
drag, startPoint x: 128, startPoint y: 24, endPoint x: 229, endPoint y: 0, distance: 103.6
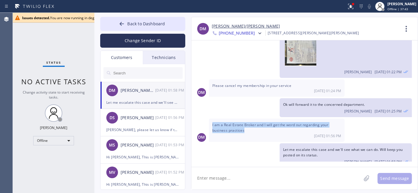
click at [128, 24] on span "Back to Dashboard" at bounding box center [146, 24] width 38 height 6
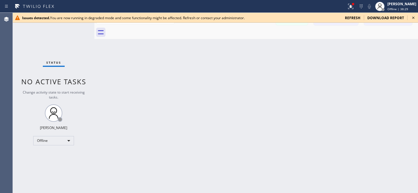
click at [413, 13] on div "Issues detected. You are now running in degraded mode and some functionality mi…" at bounding box center [215, 18] width 405 height 10
click at [412, 15] on icon at bounding box center [413, 17] width 7 height 7
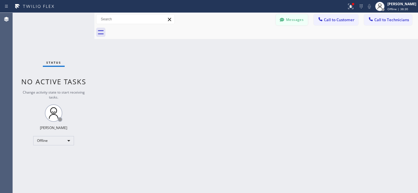
click at [290, 20] on button "Messages" at bounding box center [292, 19] width 32 height 11
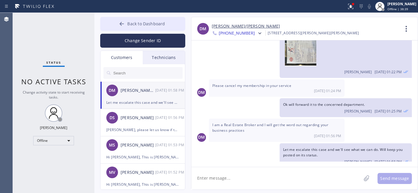
click at [140, 24] on span "Back to Dashboard" at bounding box center [146, 24] width 38 height 6
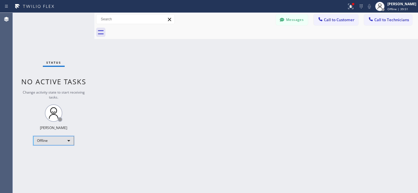
click at [53, 142] on div "Offline" at bounding box center [53, 140] width 41 height 9
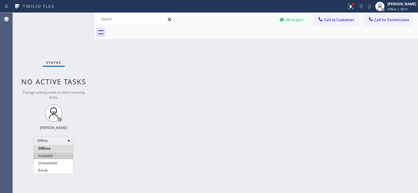
click at [46, 158] on li "Available" at bounding box center [53, 156] width 40 height 7
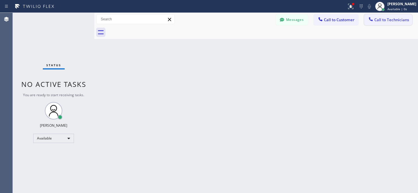
click at [390, 19] on span "Call to Technicians" at bounding box center [391, 19] width 35 height 5
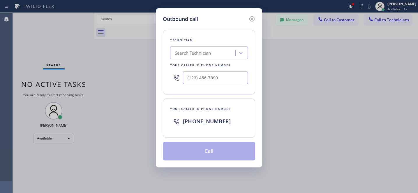
click at [186, 55] on div "Search Technician" at bounding box center [193, 53] width 36 height 7
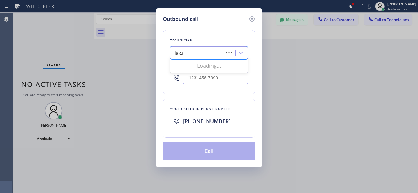
type input "la art"
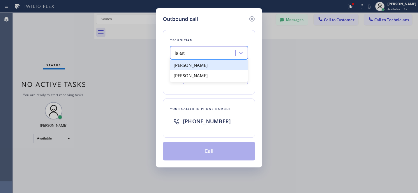
click at [181, 66] on div "[PERSON_NAME]" at bounding box center [209, 65] width 78 height 10
type input "[PHONE_NUMBER]"
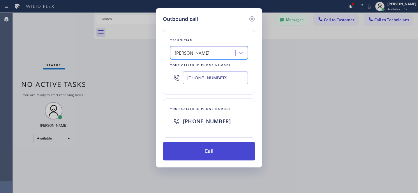
click at [212, 150] on button "Call" at bounding box center [209, 151] width 92 height 19
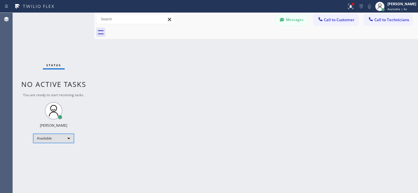
click at [49, 140] on div "Available" at bounding box center [53, 138] width 41 height 9
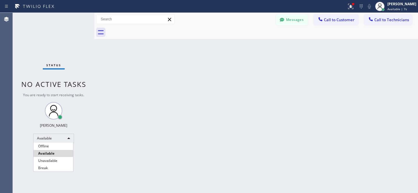
drag, startPoint x: 55, startPoint y: 146, endPoint x: 58, endPoint y: 146, distance: 3.0
click at [54, 146] on li "Offline" at bounding box center [53, 146] width 40 height 7
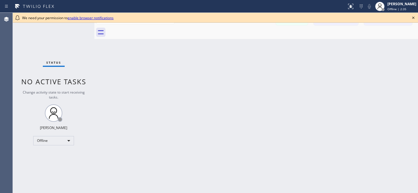
click at [415, 17] on icon at bounding box center [413, 17] width 7 height 7
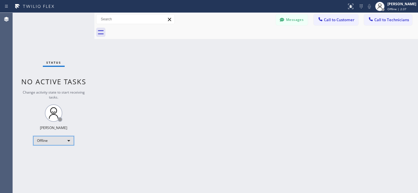
click at [56, 140] on div "Offline" at bounding box center [53, 140] width 41 height 9
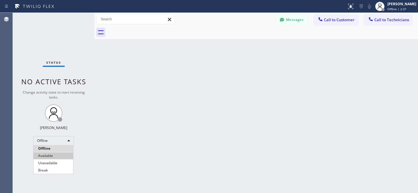
click at [52, 154] on li "Available" at bounding box center [53, 156] width 40 height 7
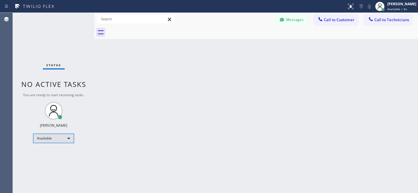
click at [50, 137] on div "Available" at bounding box center [53, 138] width 41 height 9
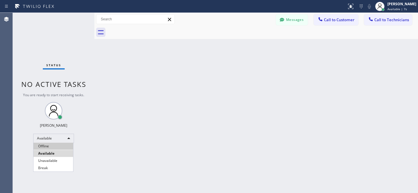
click at [45, 147] on li "Offline" at bounding box center [53, 146] width 40 height 7
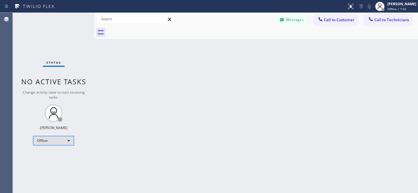
click at [63, 138] on div "Offline" at bounding box center [53, 140] width 41 height 9
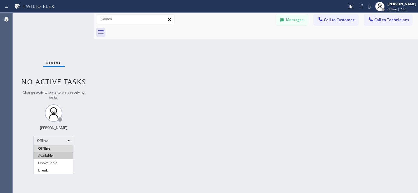
click at [47, 153] on li "Available" at bounding box center [53, 156] width 40 height 7
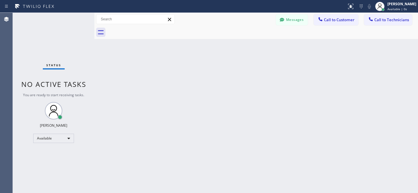
drag, startPoint x: 392, startPoint y: 22, endPoint x: 297, endPoint y: 53, distance: 99.4
click at [391, 22] on span "Call to Technicians" at bounding box center [391, 19] width 35 height 5
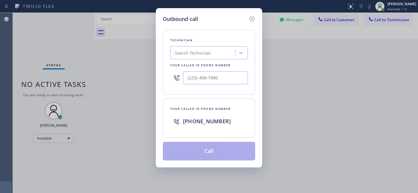
click at [191, 57] on div "Search Technician" at bounding box center [203, 53] width 63 height 10
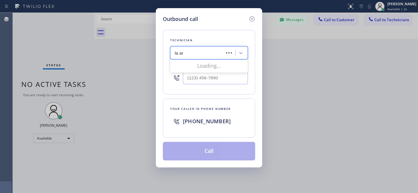
type input "la art"
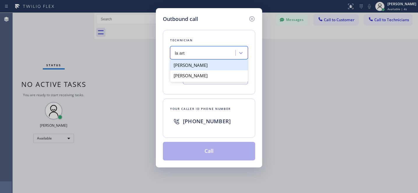
click at [185, 65] on div "[PERSON_NAME]" at bounding box center [209, 65] width 78 height 10
type input "[PHONE_NUMBER]"
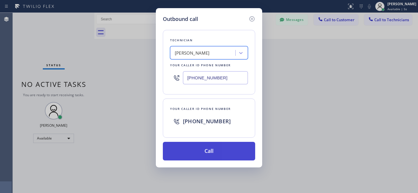
click at [234, 150] on button "Call" at bounding box center [209, 151] width 92 height 19
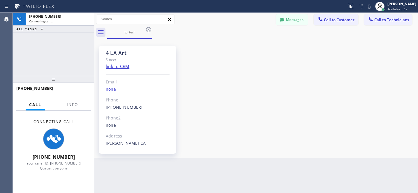
scroll to position [42, 0]
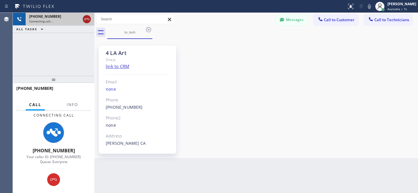
click at [89, 21] on icon at bounding box center [86, 19] width 7 height 7
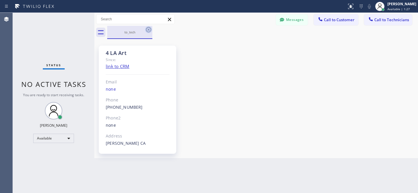
drag, startPoint x: 149, startPoint y: 28, endPoint x: 108, endPoint y: 77, distance: 64.3
click at [149, 28] on icon at bounding box center [148, 29] width 7 height 7
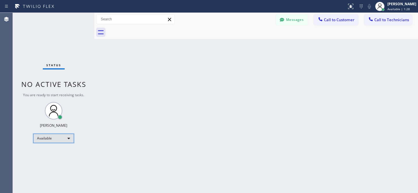
click at [55, 135] on div "Available" at bounding box center [53, 138] width 41 height 9
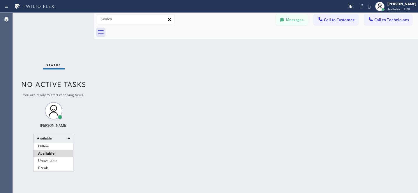
drag, startPoint x: 49, startPoint y: 145, endPoint x: 185, endPoint y: 89, distance: 146.6
click at [50, 145] on li "Offline" at bounding box center [53, 146] width 40 height 7
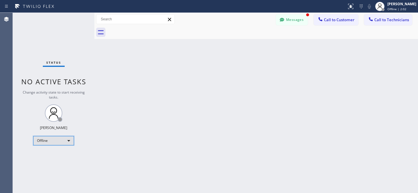
click at [54, 139] on div "Offline" at bounding box center [53, 140] width 41 height 9
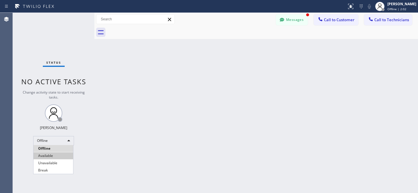
click at [49, 154] on li "Available" at bounding box center [53, 156] width 40 height 7
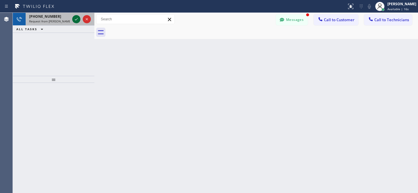
click at [76, 19] on icon at bounding box center [76, 19] width 7 height 7
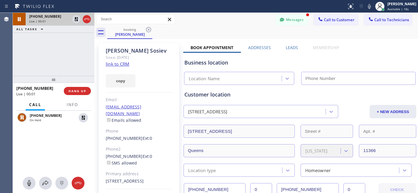
type input "[PHONE_NUMBER]"
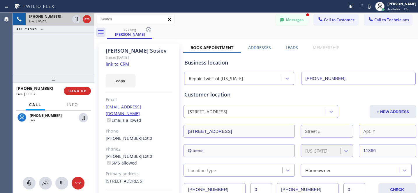
scroll to position [42, 0]
drag, startPoint x: 293, startPoint y: 22, endPoint x: 147, endPoint y: 99, distance: 165.1
click at [292, 22] on button "Messages" at bounding box center [292, 19] width 32 height 11
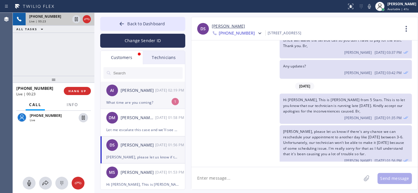
click at [134, 96] on div "[PERSON_NAME] Islam [DATE] 02:19 PM" at bounding box center [142, 90] width 85 height 17
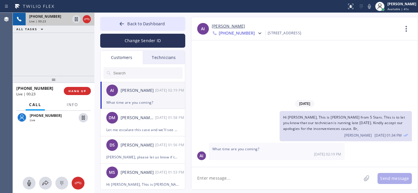
scroll to position [0, 0]
click at [231, 177] on textarea at bounding box center [276, 178] width 170 height 22
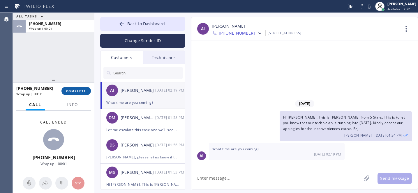
click at [77, 93] on span "COMPLETE" at bounding box center [76, 91] width 20 height 4
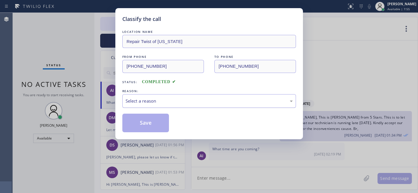
click at [165, 107] on div "Select a reason" at bounding box center [209, 101] width 174 height 14
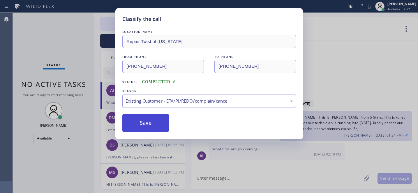
click at [143, 125] on button "Save" at bounding box center [145, 123] width 47 height 19
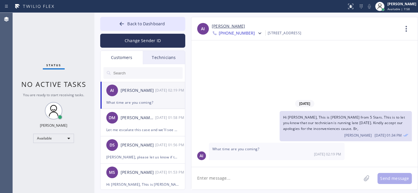
click at [120, 24] on icon at bounding box center [122, 24] width 4 height 4
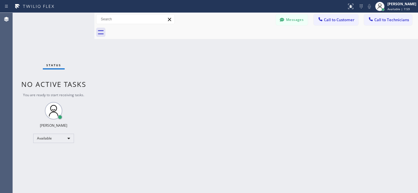
drag, startPoint x: 47, startPoint y: 145, endPoint x: 51, endPoint y: 141, distance: 5.8
click at [47, 145] on div "Status No active tasks You are ready to start receiving tasks. [PERSON_NAME] Av…" at bounding box center [54, 103] width 82 height 181
click at [51, 138] on div "Available" at bounding box center [53, 138] width 41 height 9
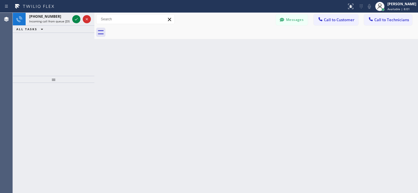
click at [50, 147] on div at bounding box center [54, 138] width 82 height 110
click at [387, 8] on span "Available | 8:02" at bounding box center [398, 9] width 22 height 4
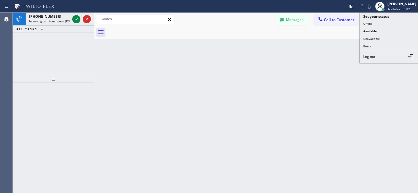
click at [371, 23] on button "Offline" at bounding box center [389, 24] width 58 height 8
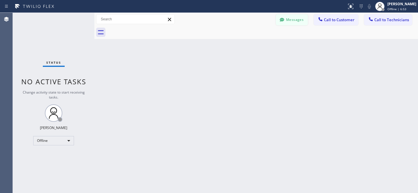
click at [292, 18] on button "Messages" at bounding box center [292, 19] width 32 height 11
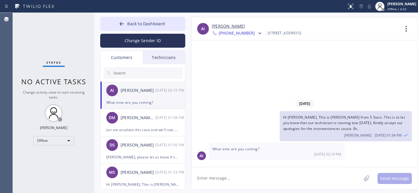
click at [134, 69] on input "text" at bounding box center [148, 73] width 70 height 12
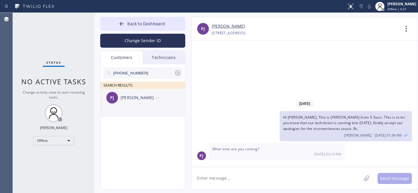
click at [138, 101] on div "[PERSON_NAME]" at bounding box center [138, 98] width 35 height 7
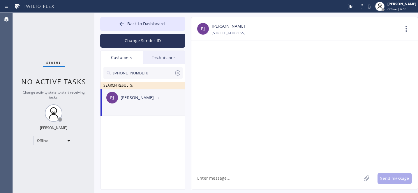
drag, startPoint x: 244, startPoint y: 173, endPoint x: 254, endPoint y: 164, distance: 12.8
click at [244, 173] on textarea at bounding box center [276, 178] width 170 height 22
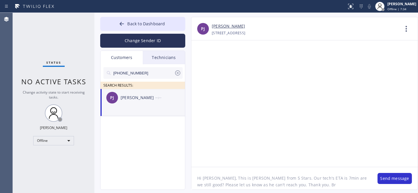
type textarea "Hi [PERSON_NAME], This is [PERSON_NAME] from 5 Stars. Our tech's ETA is 7min ar…"
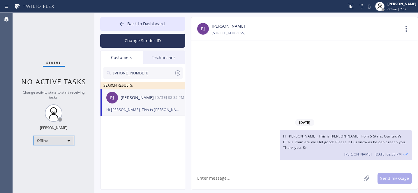
click at [58, 138] on div "Offline" at bounding box center [53, 140] width 41 height 9
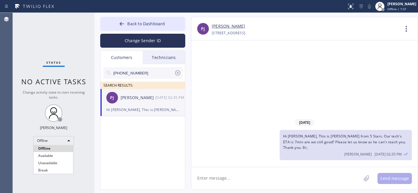
click at [48, 152] on li "Offline" at bounding box center [53, 148] width 40 height 7
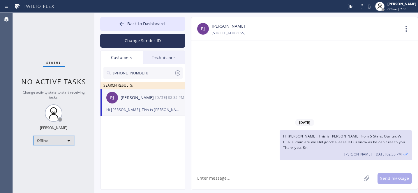
click at [48, 142] on div "Offline" at bounding box center [53, 140] width 41 height 9
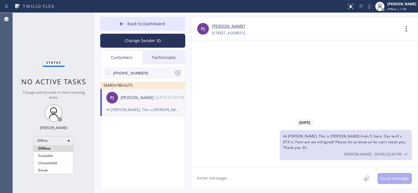
click at [47, 155] on li "Available" at bounding box center [53, 156] width 40 height 7
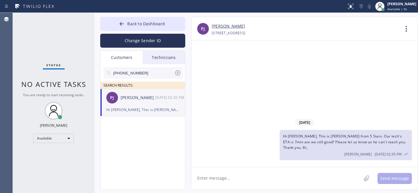
click at [179, 72] on icon at bounding box center [177, 73] width 7 height 7
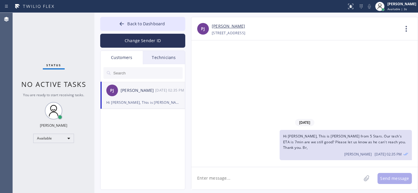
click at [138, 24] on span "Back to Dashboard" at bounding box center [146, 24] width 38 height 6
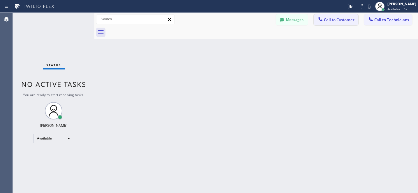
click at [328, 18] on span "Call to Customer" at bounding box center [339, 19] width 31 height 5
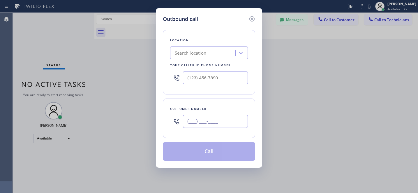
click at [208, 119] on input "(___) ___-____" at bounding box center [215, 121] width 65 height 13
paste input "858) 395-7728"
type input "[PHONE_NUMBER]"
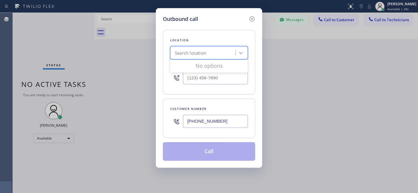
drag, startPoint x: 196, startPoint y: 50, endPoint x: 217, endPoint y: 56, distance: 21.2
click at [197, 50] on div "Search location" at bounding box center [190, 53] width 31 height 7
paste input "KitchenAid Repairs [GEOGRAPHIC_DATA]"
type input "KitchenAid Repairs [GEOGRAPHIC_DATA]"
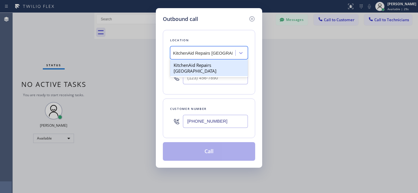
click at [192, 65] on div "KitchenAid Repairs [GEOGRAPHIC_DATA]" at bounding box center [209, 68] width 78 height 16
type input "[PHONE_NUMBER]"
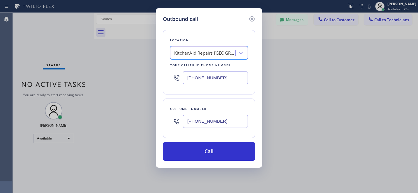
scroll to position [0, 1]
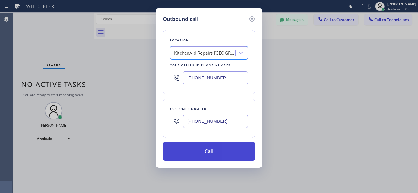
click at [228, 150] on button "Call" at bounding box center [209, 151] width 92 height 19
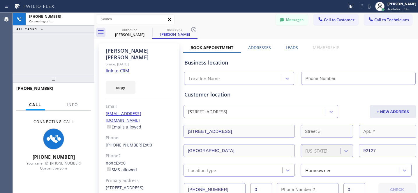
type input "[PHONE_NUMBER]"
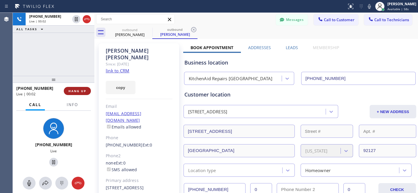
drag, startPoint x: 83, startPoint y: 92, endPoint x: 84, endPoint y: 89, distance: 3.7
click at [83, 92] on span "HANG UP" at bounding box center [77, 91] width 18 height 4
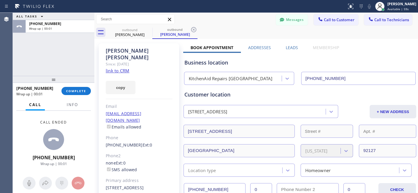
drag, startPoint x: 192, startPoint y: 29, endPoint x: 180, endPoint y: 31, distance: 11.8
click at [193, 30] on icon at bounding box center [193, 29] width 7 height 7
click at [150, 30] on icon at bounding box center [148, 29] width 7 height 7
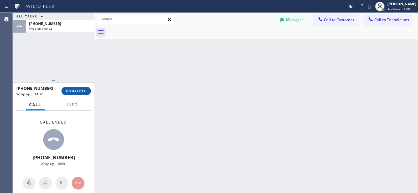
drag, startPoint x: 81, startPoint y: 89, endPoint x: 84, endPoint y: 88, distance: 3.3
click at [81, 89] on span "COMPLETE" at bounding box center [76, 91] width 20 height 4
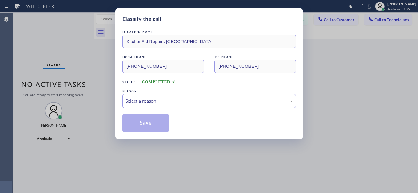
drag, startPoint x: 195, startPoint y: 110, endPoint x: 192, endPoint y: 107, distance: 4.1
click at [195, 110] on div "LOCATION NAME KitchenAid Repairs [GEOGRAPHIC_DATA] FROM PHONE [PHONE_NUMBER] TO…" at bounding box center [209, 81] width 174 height 104
click at [187, 102] on div "Select a reason" at bounding box center [209, 101] width 167 height 7
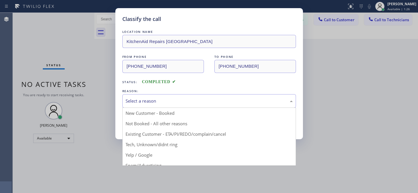
drag, startPoint x: 171, startPoint y: 133, endPoint x: 159, endPoint y: 125, distance: 15.3
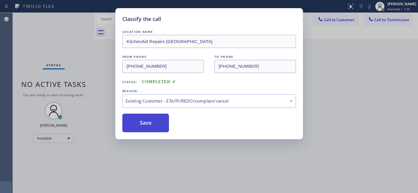
click at [154, 121] on button "Save" at bounding box center [145, 123] width 47 height 19
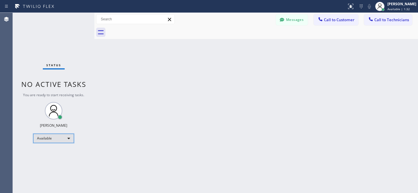
click at [55, 135] on div "Available" at bounding box center [53, 138] width 41 height 9
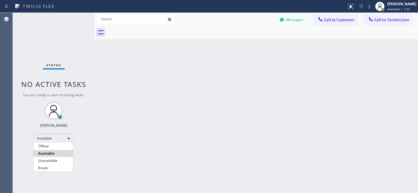
drag, startPoint x: 48, startPoint y: 145, endPoint x: 54, endPoint y: 136, distance: 10.8
click at [49, 145] on li "Offline" at bounding box center [53, 146] width 40 height 7
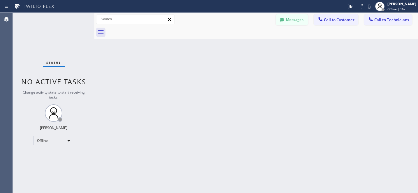
click at [296, 16] on button "Messages" at bounding box center [292, 19] width 32 height 11
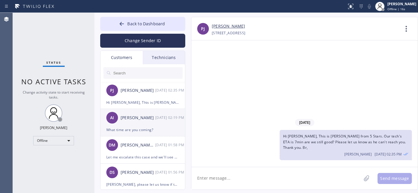
click at [136, 119] on div "[PERSON_NAME]" at bounding box center [138, 118] width 35 height 7
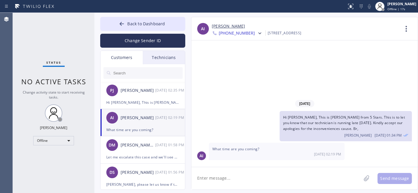
click at [217, 25] on link "[PERSON_NAME]" at bounding box center [228, 26] width 33 height 7
click at [143, 124] on div "[PERSON_NAME] Islam [DATE] 02:19 PM" at bounding box center [142, 117] width 85 height 17
click at [218, 172] on textarea at bounding box center [276, 178] width 170 height 22
type textarea "Let me check..."
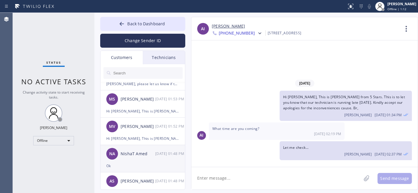
scroll to position [130, 0]
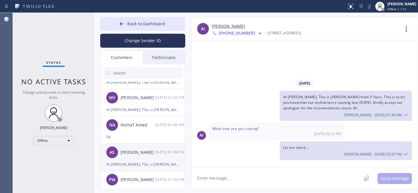
click at [139, 156] on div "AS [PERSON_NAME] [DATE] 01:48 PM" at bounding box center [142, 152] width 85 height 17
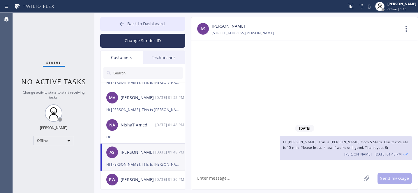
click at [133, 27] on button "Back to Dashboard" at bounding box center [142, 24] width 85 height 14
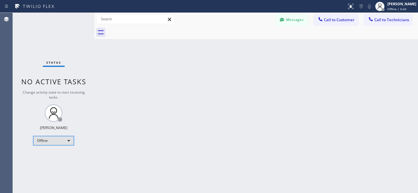
click at [45, 139] on div "Offline" at bounding box center [53, 140] width 41 height 9
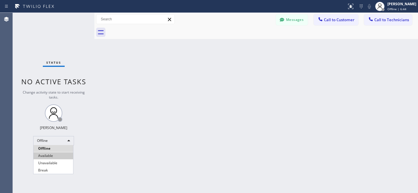
click at [50, 154] on li "Available" at bounding box center [53, 156] width 40 height 7
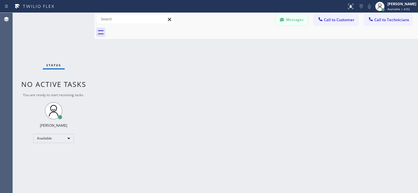
click at [289, 20] on button "Messages" at bounding box center [292, 19] width 32 height 11
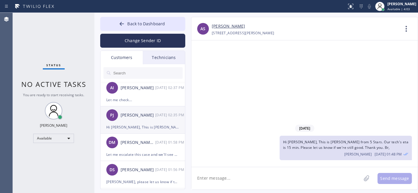
scroll to position [0, 0]
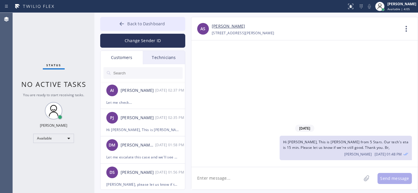
click at [130, 26] on span "Back to Dashboard" at bounding box center [146, 24] width 38 height 6
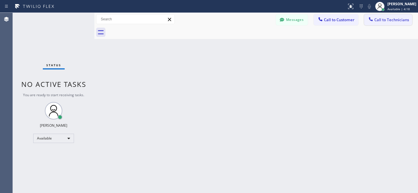
click at [387, 23] on button "Call to Technicians" at bounding box center [388, 19] width 48 height 11
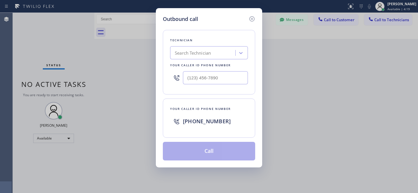
click at [193, 54] on div "Search Technician" at bounding box center [193, 53] width 36 height 7
type input "n"
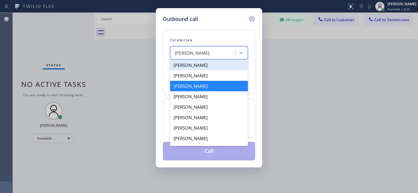
click at [252, 20] on icon at bounding box center [251, 18] width 7 height 7
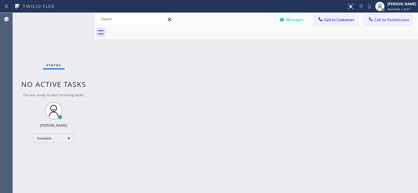
click at [377, 17] on button "Call to Technicians" at bounding box center [388, 19] width 48 height 11
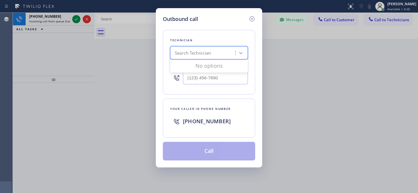
drag, startPoint x: 212, startPoint y: 53, endPoint x: 218, endPoint y: 52, distance: 5.9
click at [211, 53] on div "Search Technician" at bounding box center [193, 53] width 36 height 7
type input "la art"
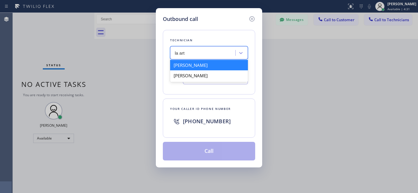
click at [189, 64] on div "[PERSON_NAME]" at bounding box center [209, 65] width 78 height 10
type input "[PHONE_NUMBER]"
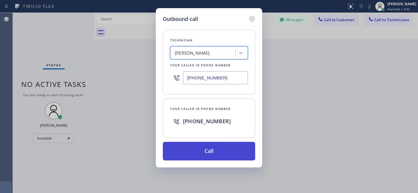
drag, startPoint x: 236, startPoint y: 153, endPoint x: 239, endPoint y: 153, distance: 3.3
click at [236, 153] on button "Call" at bounding box center [209, 151] width 92 height 19
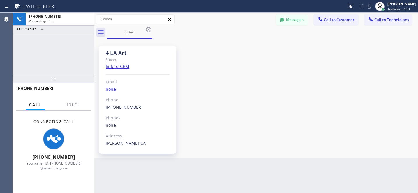
scroll to position [42, 0]
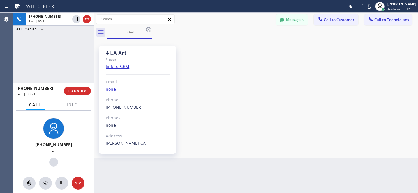
click at [238, 77] on div "4 LA Art Since: link to CRM Email none Phone [PHONE_NUMBER] Outbound call Techn…" at bounding box center [256, 98] width 321 height 117
click at [77, 92] on span "HANG UP" at bounding box center [77, 91] width 18 height 4
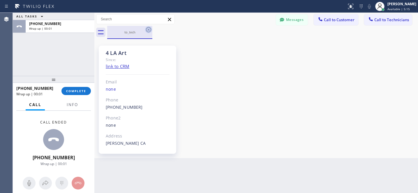
drag, startPoint x: 147, startPoint y: 30, endPoint x: 141, endPoint y: 41, distance: 12.6
click at [147, 30] on icon at bounding box center [148, 29] width 7 height 7
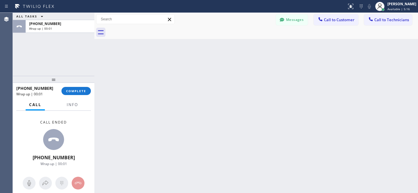
click at [69, 98] on div "[PHONE_NUMBER] Wrap up | 00:01 COMPLETE" at bounding box center [53, 91] width 75 height 15
click at [80, 89] on span "COMPLETE" at bounding box center [76, 91] width 20 height 4
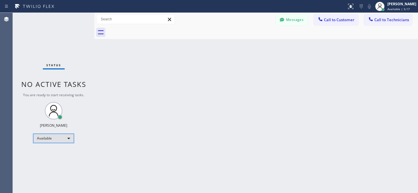
click at [58, 139] on div "Available" at bounding box center [53, 138] width 41 height 9
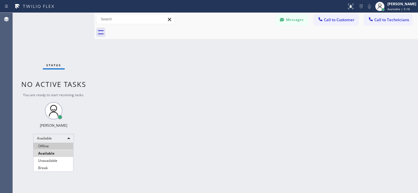
click at [49, 145] on li "Offline" at bounding box center [53, 146] width 40 height 7
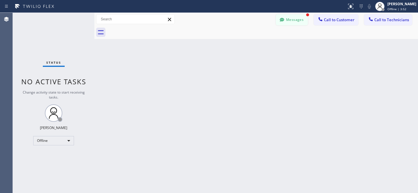
click at [296, 24] on div "Messages Call to Customer Call to Technicians Outbound call Location KitchenAid…" at bounding box center [256, 19] width 324 height 13
click at [293, 21] on button "Messages" at bounding box center [292, 19] width 32 height 11
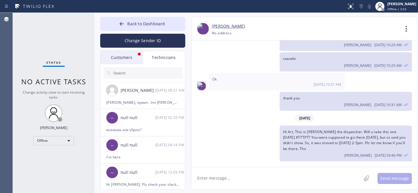
click at [126, 57] on div "Customers" at bounding box center [121, 57] width 42 height 13
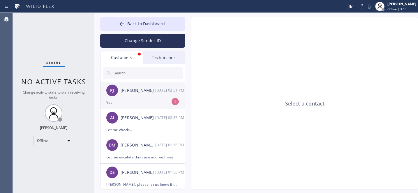
click at [131, 100] on div "Yes" at bounding box center [142, 102] width 73 height 7
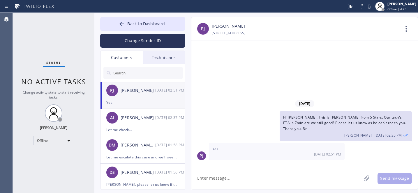
drag, startPoint x: 220, startPoint y: 179, endPoint x: 222, endPoint y: 178, distance: 3.0
click at [220, 179] on textarea at bounding box center [276, 178] width 170 height 22
type textarea "Ok thank you"
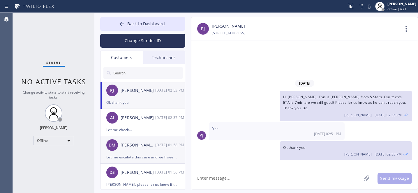
click at [142, 147] on div "[PERSON_NAME]/[PERSON_NAME]" at bounding box center [138, 145] width 35 height 7
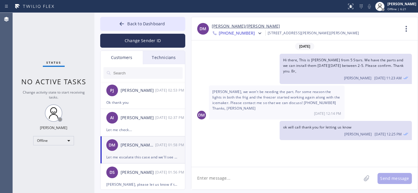
scroll to position [204, 0]
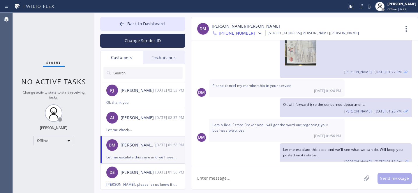
click at [218, 27] on link "[PERSON_NAME]/[PERSON_NAME]" at bounding box center [246, 26] width 68 height 7
click at [126, 23] on button "Back to Dashboard" at bounding box center [142, 24] width 85 height 14
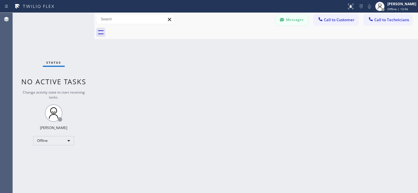
click at [295, 21] on button "Messages" at bounding box center [292, 19] width 32 height 11
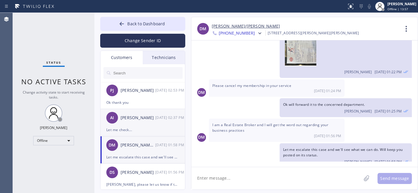
click at [135, 121] on div "[PERSON_NAME]" at bounding box center [138, 118] width 35 height 7
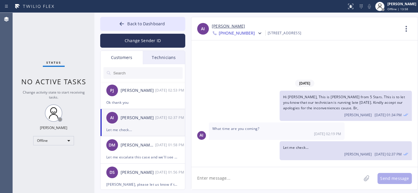
click at [226, 178] on textarea at bounding box center [276, 178] width 170 height 22
type textarea "about 7pm [DATE]"
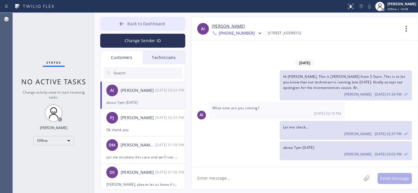
click at [128, 25] on span "Back to Dashboard" at bounding box center [146, 24] width 38 height 6
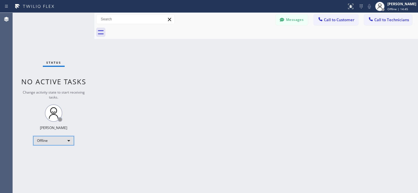
click at [48, 142] on div "Offline" at bounding box center [53, 140] width 41 height 9
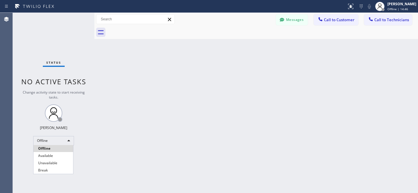
click at [48, 154] on li "Available" at bounding box center [53, 156] width 40 height 7
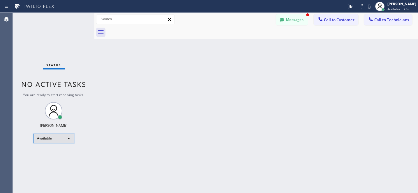
scroll to position [1, 0]
click at [295, 22] on button "Messages" at bounding box center [292, 19] width 32 height 11
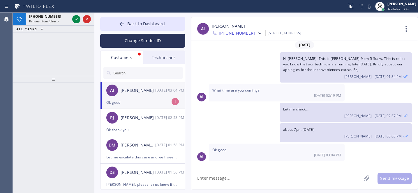
click at [129, 103] on div "Ok good" at bounding box center [142, 102] width 73 height 7
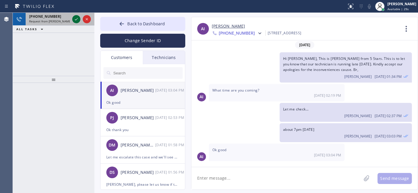
click at [75, 20] on icon at bounding box center [76, 19] width 7 height 7
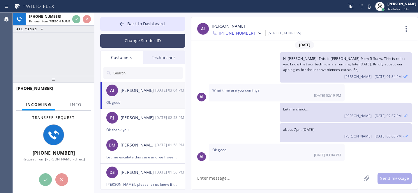
drag, startPoint x: 123, startPoint y: 25, endPoint x: 168, endPoint y: 36, distance: 46.4
click at [123, 25] on icon at bounding box center [122, 24] width 6 height 6
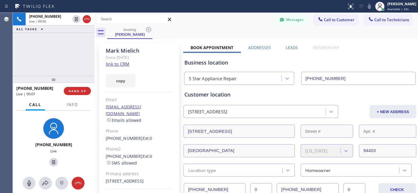
type input "[PHONE_NUMBER]"
click at [284, 23] on button "Messages" at bounding box center [292, 19] width 32 height 11
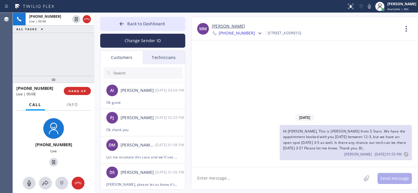
click at [223, 173] on textarea at bounding box center [276, 178] width 170 height 22
click at [145, 96] on div "[PERSON_NAME] Islam [DATE] 03:04 PM" at bounding box center [142, 90] width 85 height 17
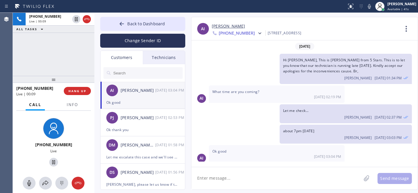
scroll to position [1, 0]
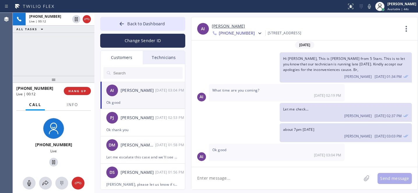
click at [281, 182] on textarea at bounding box center [276, 178] width 170 height 22
type textarea "ok"
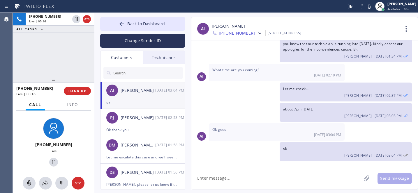
drag, startPoint x: 143, startPoint y: 24, endPoint x: 259, endPoint y: 121, distance: 150.6
click at [143, 24] on span "Back to Dashboard" at bounding box center [146, 24] width 38 height 6
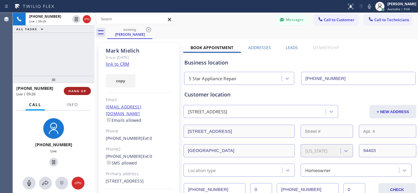
click at [78, 90] on span "HANG UP" at bounding box center [77, 91] width 18 height 4
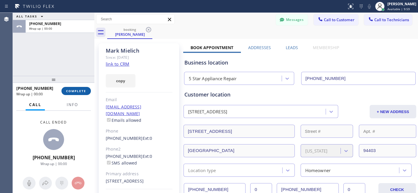
click at [80, 93] on span "COMPLETE" at bounding box center [76, 91] width 20 height 4
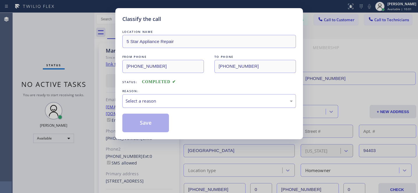
click at [175, 103] on div "Select a reason" at bounding box center [209, 101] width 167 height 7
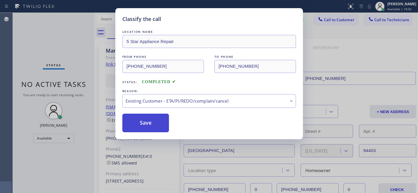
click at [151, 124] on button "Save" at bounding box center [145, 123] width 47 height 19
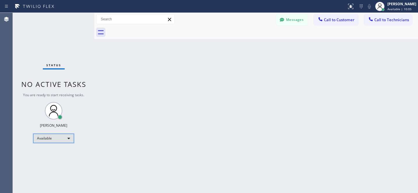
click at [58, 138] on div "Available" at bounding box center [53, 138] width 41 height 9
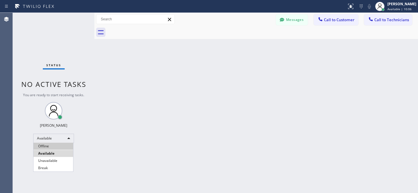
click at [52, 147] on li "Offline" at bounding box center [53, 146] width 40 height 7
click at [172, 143] on div "Back to Dashboard Change Sender ID Customers Technicians [PERSON_NAME] Islam [D…" at bounding box center [256, 103] width 324 height 181
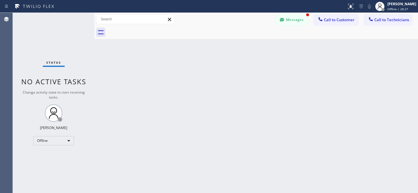
click at [287, 21] on button "Messages" at bounding box center [292, 19] width 32 height 11
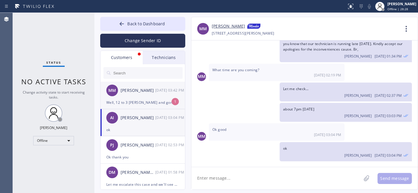
click at [140, 98] on div "MM [PERSON_NAME] [DATE] 03:42 PM" at bounding box center [142, 90] width 85 height 17
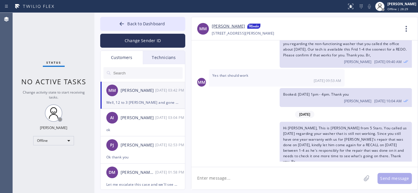
scroll to position [701, 0]
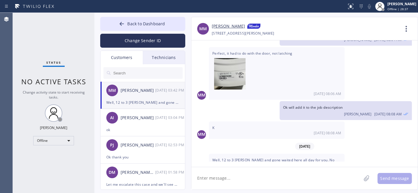
click at [234, 27] on link "[PERSON_NAME]" at bounding box center [228, 26] width 33 height 7
click at [265, 179] on textarea at bounding box center [276, 178] width 170 height 22
type textarea "Let me text tech to see where he is..."
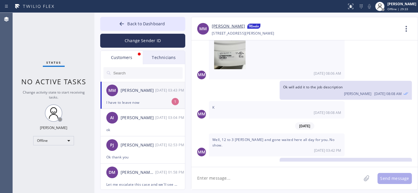
scroll to position [740, 0]
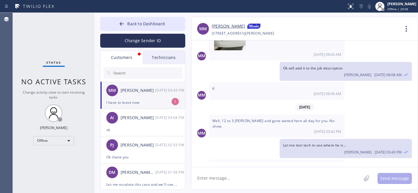
click at [144, 98] on div "MM [PERSON_NAME] [DATE] 03:43 PM" at bounding box center [142, 90] width 85 height 17
click at [233, 176] on textarea at bounding box center [276, 178] width 170 height 22
type textarea "Any chance we can move it to another day?"
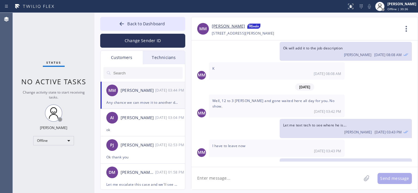
drag, startPoint x: 251, startPoint y: 177, endPoint x: 257, endPoint y: 174, distance: 6.9
click at [251, 178] on textarea at bounding box center [276, 178] width 170 height 22
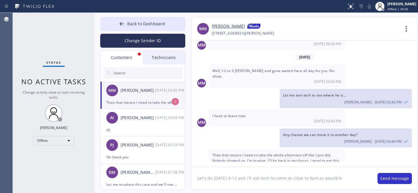
type textarea "Let's do [DATE] 9-12 and I'll ask tech to come as close to 9am as possible."
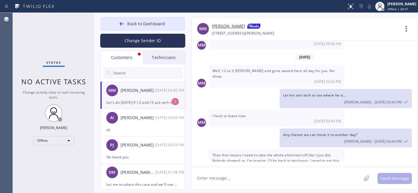
scroll to position [816, 0]
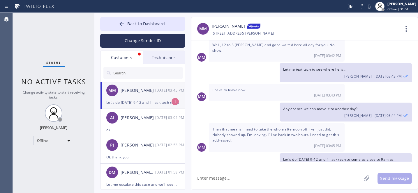
click at [136, 93] on div "[PERSON_NAME]" at bounding box center [138, 90] width 35 height 7
click at [245, 174] on textarea at bounding box center [276, 178] width 170 height 22
click at [138, 27] on button "Back to Dashboard" at bounding box center [142, 24] width 85 height 14
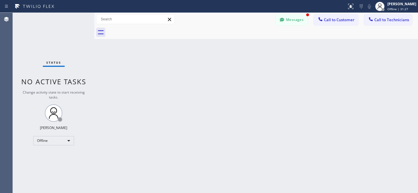
scroll to position [841, 0]
click at [291, 21] on button "Messages" at bounding box center [292, 19] width 32 height 11
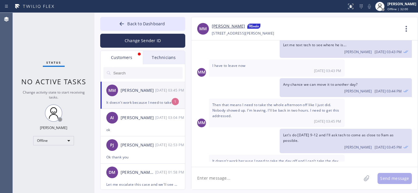
click at [135, 98] on div "MM [PERSON_NAME] [DATE] 03:45 PM" at bounding box center [142, 90] width 85 height 17
click at [232, 174] on textarea at bounding box center [276, 178] width 170 height 22
click at [258, 176] on textarea at bounding box center [276, 178] width 170 height 22
type textarea "Ц"
type textarea "P"
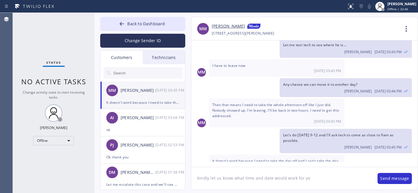
type textarea "kindly let us know what time and date would work for you"
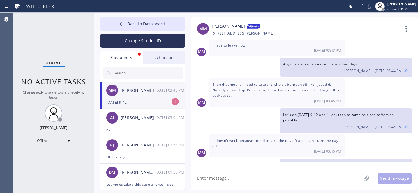
scroll to position [880, 0]
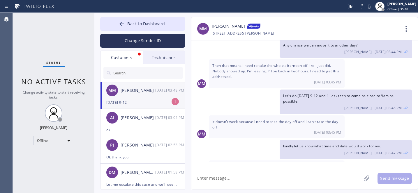
click at [155, 96] on div "MM [PERSON_NAME] [DATE] 03:48 PM" at bounding box center [142, 90] width 85 height 17
click at [255, 176] on textarea at bounding box center [276, 178] width 170 height 22
click at [226, 29] on link "[PERSON_NAME]" at bounding box center [228, 26] width 33 height 7
drag, startPoint x: 229, startPoint y: 179, endPoint x: 234, endPoint y: 172, distance: 8.1
click at [230, 179] on textarea at bounding box center [276, 178] width 170 height 22
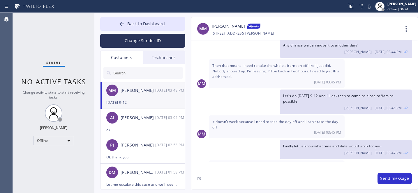
type textarea "r"
paste textarea "[DATE] 9am - 12pm"
type textarea "Rescheduled: [DATE] 9am - 12pm. Thank you."
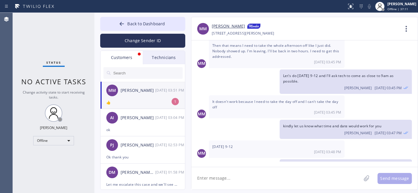
scroll to position [919, 0]
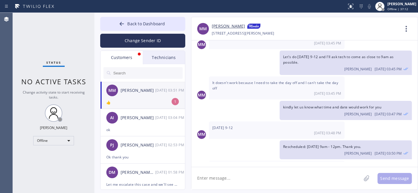
click at [135, 95] on div "MM [PERSON_NAME] [DATE] 03:51 PM" at bounding box center [142, 90] width 85 height 17
click at [136, 22] on span "Back to Dashboard" at bounding box center [146, 24] width 38 height 6
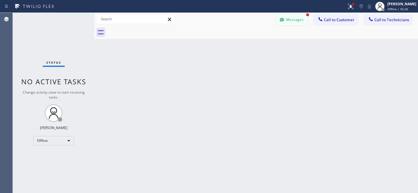
click at [284, 18] on icon at bounding box center [282, 20] width 6 height 6
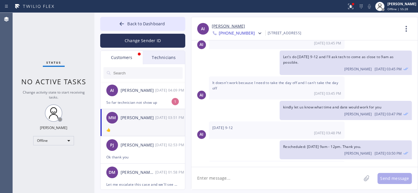
drag, startPoint x: 138, startPoint y: 94, endPoint x: 177, endPoint y: 77, distance: 42.1
click at [138, 94] on div "[PERSON_NAME] Islam [DATE] 04:09 PM" at bounding box center [142, 90] width 85 height 17
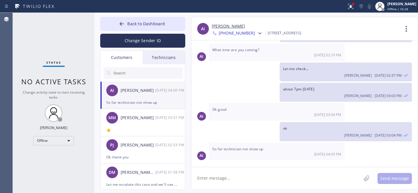
scroll to position [41, 0]
click at [232, 184] on textarea at bounding box center [276, 178] width 170 height 22
click at [218, 172] on textarea at bounding box center [276, 178] width 170 height 22
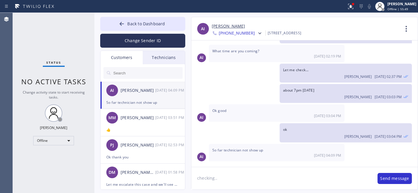
type textarea "checking..."
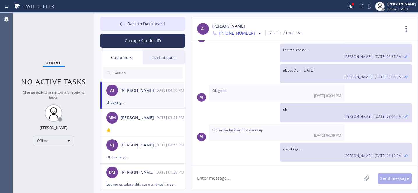
drag, startPoint x: 126, startPoint y: 22, endPoint x: 195, endPoint y: 96, distance: 101.2
click at [126, 22] on button "Back to Dashboard" at bounding box center [142, 24] width 85 height 14
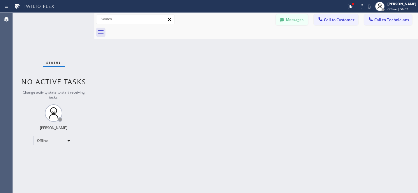
click at [304, 25] on button "Messages" at bounding box center [292, 19] width 32 height 11
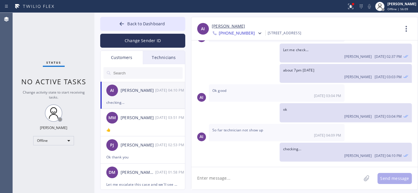
click at [247, 179] on textarea at bounding box center [276, 178] width 170 height 22
type textarea "eta 6 min"
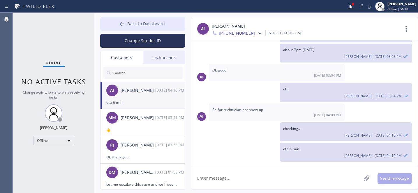
click at [114, 27] on button "Back to Dashboard" at bounding box center [142, 24] width 85 height 14
